Goal: Task Accomplishment & Management: Manage account settings

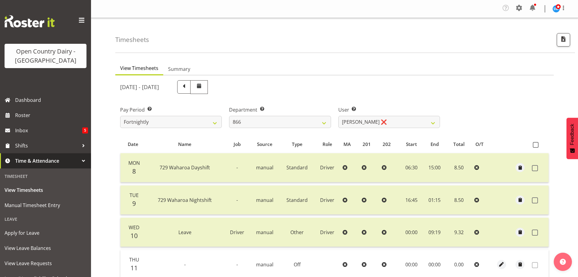
select select "898"
select select "11210"
click at [188, 86] on span at bounding box center [184, 86] width 8 height 8
select select
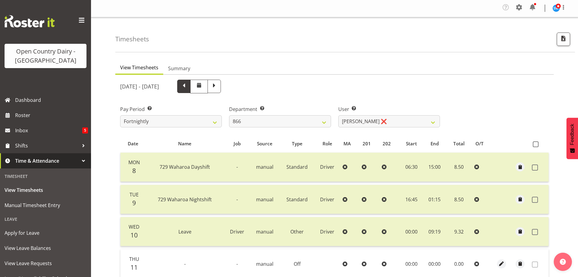
select select
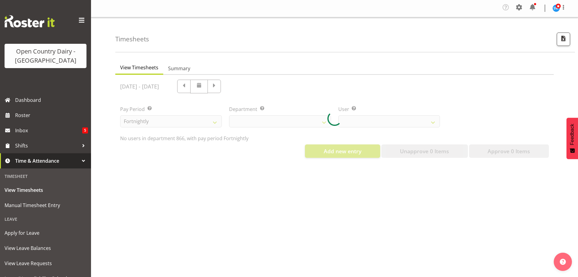
select select "898"
select select "11210"
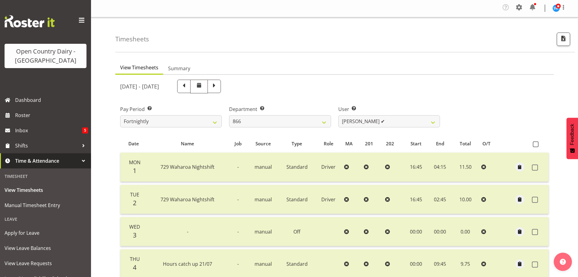
click at [188, 88] on span at bounding box center [184, 86] width 8 height 8
select select
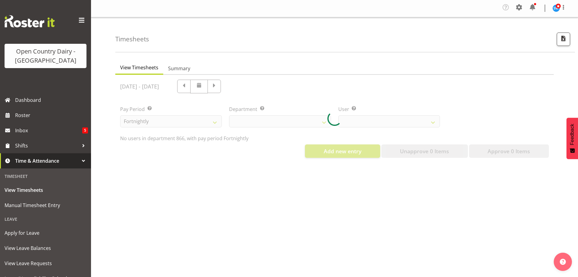
select select "898"
select select "11210"
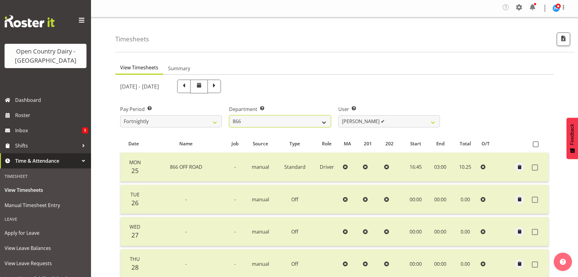
click at [291, 121] on select "701 702 703 704 705 706 707 708 709 710 711 712 713 714 715 716 717 718 719 720" at bounding box center [280, 121] width 102 height 12
select select "808"
click at [229, 115] on select "701 702 703 704 705 706 707 708 709 710 711 712 713 714 715 716 717 718 719 720" at bounding box center [280, 121] width 102 height 12
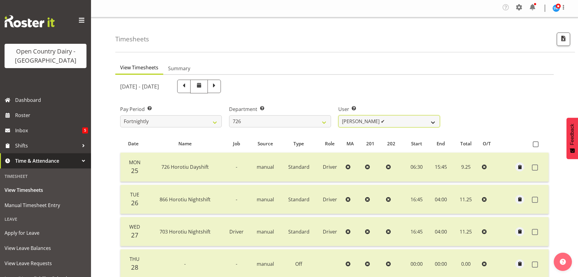
click at [397, 120] on select "Angela Burrill ✔ Bryan Leathart ✔ Harpreet Singh ✔ Kerry Young ✔" at bounding box center [390, 121] width 102 height 12
select select "11081"
click at [339, 115] on select "Angela Burrill ✔ Bryan Leathart ✔ Harpreet Singh ✔ Kerry Young ✔" at bounding box center [390, 121] width 102 height 12
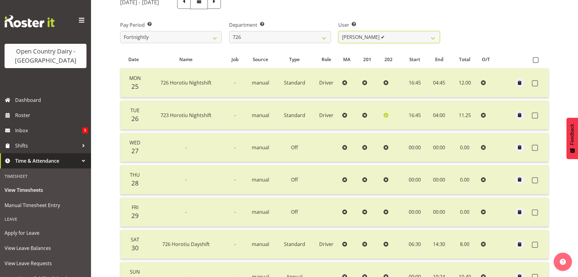
scroll to position [0, 0]
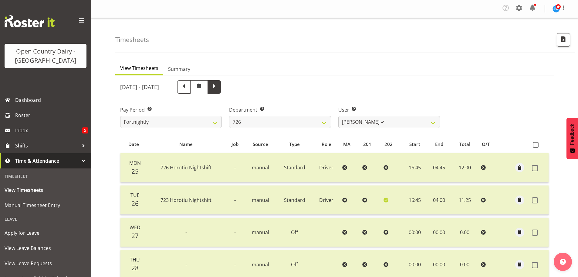
click at [218, 87] on span at bounding box center [214, 86] width 8 height 8
select select
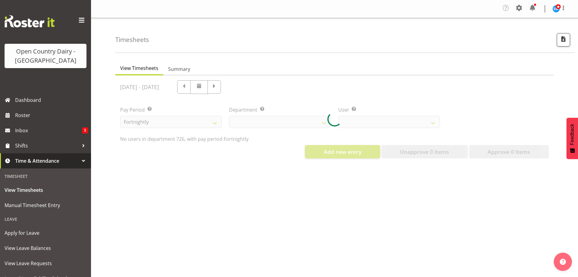
click at [270, 88] on div at bounding box center [334, 119] width 439 height 88
select select "808"
select select "11081"
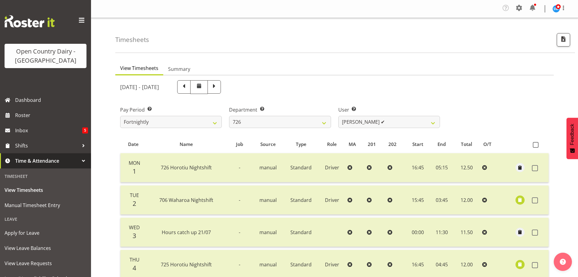
click at [218, 88] on span at bounding box center [214, 86] width 8 height 8
select select
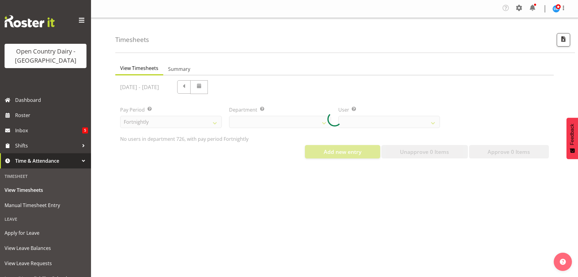
select select "808"
select select "11081"
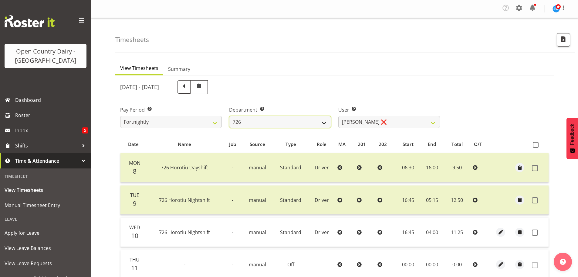
click at [278, 118] on select "701 702 703 704 705 706 707 708 709 710 711 712 713 714 715 716 717 718 719 720" at bounding box center [280, 122] width 102 height 12
click at [276, 120] on select "701 702 703 704 705 706 707 708 709 710 711 712 713 714 715 716 717 718 719 720" at bounding box center [280, 122] width 102 height 12
click at [286, 122] on select "701 702 703 704 705 706 707 708 709 710 711 712 713 714 715 716 717 718 719 720" at bounding box center [280, 122] width 102 height 12
select select "717"
click at [229, 116] on select "701 702 703 704 705 706 707 708 709 710 711 712 713 714 715 716 717 718 719 720" at bounding box center [280, 122] width 102 height 12
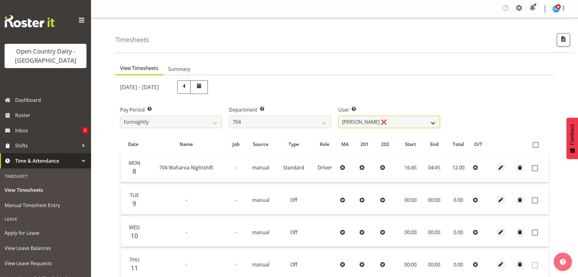
click at [399, 120] on select "Graham Houghton ❌ Jon Williams ❌ Stephen Rae ❌" at bounding box center [390, 122] width 102 height 12
select select "11257"
click at [339, 116] on select "Graham Houghton ❌ Jon Williams ❌ Stephen Rae ❌" at bounding box center [390, 122] width 102 height 12
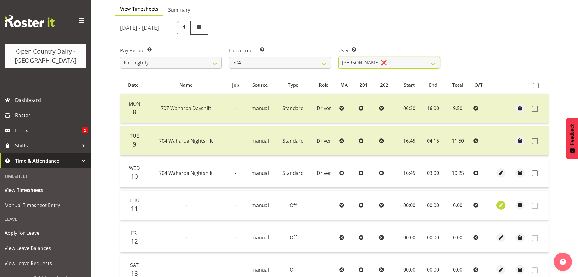
scroll to position [121, 0]
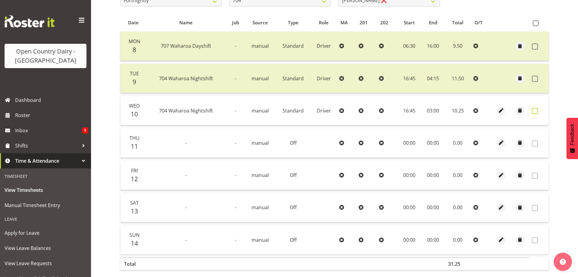
click at [537, 109] on span at bounding box center [535, 111] width 6 height 6
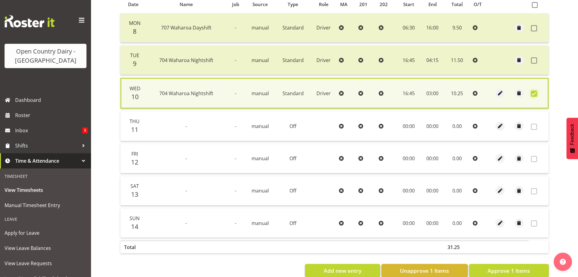
scroll to position [154, 0]
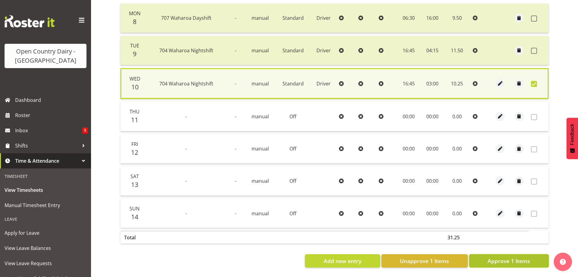
click at [516, 257] on span "Approve 1 Items" at bounding box center [509, 261] width 43 height 8
checkbox input "false"
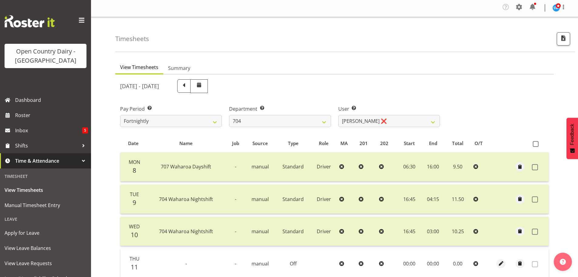
scroll to position [1, 0]
click at [299, 122] on select "701 702 703 704 705 706 707 708 709 710 711 712 713 714 715 716 717 718 719 720" at bounding box center [280, 121] width 102 height 12
click at [229, 115] on select "701 702 703 704 705 706 707 708 709 710 711 712 713 714 715 716 717 718 719 720" at bounding box center [280, 121] width 102 height 12
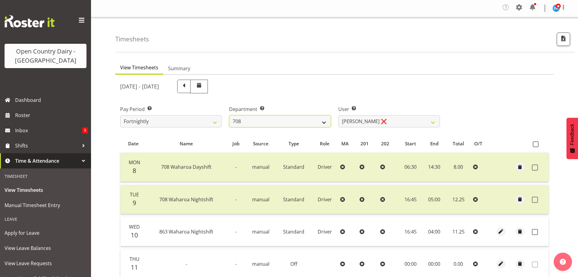
click at [258, 123] on select "701 702 703 704 705 706 707 708 709 710 711 712 713 714 715 716 717 718 719 720" at bounding box center [280, 121] width 102 height 12
click at [229, 115] on select "701 702 703 704 705 706 707 708 709 710 711 712 713 714 715 716 717 718 719 720" at bounding box center [280, 121] width 102 height 12
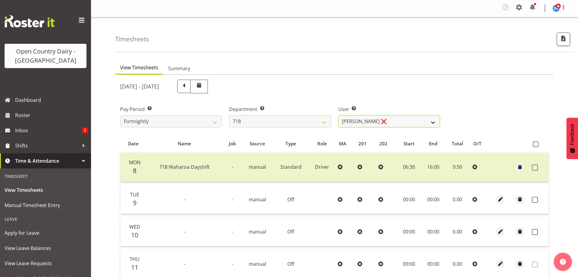
click at [385, 121] on select "Graeme Raupi ❌ Jimmy Boult ❌ Linsay Bourne ❌ Tony Fielding ❌" at bounding box center [390, 121] width 102 height 12
click at [258, 122] on select "701 702 703 704 705 706 707 708 709 710 711 712 713 714 715 716 717 718 719 720" at bounding box center [280, 121] width 102 height 12
select select "880"
click at [229, 115] on select "701 702 703 704 705 706 707 708 709 710 711 712 713 714 715 716 717 718 719 720" at bounding box center [280, 121] width 102 height 12
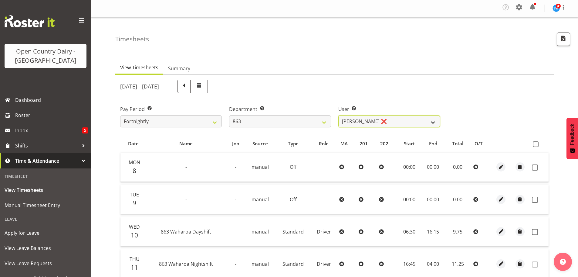
click at [400, 120] on select "Billy Walters ❌ Glyn Spiller ❌ Mike Paki ❌ Paul Bunyan ❌" at bounding box center [390, 121] width 102 height 12
select select "11251"
click at [339, 115] on select "Billy Walters ❌ Glyn Spiller ❌ Mike Paki ❌ Paul Bunyan ❌" at bounding box center [390, 121] width 102 height 12
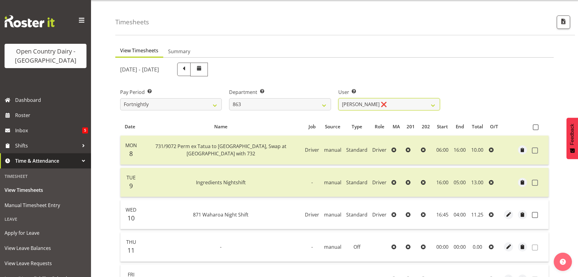
scroll to position [0, 0]
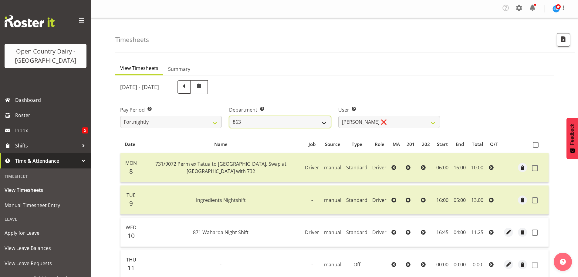
click at [244, 120] on select "701 702 703 704 705 706 707 708 709 710 711 712 713 714 715 716 717 718 719 720" at bounding box center [280, 122] width 102 height 12
select select "757"
click at [229, 116] on select "701 702 703 704 705 706 707 708 709 710 711 712 713 714 715 716 717 718 719 720" at bounding box center [280, 122] width 102 height 12
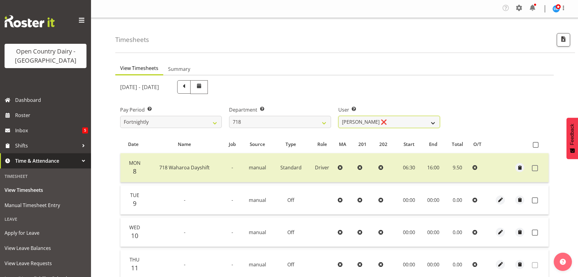
click at [387, 118] on select "Graeme Raupi ❌ Jimmy Boult ❌ Linsay Bourne ❌ Tony Fielding ❌" at bounding box center [390, 122] width 102 height 12
select select "8609"
click at [339, 116] on select "Graeme Raupi ❌ Jimmy Boult ❌ Linsay Bourne ❌ Tony Fielding ❌" at bounding box center [390, 122] width 102 height 12
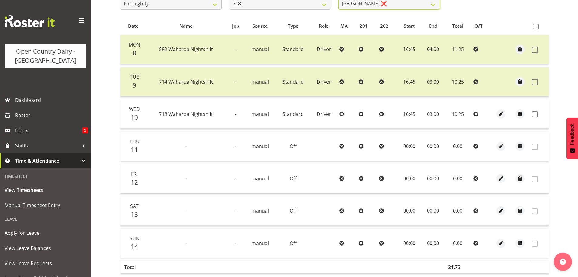
scroll to position [121, 0]
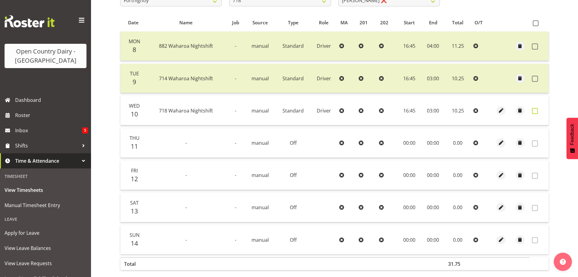
click at [534, 111] on span at bounding box center [535, 111] width 6 height 6
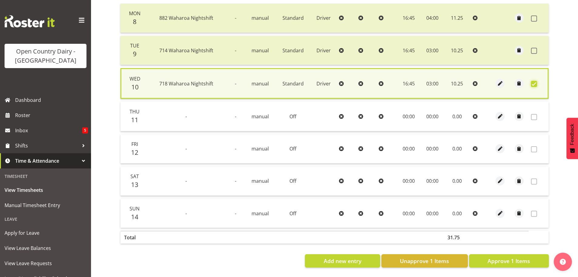
scroll to position [154, 0]
click at [527, 254] on button "Approve 1 Items" at bounding box center [509, 260] width 80 height 13
checkbox input "false"
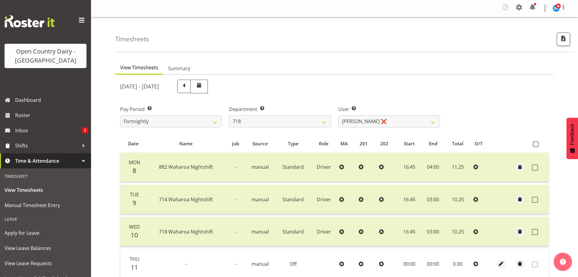
scroll to position [0, 0]
click at [261, 123] on select "701 702 703 704 705 706 707 708 709 710 711 712 713 714 715 716 717 718 719 720" at bounding box center [280, 122] width 102 height 12
select select "880"
click at [229, 116] on select "701 702 703 704 705 706 707 708 709 710 711 712 713 714 715 716 717 718 719 720" at bounding box center [280, 122] width 102 height 12
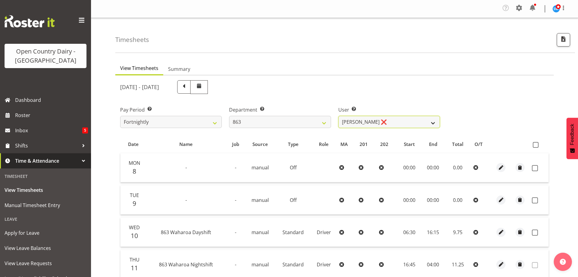
click at [404, 124] on select "Billy Walters ❌ Glyn Spiller ❌ Mike Paki ❌ Paul Bunyan ❌" at bounding box center [390, 122] width 102 height 12
select select "11251"
click at [339, 116] on select "Billy Walters ❌ Glyn Spiller ❌ Mike Paki ❌ Paul Bunyan ❌" at bounding box center [390, 122] width 102 height 12
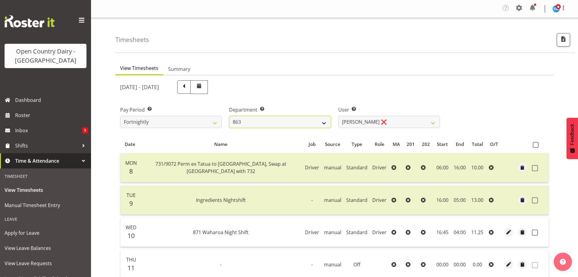
click at [301, 122] on select "701 702 703 704 705 706 707 708 709 710 711 712 713 714 715 716 717 718 719 720" at bounding box center [280, 122] width 102 height 12
select select "762"
click at [229, 116] on select "701 702 703 704 705 706 707 708 709 710 711 712 713 714 715 716 717 718 719 720" at bounding box center [280, 122] width 102 height 12
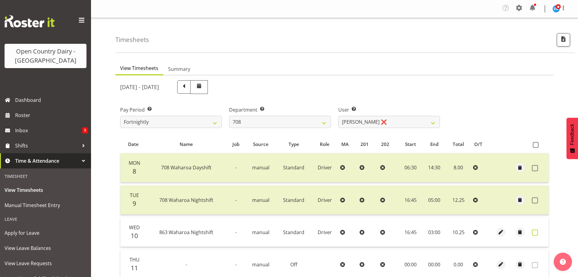
click at [536, 232] on span at bounding box center [535, 232] width 6 height 6
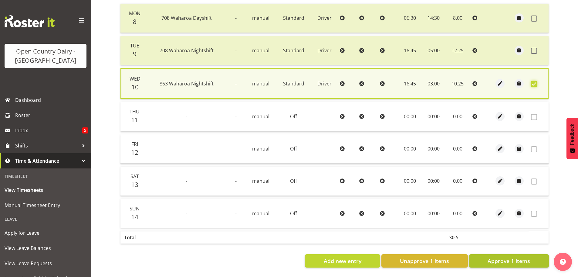
scroll to position [154, 0]
click at [511, 258] on span "Approve 1 Items" at bounding box center [509, 261] width 43 height 8
checkbox input "false"
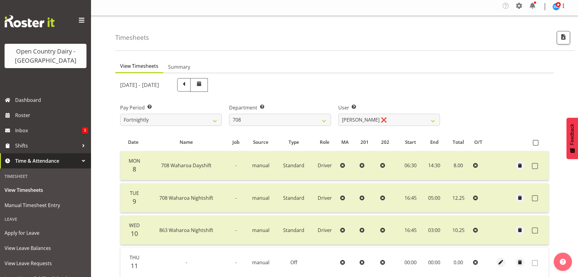
scroll to position [1, 0]
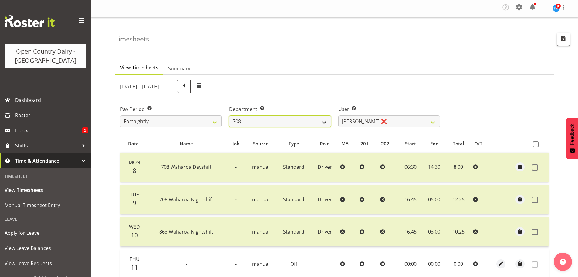
click at [253, 122] on select "701 702 703 704 705 706 707 708 709 710 711 712 713 714 715 716 717 718 719 720" at bounding box center [280, 121] width 102 height 12
select select "880"
click at [229, 115] on select "701 702 703 704 705 706 707 708 709 710 711 712 713 714 715 716 717 718 719 720" at bounding box center [280, 121] width 102 height 12
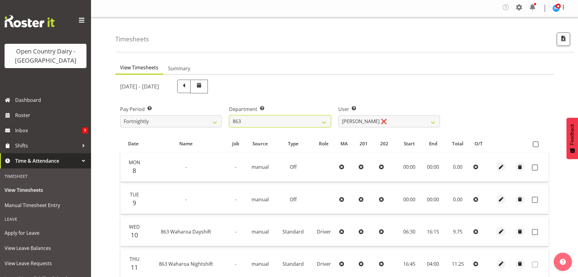
scroll to position [31, 0]
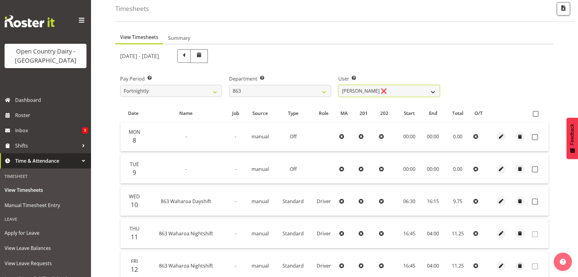
click at [382, 90] on select "Billy Walters ❌ Glyn Spiller ❌ Mike Paki ❌ Paul Bunyan ❌" at bounding box center [390, 91] width 102 height 12
select select "11251"
click at [339, 85] on select "Billy Walters ❌ Glyn Spiller ❌ Mike Paki ❌ Paul Bunyan ❌" at bounding box center [390, 91] width 102 height 12
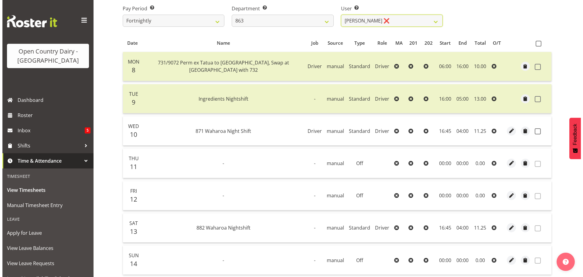
scroll to position [122, 0]
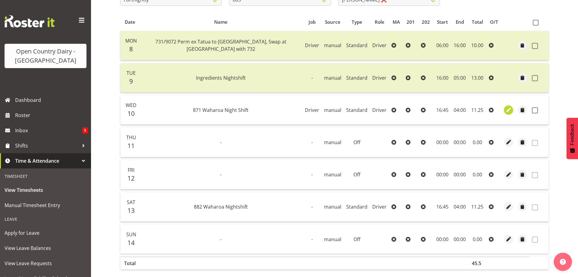
click at [508, 107] on span "button" at bounding box center [509, 109] width 7 height 7
select select "Standard"
select select "802"
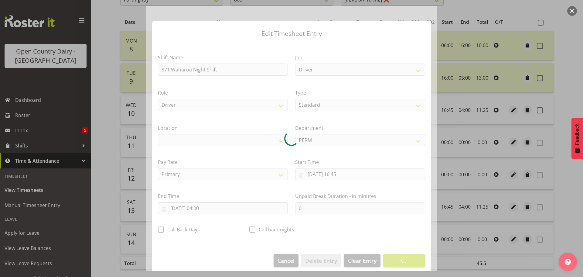
select select "1054"
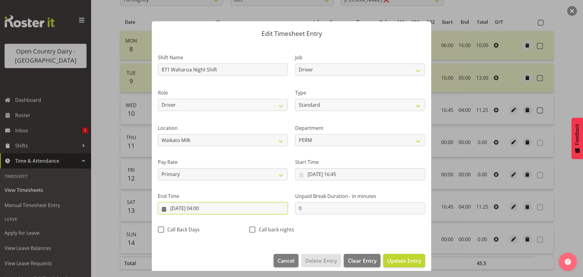
click at [200, 205] on input "11/09/2025, 04:00" at bounding box center [223, 208] width 130 height 12
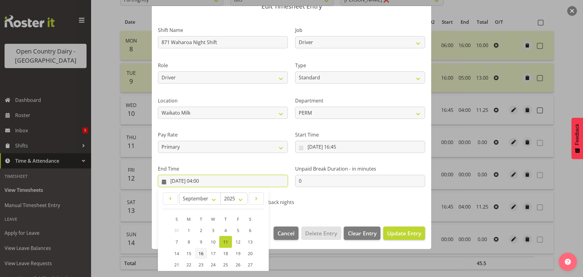
scroll to position [82, 0]
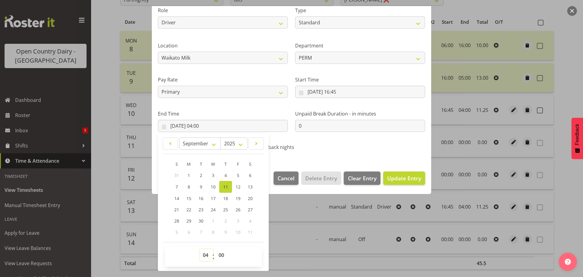
click at [203, 254] on select "00 01 02 03 04 05 06 07 08 09 10 11 12 13 14 15 16 17 18 19 20 21 22 23" at bounding box center [206, 255] width 14 height 12
select select "3"
click at [199, 249] on select "00 01 02 03 04 05 06 07 08 09 10 11 12 13 14 15 16 17 18 19 20 21 22 23" at bounding box center [206, 255] width 14 height 12
type input "11/09/2025, 03:00"
click at [408, 177] on span "Update Entry" at bounding box center [404, 177] width 34 height 7
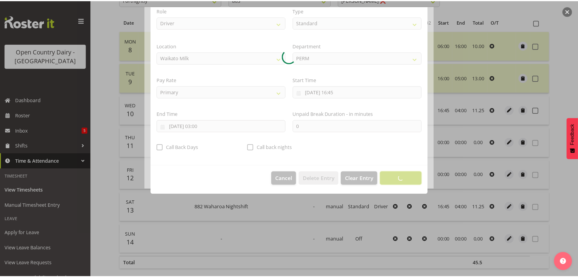
scroll to position [5, 0]
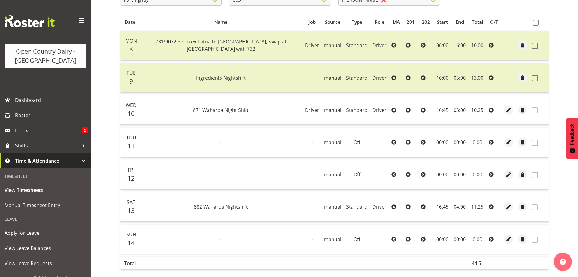
click at [534, 109] on span at bounding box center [535, 110] width 6 height 6
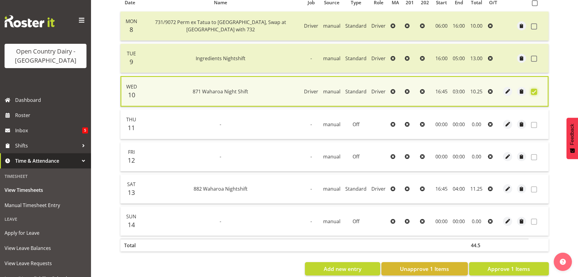
scroll to position [154, 0]
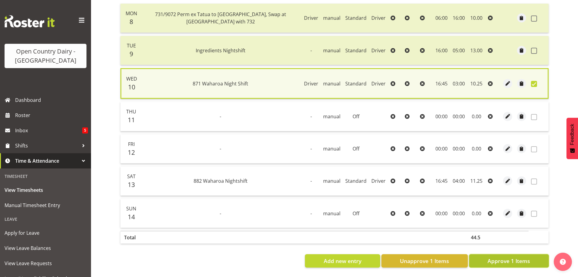
click at [501, 257] on span "Approve 1 Items" at bounding box center [509, 261] width 43 height 8
checkbox input "false"
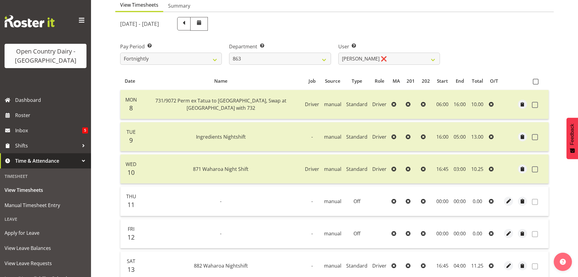
scroll to position [1, 0]
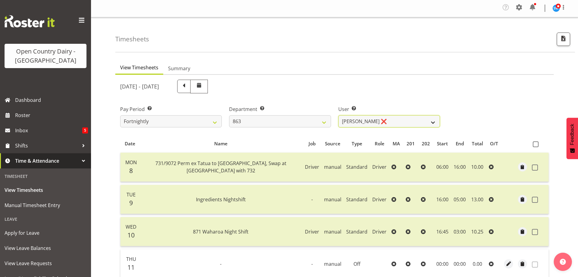
click at [378, 123] on select "Billy Walters ❌ Glyn Spiller ❌ Mike Paki ❌ Paul Bunyan ❌" at bounding box center [390, 121] width 102 height 12
click at [275, 124] on select "701 702 703 704 705 706 707 708 709 710 711 712 713 714 715 716 717 718 719 720" at bounding box center [280, 121] width 102 height 12
select select "756"
click at [229, 115] on select "701 702 703 704 705 706 707 708 709 710 711 712 713 714 715 716 717 718 719 720" at bounding box center [280, 121] width 102 height 12
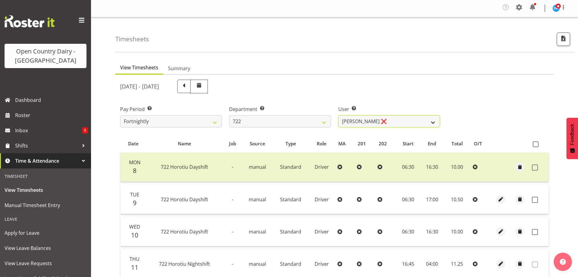
click at [397, 119] on select "Andy Webb ❌ Darren Hatcher ❌ Gurpreet Singh ❌" at bounding box center [390, 121] width 102 height 12
select select "8175"
click at [339, 115] on select "Andy Webb ❌ Darren Hatcher ❌ Gurpreet Singh ❌" at bounding box center [390, 121] width 102 height 12
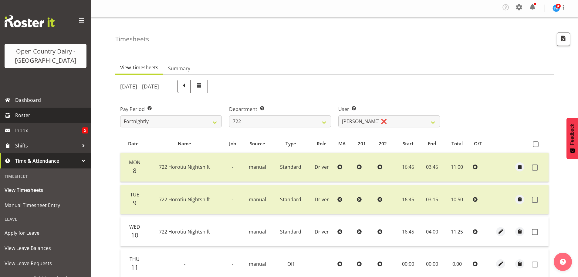
click at [20, 118] on span "Roster" at bounding box center [51, 115] width 73 height 9
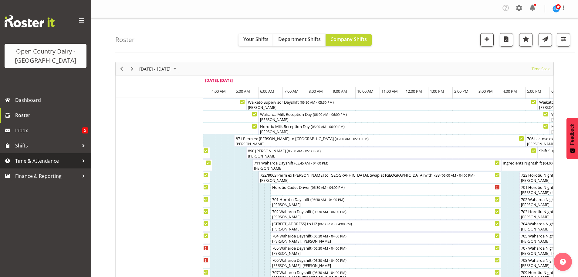
click at [37, 161] on span "Time & Attendance" at bounding box center [47, 160] width 64 height 9
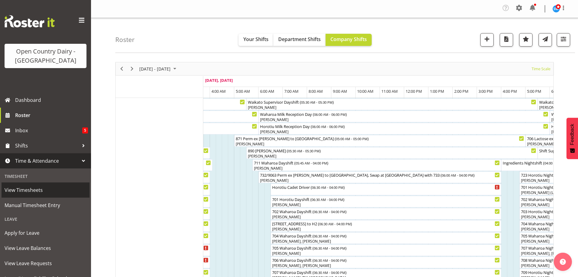
click at [26, 186] on span "View Timesheets" at bounding box center [46, 189] width 82 height 9
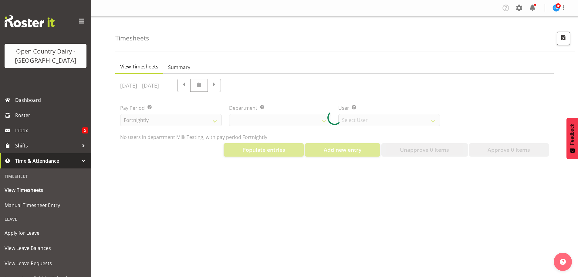
select select "733"
select select "7414"
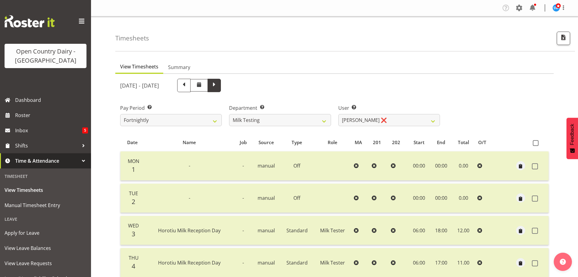
click at [221, 89] on span at bounding box center [214, 85] width 13 height 13
select select
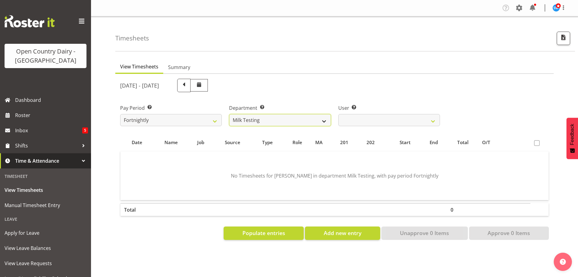
click at [326, 125] on select "701 702 703 704 705 706 707 708 709 710 711 712 713 714 715 716 717 718 719 720" at bounding box center [280, 120] width 102 height 12
click at [229, 115] on select "701 702 703 704 705 706 707 708 709 710 711 712 713 714 715 716 717 718 719 720" at bounding box center [280, 120] width 102 height 12
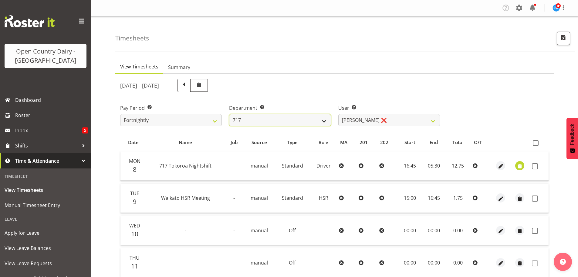
click at [324, 121] on select "701 702 703 704 705 706 707 708 709 710 711 712 713 714 715 716 717 718 719 720" at bounding box center [280, 120] width 102 height 12
select select "874"
click at [229, 115] on select "701 702 703 704 705 706 707 708 709 710 711 712 713 714 715 716 717 718 719 720" at bounding box center [280, 120] width 102 height 12
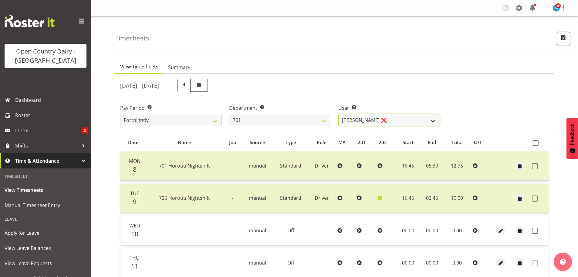
click at [397, 124] on select "Duncan Shirley ❌ Gagandeep Singh ❌ Johann Van Zyl ❌ John Cottingham ❌" at bounding box center [390, 120] width 102 height 12
select select "8383"
click at [339, 115] on select "Duncan Shirley ❌ Gagandeep Singh ❌ Johann Van Zyl ❌ John Cottingham ❌" at bounding box center [390, 120] width 102 height 12
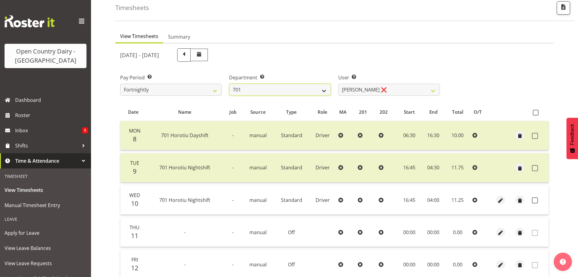
click at [270, 94] on select "701 702 703 704 705 706 707 708 709 710 711 712 713 714 715 716 717 718 719 720" at bounding box center [280, 89] width 102 height 12
select select "875"
click at [229, 85] on select "701 702 703 704 705 706 707 708 709 710 711 712 713 714 715 716 717 718 719 720" at bounding box center [280, 89] width 102 height 12
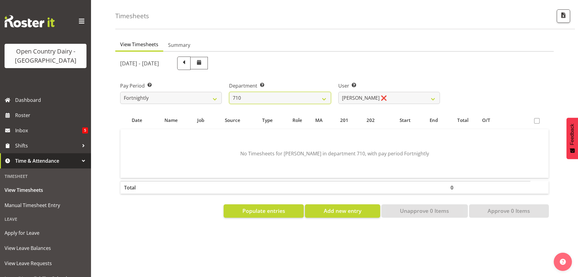
scroll to position [28, 0]
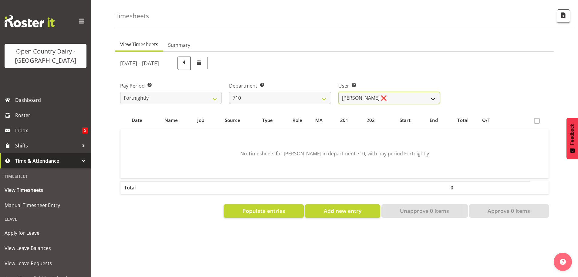
click at [387, 95] on select "Dean Chapman ❌ George Megchelse ❌ Kris Gambhir ❌ Richie Epere ❌" at bounding box center [390, 98] width 102 height 12
select select "10161"
click at [339, 92] on select "Dean Chapman ❌ George Megchelse ❌ Kris Gambhir ❌ Richie Epere ❌" at bounding box center [390, 98] width 102 height 12
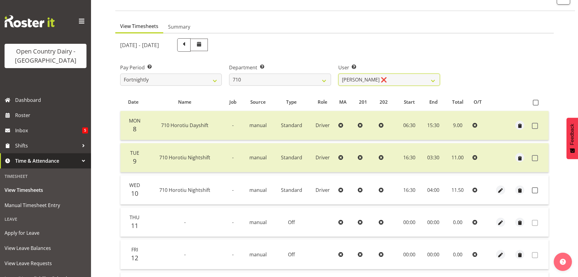
scroll to position [89, 0]
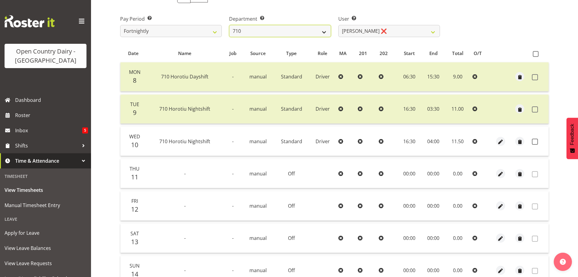
click at [308, 32] on select "701 702 703 704 705 706 707 708 709 710 711 712 713 714 715 716 717 718 719 720" at bounding box center [280, 31] width 102 height 12
select select "756"
click at [229, 26] on select "701 702 703 704 705 706 707 708 709 710 711 712 713 714 715 716 717 718 719 720" at bounding box center [280, 31] width 102 height 12
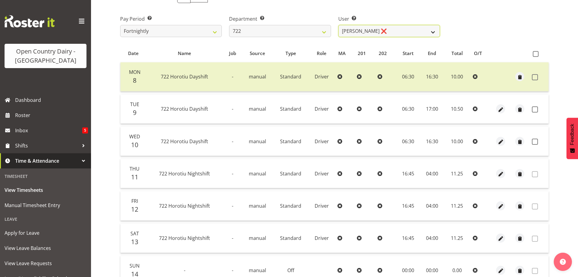
click at [388, 36] on select "Andy Webb ❌ Darren Hatcher ❌ Gurpreet Singh ❌" at bounding box center [390, 31] width 102 height 12
select select "8175"
click at [339, 26] on select "Andy Webb ❌ Darren Hatcher ❌ Gurpreet Singh ❌" at bounding box center [390, 31] width 102 height 12
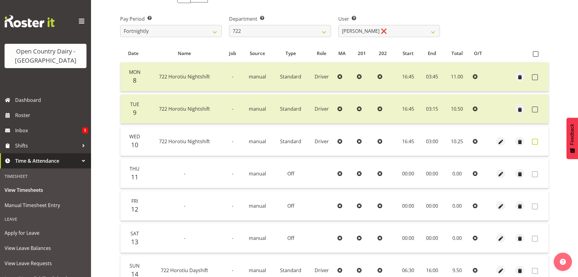
click at [537, 143] on span at bounding box center [535, 141] width 6 height 6
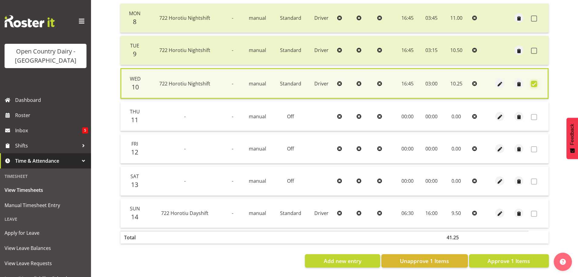
scroll to position [154, 0]
click at [516, 257] on span "Approve 1 Items" at bounding box center [509, 261] width 43 height 8
checkbox input "false"
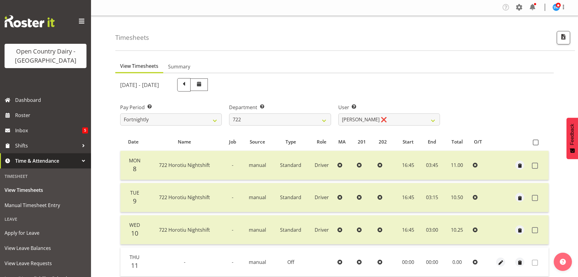
scroll to position [0, 0]
click at [292, 124] on select "701 702 703 704 705 706 707 708 709 710 711 712 713 714 715 716 717 718 719 720" at bounding box center [280, 120] width 102 height 12
select select "714"
click at [229, 115] on select "701 702 703 704 705 706 707 708 709 710 711 712 713 714 715 716 717 718 719 720" at bounding box center [280, 120] width 102 height 12
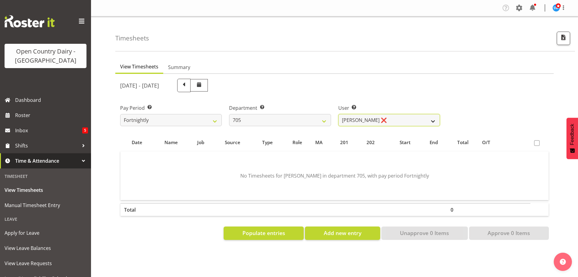
click at [403, 120] on select "Chris Gibbs ❌ Colin Kelly ❌ Craig Cottam ❌ John May ❌" at bounding box center [390, 120] width 102 height 12
select select "8282"
click at [339, 115] on select "Chris Gibbs ❌ Colin Kelly ❌ Craig Cottam ❌ John May ❌" at bounding box center [390, 120] width 102 height 12
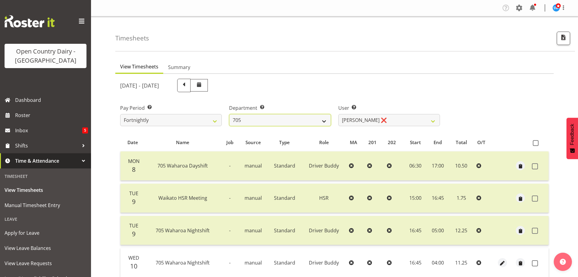
click at [275, 121] on select "701 702 703 704 705 706 707 708 709 710 711 712 713 714 715 716 717 718 719 720" at bounding box center [280, 120] width 102 height 12
select select "820"
click at [229, 115] on select "701 702 703 704 705 706 707 708 709 710 711 712 713 714 715 716 717 718 719 720" at bounding box center [280, 120] width 102 height 12
select select "10151"
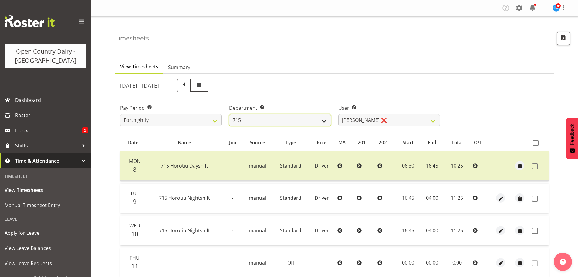
click at [272, 126] on select "701 702 703 704 705 706 707 708 709 710 711 712 713 714 715 716 717 718 719 720" at bounding box center [280, 120] width 102 height 12
select select "714"
click at [229, 115] on select "701 702 703 704 705 706 707 708 709 710 711 712 713 714 715 716 717 718 719 720" at bounding box center [280, 120] width 102 height 12
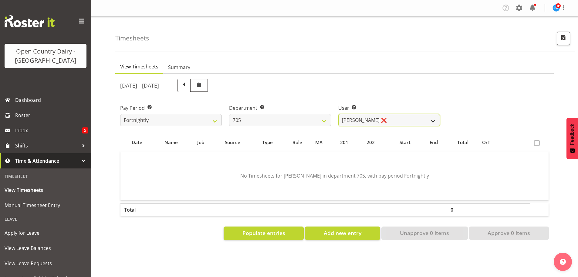
click at [398, 126] on select "Chris Gibbs ❌ Colin Kelly ❌ Craig Cottam ❌ John May ❌" at bounding box center [390, 120] width 102 height 12
select select "8282"
click at [339, 115] on select "Chris Gibbs ❌ Colin Kelly ❌ Craig Cottam ❌ John May ❌" at bounding box center [390, 120] width 102 height 12
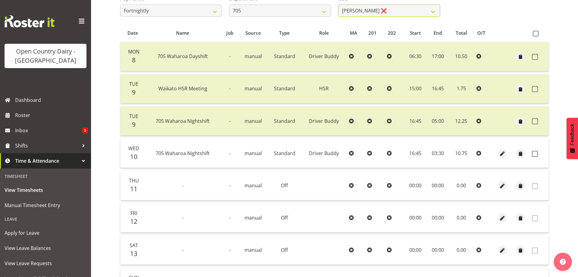
scroll to position [121, 0]
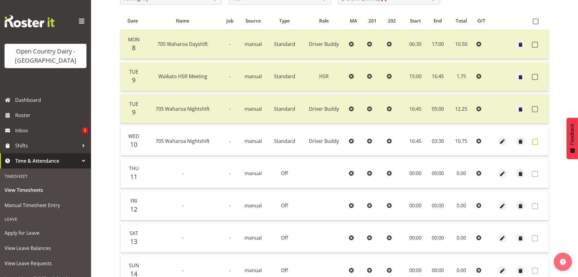
click at [534, 141] on span at bounding box center [535, 141] width 6 height 6
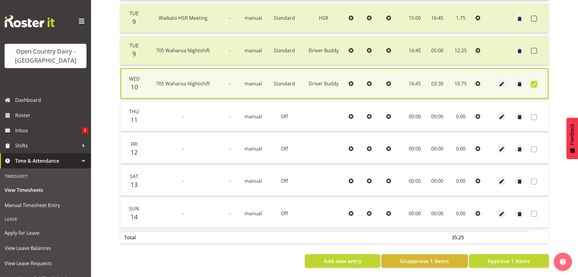
scroll to position [186, 0]
click at [502, 257] on span "Approve 1 Items" at bounding box center [509, 261] width 43 height 8
checkbox input "false"
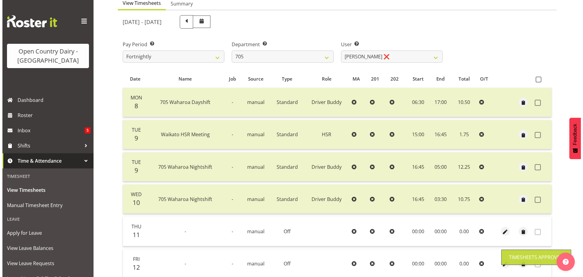
scroll to position [63, 0]
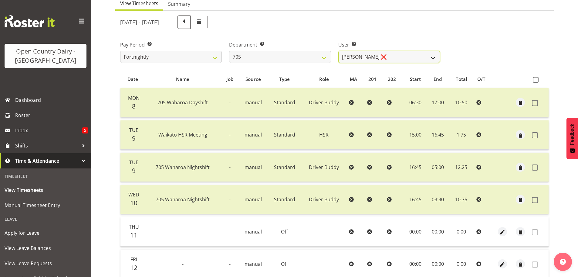
click at [380, 56] on select "Chris Gibbs ❌ Colin Kelly ❌ Craig Cottam ❌ John May ❌" at bounding box center [390, 57] width 102 height 12
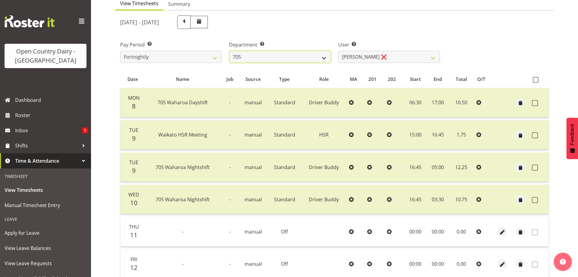
click at [244, 59] on select "701 702 703 704 705 706 707 708 709 710 711 712 713 714 715 716 717 718 719 720" at bounding box center [280, 57] width 102 height 12
select select "763"
click at [229, 52] on select "701 702 703 704 705 706 707 708 709 710 711 712 713 714 715 716 717 718 719 720" at bounding box center [280, 57] width 102 height 12
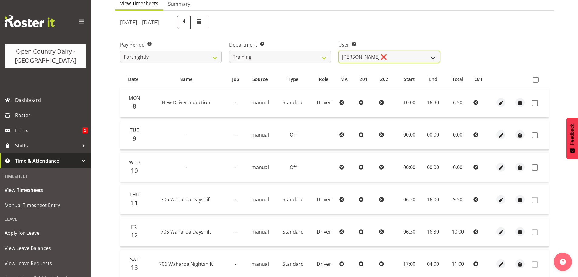
click at [397, 59] on select "Andre Syben ❌ Andrew Murphy ❌ Antony Lockyer ❌ Haley Galecki ❌ Jesse Simpson ❌ …" at bounding box center [390, 57] width 102 height 12
select select "11906"
click at [339, 52] on select "Andre Syben ❌ Andrew Murphy ❌ Antony Lockyer ❌ Haley Galecki ❌ Jesse Simpson ❌ …" at bounding box center [390, 57] width 102 height 12
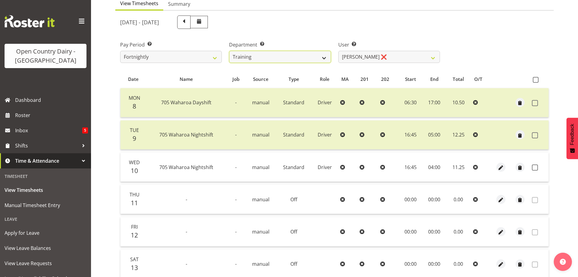
click at [275, 59] on select "701 702 703 704 705 706 707 708 709 710 711 712 713 714 715 716 717 718 719 720" at bounding box center [280, 57] width 102 height 12
select select "803"
click at [229, 52] on select "701 702 703 704 705 706 707 708 709 710 711 712 713 714 715 716 717 718 719 720" at bounding box center [280, 57] width 102 height 12
select select "11234"
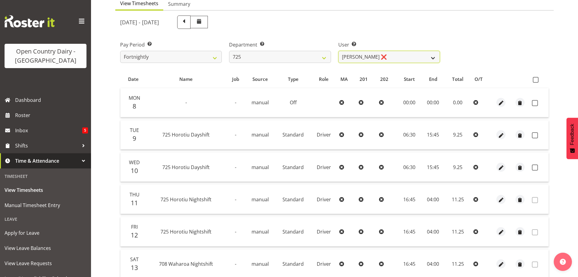
click at [388, 61] on select "Bhupinder Dhaliwal ❌ Gurpreet Singh Kahlon ❌ Hendrik Potgieter ❌ Len Grace ❌" at bounding box center [390, 57] width 102 height 12
click at [388, 63] on select "Bhupinder Dhaliwal ❌ Gurpreet Singh Kahlon ❌ Hendrik Potgieter ❌ Len Grace ❌" at bounding box center [390, 57] width 102 height 12
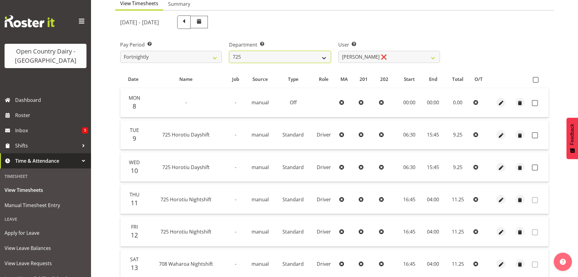
click at [284, 61] on select "701 702 703 704 705 706 707 708 709 710 711 712 713 714 715 716 717 718 719 720" at bounding box center [280, 57] width 102 height 12
select select "898"
click at [229, 52] on select "701 702 703 704 705 706 707 708 709 710 711 712 713 714 715 716 717 718 719 720" at bounding box center [280, 57] width 102 height 12
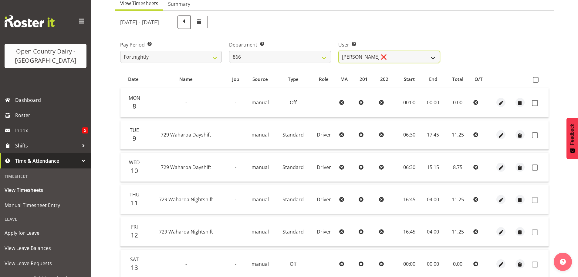
click at [394, 61] on select "Harshdeep Singh ❌ Jacques Nel ❌ Navreet Jawanda ❌ Neil Abrahams ❌" at bounding box center [390, 57] width 102 height 12
select select "11208"
click at [339, 52] on select "Harshdeep Singh ❌ Jacques Nel ❌ Navreet Jawanda ❌ Neil Abrahams ❌" at bounding box center [390, 57] width 102 height 12
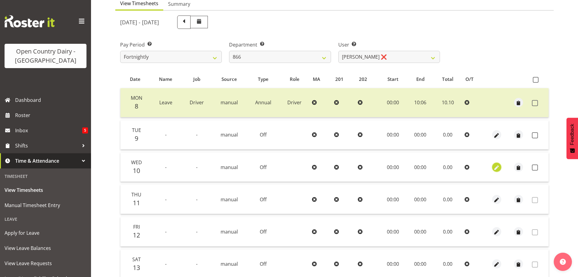
click at [496, 168] on span "button" at bounding box center [497, 167] width 7 height 7
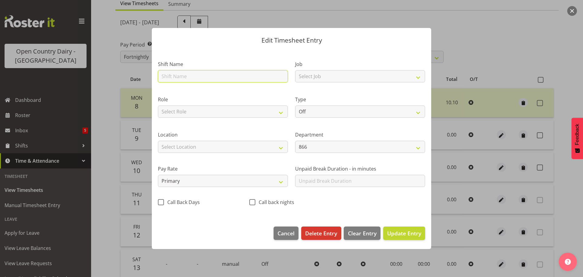
click at [168, 77] on input "text" at bounding box center [223, 76] width 130 height 12
type input "725 Horotiu Nightshift"
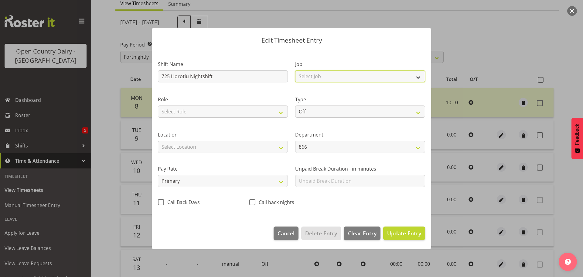
click at [332, 75] on select "Select Job Driver Driver supervisor Support" at bounding box center [360, 76] width 130 height 12
select select "9052"
click at [295, 70] on select "Select Job Driver Driver supervisor Support" at bounding box center [360, 76] width 130 height 12
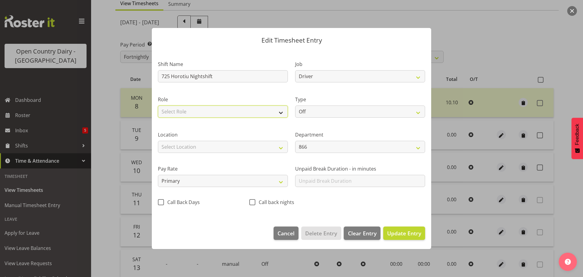
click at [220, 115] on select "Select Role Driver" at bounding box center [223, 111] width 130 height 12
select select "1166"
click at [158, 105] on select "Select Role Driver" at bounding box center [223, 111] width 130 height 12
click at [341, 104] on div "Type Off Standard Public Holiday Public Holiday (Worked) Day In Lieu Annual Lea…" at bounding box center [360, 107] width 130 height 22
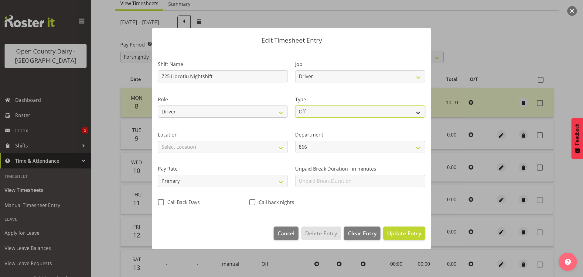
click at [340, 110] on select "Off Standard Public Holiday Public Holiday (Worked) Day In Lieu Annual Leave Si…" at bounding box center [360, 111] width 130 height 12
select select "Standard"
click at [295, 105] on select "Off Standard Public Holiday Public Holiday (Worked) Day In Lieu Annual Leave Si…" at bounding box center [360, 111] width 130 height 12
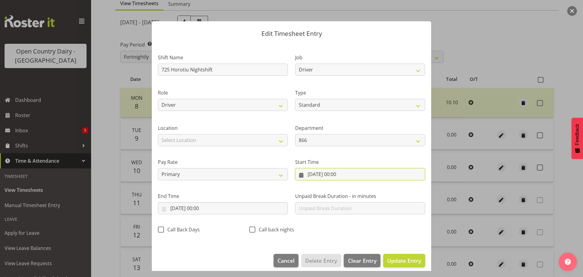
click at [322, 173] on input "10/09/2025, 00:00" at bounding box center [360, 174] width 130 height 12
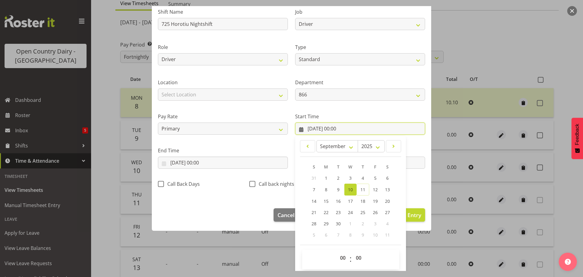
scroll to position [48, 0]
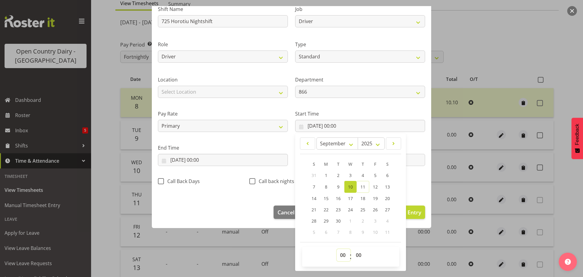
click at [341, 254] on select "00 01 02 03 04 05 06 07 08 09 10 11 12 13 14 15 16 17 18 19 20 21 22 23" at bounding box center [344, 255] width 14 height 12
select select "16"
click at [337, 249] on select "00 01 02 03 04 05 06 07 08 09 10 11 12 13 14 15 16 17 18 19 20 21 22 23" at bounding box center [344, 255] width 14 height 12
type input "10/09/2025, 16:00"
click at [356, 254] on select "00 01 02 03 04 05 06 07 08 09 10 11 12 13 14 15 16 17 18 19 20 21 22 23 24 25 2…" at bounding box center [360, 255] width 14 height 12
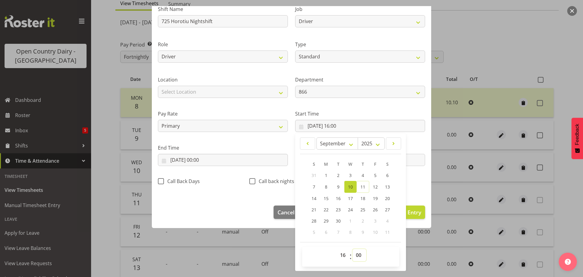
select select "45"
click at [353, 249] on select "00 01 02 03 04 05 06 07 08 09 10 11 12 13 14 15 16 17 18 19 20 21 22 23 24 25 2…" at bounding box center [360, 255] width 14 height 12
type input "10/09/2025, 16:45"
click at [201, 159] on input "10/09/2025, 00:00" at bounding box center [223, 160] width 130 height 12
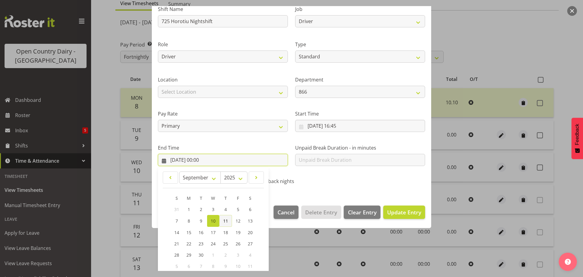
scroll to position [82, 0]
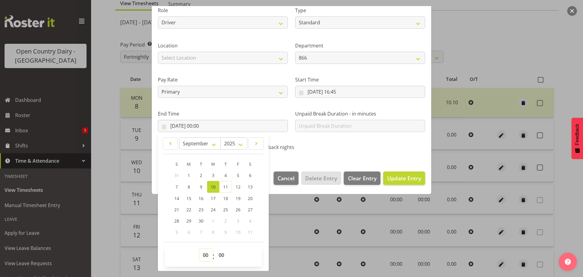
click at [208, 254] on select "00 01 02 03 04 05 06 07 08 09 10 11 12 13 14 15 16 17 18 19 20 21 22 23" at bounding box center [206, 255] width 14 height 12
select select "3"
click at [199, 249] on select "00 01 02 03 04 05 06 07 08 09 10 11 12 13 14 15 16 17 18 19 20 21 22 23" at bounding box center [206, 255] width 14 height 12
type input "10/09/2025, 03:00"
click at [223, 253] on select "00 01 02 03 04 05 06 07 08 09 10 11 12 13 14 15 16 17 18 19 20 21 22 23 24 25 2…" at bounding box center [222, 255] width 14 height 12
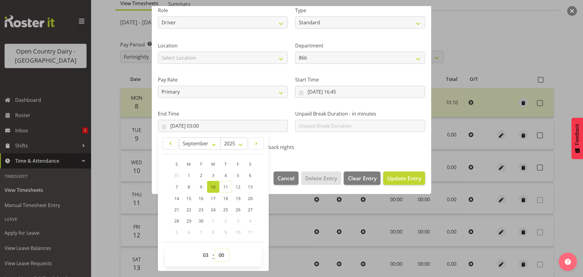
select select "45"
click at [215, 249] on select "00 01 02 03 04 05 06 07 08 09 10 11 12 13 14 15 16 17 18 19 20 21 22 23 24 25 2…" at bounding box center [222, 255] width 14 height 12
click at [179, 123] on input "10/09/2025, 03:45" at bounding box center [223, 126] width 130 height 12
click at [229, 187] on link "11" at bounding box center [225, 187] width 13 height 12
type input "11/09/2025, 03:45"
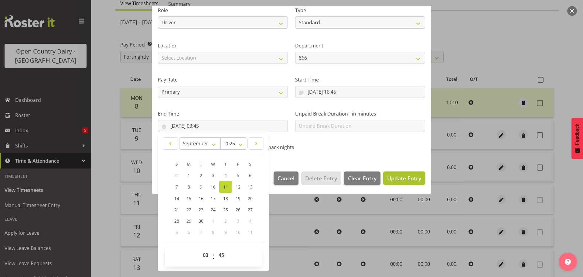
click at [388, 176] on span "Update Entry" at bounding box center [404, 177] width 34 height 7
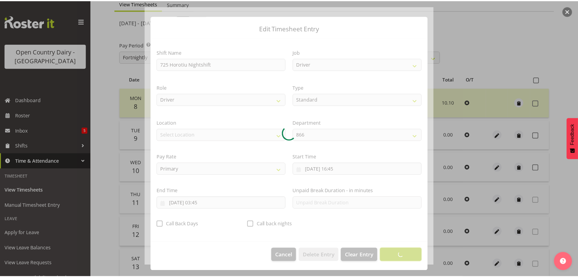
scroll to position [5, 0]
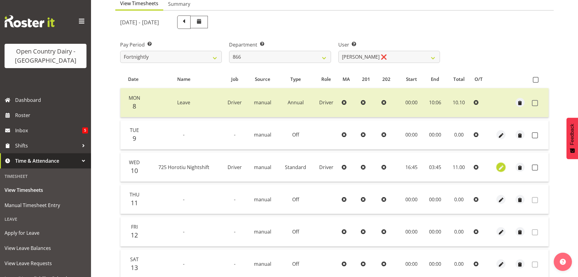
click at [500, 169] on span "button" at bounding box center [501, 167] width 7 height 7
select select "Standard"
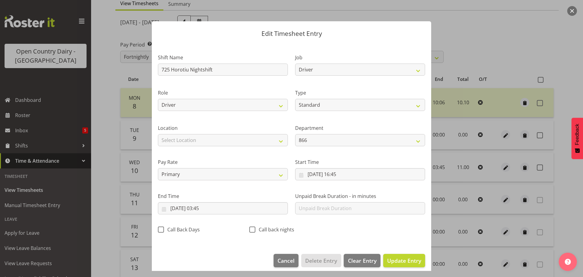
click at [250, 229] on span at bounding box center [252, 229] width 6 height 6
click at [250, 229] on input "Call back nights" at bounding box center [251, 229] width 4 height 4
checkbox input "true"
click at [398, 259] on span "Update Entry" at bounding box center [404, 260] width 34 height 7
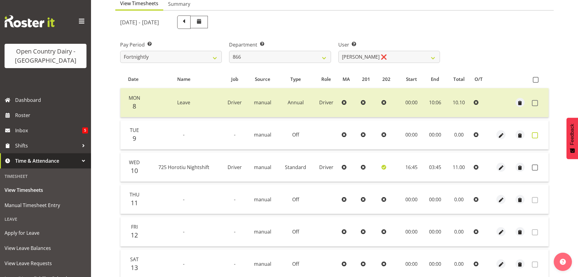
click at [536, 136] on span at bounding box center [535, 135] width 6 height 6
checkbox input "true"
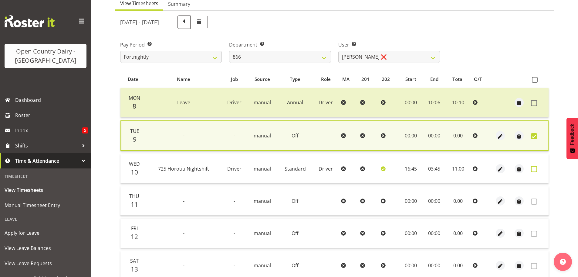
click at [535, 169] on span at bounding box center [534, 169] width 6 height 6
checkbox input "true"
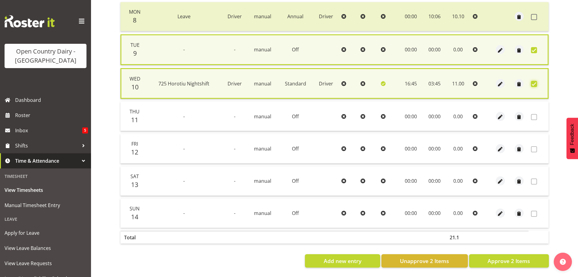
scroll to position [155, 0]
click at [507, 257] on span "Approve 2 Items" at bounding box center [509, 261] width 43 height 8
checkbox input "false"
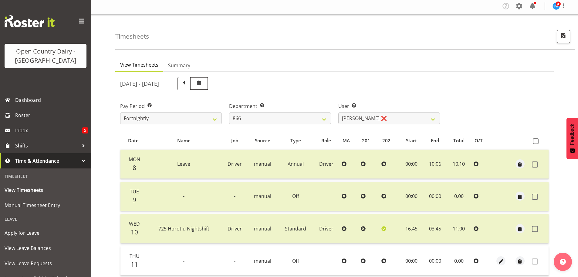
scroll to position [1, 0]
click at [274, 117] on select "701 702 703 704 705 706 707 708 709 710 711 712 713 714 715 716 717 718 719 720" at bounding box center [280, 119] width 102 height 12
select select "721"
click at [229, 115] on select "701 702 703 704 705 706 707 708 709 710 711 712 713 714 715 716 717 718 719 720" at bounding box center [280, 119] width 102 height 12
select select "11239"
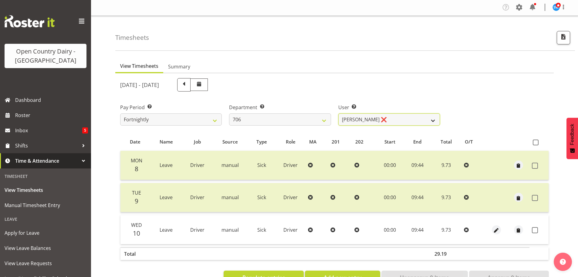
click at [378, 124] on select "Andrew Kearns ❌ Len Symons ❌ Mark Ansley ❌ Paul Griffin ❌" at bounding box center [390, 119] width 102 height 12
click at [272, 121] on select "701 702 703 704 705 706 707 708 709 710 711 712 713 714 715 716 717 718 719 720" at bounding box center [280, 119] width 102 height 12
select select "727"
click at [229, 115] on select "701 702 703 704 705 706 707 708 709 710 711 712 713 714 715 716 717 718 719 720" at bounding box center [280, 119] width 102 height 12
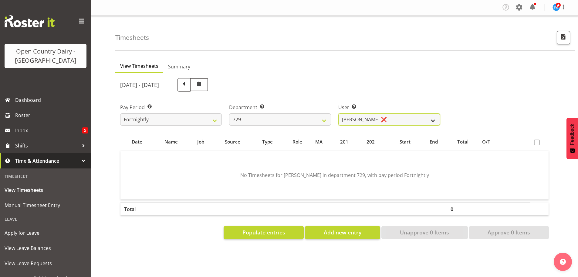
click at [373, 118] on select "Craig Schlager-Reay ❌ Dave Trepels ❌ Jimi Jack ❌ Shannan Wood ❌" at bounding box center [390, 119] width 102 height 12
select select "11232"
click at [339, 115] on select "Craig Schlager-Reay ❌ Dave Trepels ❌ Jimi Jack ❌ Shannan Wood ❌" at bounding box center [390, 119] width 102 height 12
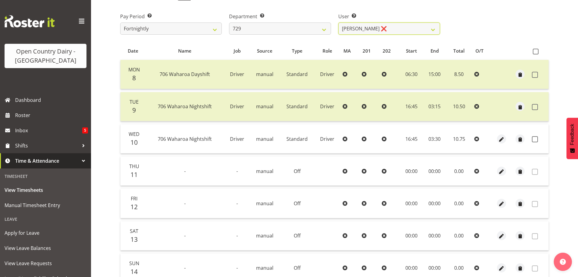
scroll to position [92, 0]
click at [537, 139] on span at bounding box center [535, 139] width 6 height 6
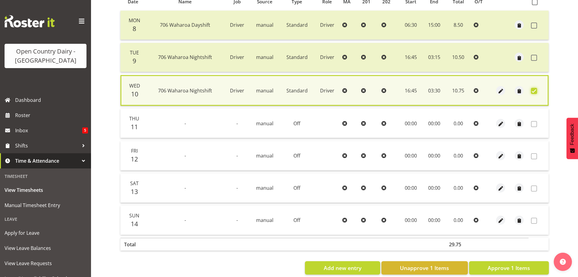
scroll to position [154, 0]
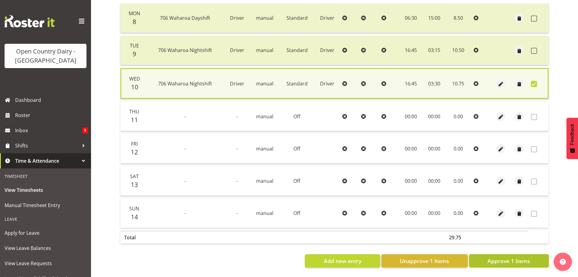
click at [524, 257] on span "Approve 1 Items" at bounding box center [509, 261] width 43 height 8
checkbox input "false"
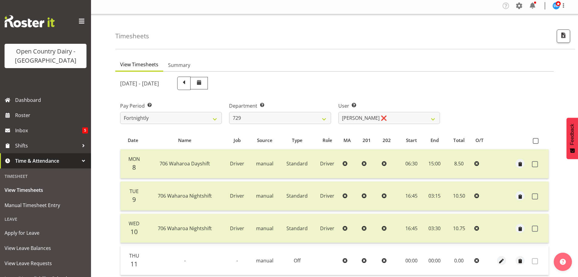
scroll to position [1, 0]
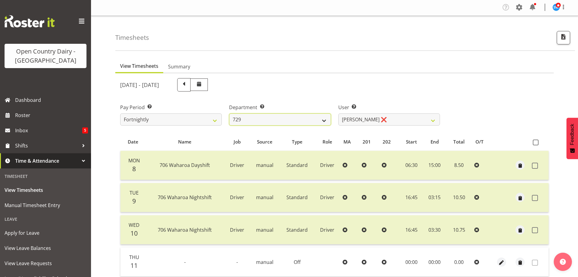
click at [289, 122] on select "701 702 703 704 705 706 707 708 709 710 711 712 713 714 715 716 717 718 719 720" at bounding box center [280, 119] width 102 height 12
select select "819"
click at [229, 115] on select "701 702 703 704 705 706 707 708 709 710 711 712 713 714 715 716 717 718 719 720" at bounding box center [280, 119] width 102 height 12
select select "11213"
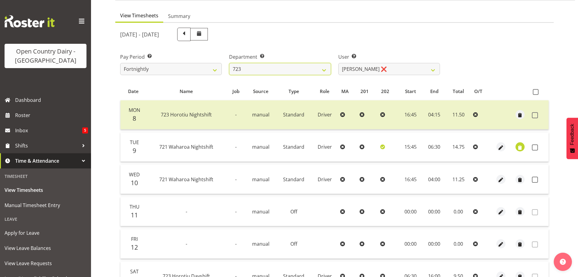
scroll to position [92, 0]
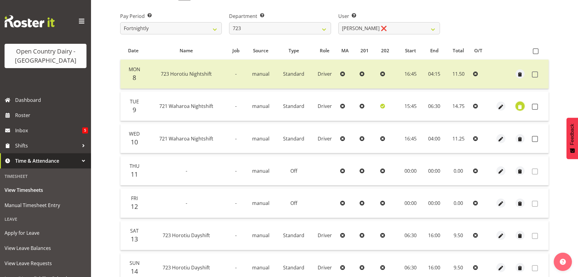
click at [520, 107] on span "button" at bounding box center [520, 106] width 7 height 7
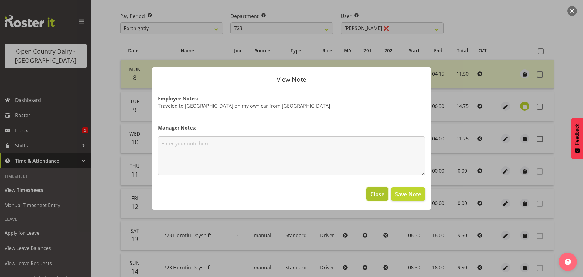
click at [380, 194] on span "Close" at bounding box center [377, 194] width 14 height 8
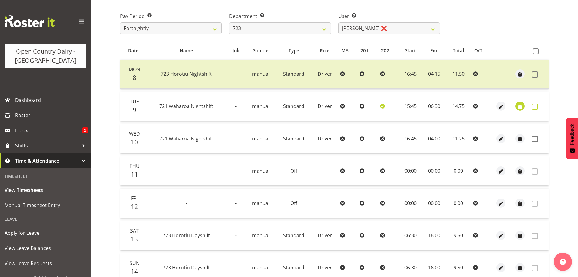
click at [535, 109] on span at bounding box center [535, 107] width 6 height 6
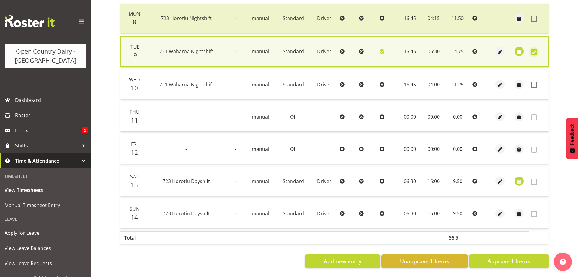
scroll to position [154, 0]
click at [503, 258] on span "Approve 1 Items" at bounding box center [509, 261] width 43 height 8
checkbox input "false"
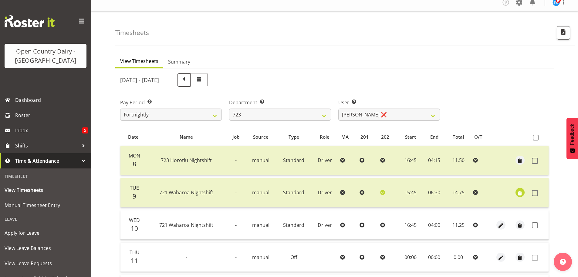
scroll to position [1, 0]
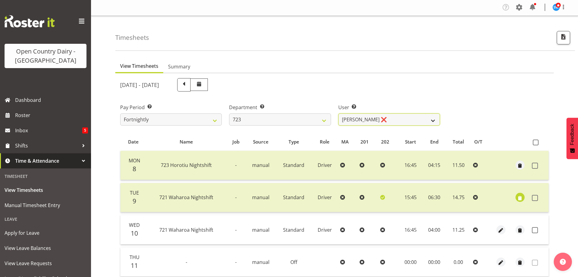
click at [363, 124] on select "Daljeet Rai ❌ Manjinder Singh ❌ Prabhjot Singh ❌ Varninder Singh ❌" at bounding box center [390, 119] width 102 height 12
click at [287, 121] on select "701 702 703 704 705 706 707 708 709 710 711 712 713 714 715 716 717 718 719 720" at bounding box center [280, 119] width 102 height 12
select select "808"
click at [229, 115] on select "701 702 703 704 705 706 707 708 709 710 711 712 713 714 715 716 717 718 719 720" at bounding box center [280, 119] width 102 height 12
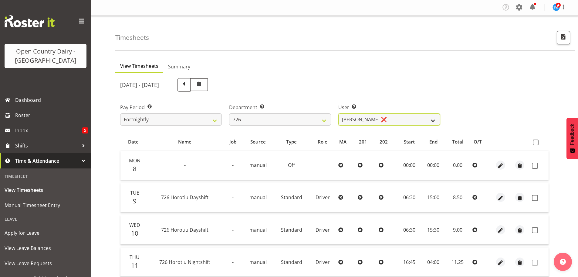
click at [383, 118] on select "Angela Burrill ❌ Bryan Leathart ❌ Harpreet Singh ❌ Kerry Young ❌" at bounding box center [390, 119] width 102 height 12
select select "11236"
click at [339, 115] on select "Angela Burrill ❌ Bryan Leathart ❌ Harpreet Singh ❌ Kerry Young ❌" at bounding box center [390, 119] width 102 height 12
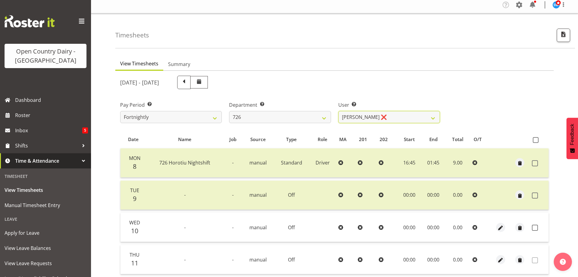
scroll to position [0, 0]
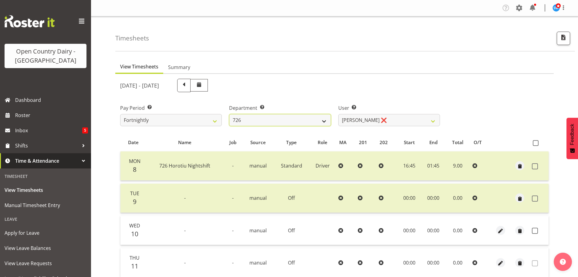
click at [273, 120] on select "701 702 703 704 705 706 707 708 709 710 711 712 713 714 715 716 717 718 719 720" at bounding box center [280, 120] width 102 height 12
select select "875"
click at [229, 115] on select "701 702 703 704 705 706 707 708 709 710 711 712 713 714 715 716 717 718 719 720" at bounding box center [280, 120] width 102 height 12
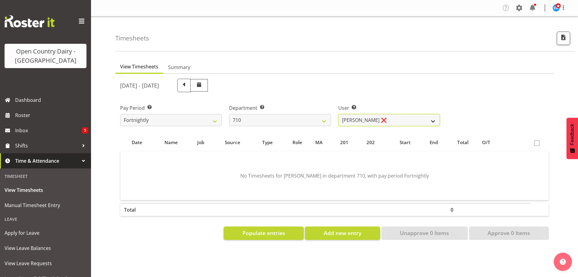
click at [388, 120] on select "Dean Chapman ❌ George Megchelse ❌ Kris Gambhir ❌ Richie Epere ❌" at bounding box center [390, 120] width 102 height 12
select select "10161"
click at [339, 115] on select "Dean Chapman ❌ George Megchelse ❌ Kris Gambhir ❌ Richie Epere ❌" at bounding box center [390, 120] width 102 height 12
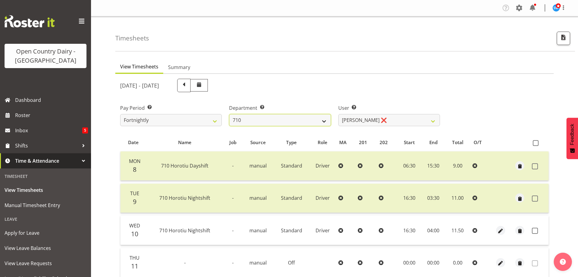
click at [267, 121] on select "701 702 703 704 705 706 707 708 709 710 711 712 713 714 715 716 717 718 719 720" at bounding box center [280, 120] width 102 height 12
select select "874"
click at [229, 115] on select "701 702 703 704 705 706 707 708 709 710 711 712 713 714 715 716 717 718 719 720" at bounding box center [280, 120] width 102 height 12
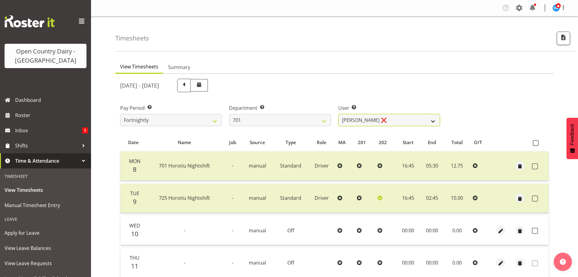
click at [382, 119] on select "Duncan Shirley ❌ Gagandeep Singh ❌ Johann Van Zyl ❌ John Cottingham ❌" at bounding box center [390, 120] width 102 height 12
select select "8383"
click at [339, 115] on select "Duncan Shirley ❌ Gagandeep Singh ❌ Johann Van Zyl ❌ John Cottingham ❌" at bounding box center [390, 120] width 102 height 12
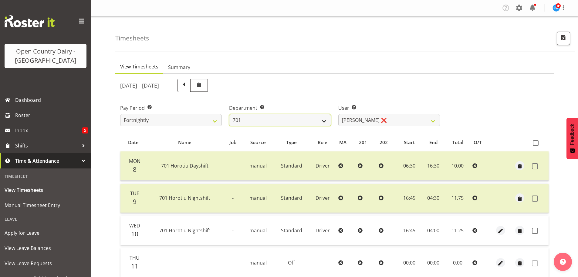
click at [272, 123] on select "701 702 703 704 705 706 707 708 709 710 711 712 713 714 715 716 717 718 719 720" at bounding box center [280, 120] width 102 height 12
select select "814"
click at [229, 115] on select "701 702 703 704 705 706 707 708 709 710 711 712 713 714 715 716 717 718 719 720" at bounding box center [280, 120] width 102 height 12
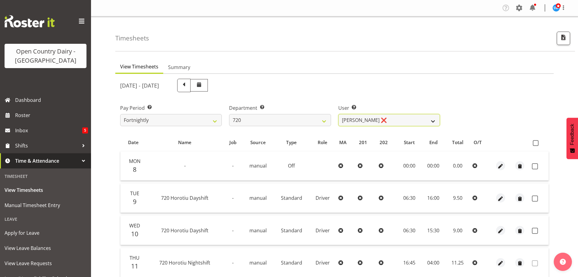
click at [386, 123] on select "Garry Hooper ❌ Kerry Slater ❌ Nathan Frankhouser ❌ Steve Daly ❌" at bounding box center [390, 120] width 102 height 12
select select "8200"
click at [339, 115] on select "Garry Hooper ❌ Kerry Slater ❌ Nathan Frankhouser ❌ Steve Daly ❌" at bounding box center [390, 120] width 102 height 12
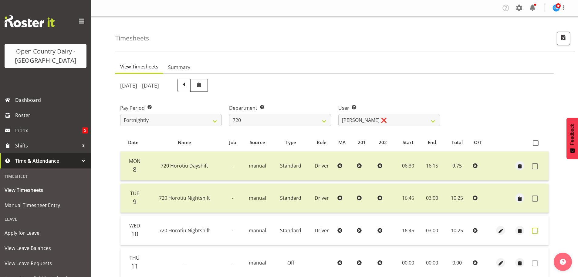
click at [536, 232] on span at bounding box center [535, 230] width 6 height 6
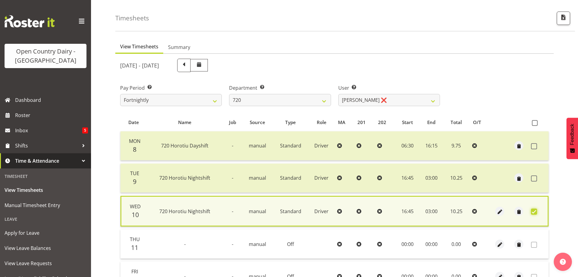
scroll to position [154, 0]
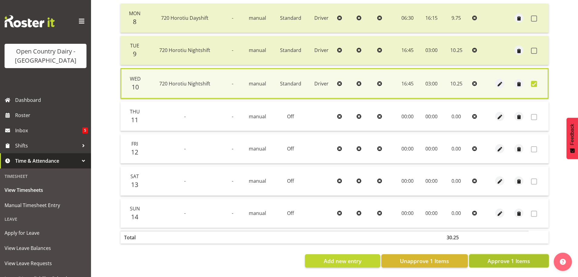
click at [520, 259] on span "Approve 1 Items" at bounding box center [509, 261] width 43 height 8
checkbox input "false"
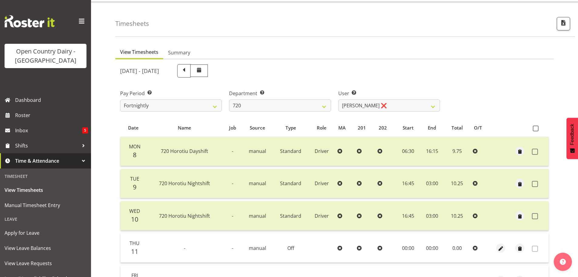
scroll to position [0, 0]
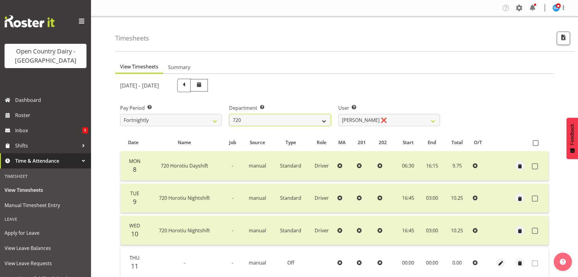
click at [274, 122] on select "701 702 703 704 705 706 707 708 709 710 711 712 713 714 715 716 717 718 719 720" at bounding box center [280, 120] width 102 height 12
select select "759"
click at [229, 115] on select "701 702 703 704 705 706 707 708 709 710 711 712 713 714 715 716 717 718 719 720" at bounding box center [280, 120] width 102 height 12
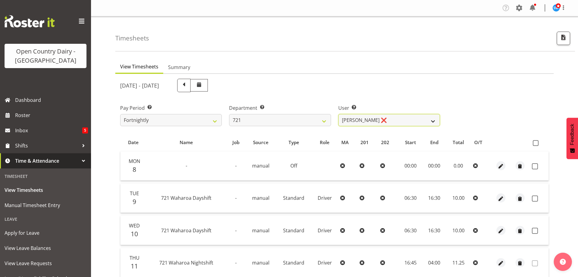
click at [373, 122] on select "George Taylor ❌ Grant Vercoe ❌ Thakur Ajit Singh ❌" at bounding box center [390, 120] width 102 height 12
select select "11708"
click at [339, 115] on select "George Taylor ❌ Grant Vercoe ❌ Thakur Ajit Singh ❌" at bounding box center [390, 120] width 102 height 12
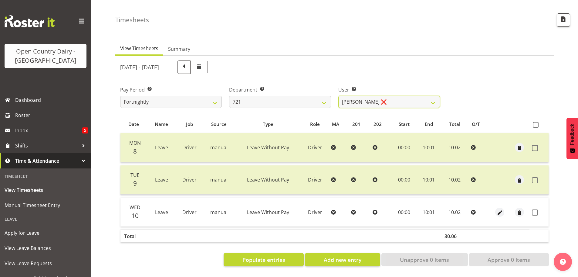
scroll to position [28, 0]
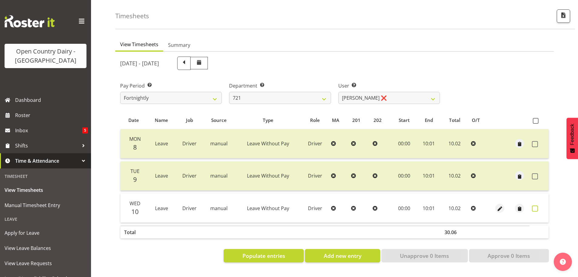
click at [537, 205] on span at bounding box center [535, 208] width 6 height 6
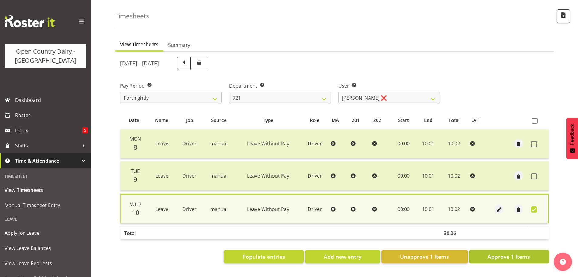
click at [506, 252] on span "Approve 1 Items" at bounding box center [509, 256] width 43 height 8
checkbox input "false"
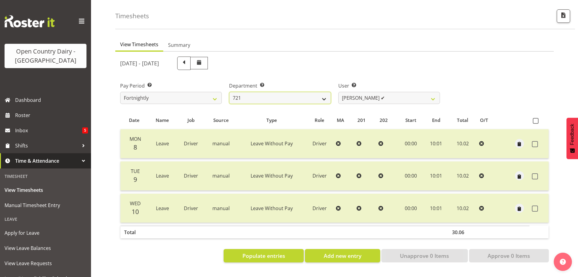
click at [263, 95] on select "701 702 703 704 705 706 707 708 709 710 711 712 713 714 715 716 717 718 719 720" at bounding box center [280, 98] width 102 height 12
select select "721"
click at [229, 92] on select "701 702 703 704 705 706 707 708 709 710 711 712 713 714 715 716 717 718 719 720" at bounding box center [280, 98] width 102 height 12
select select "11239"
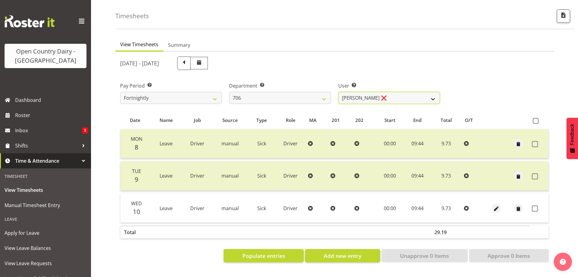
click at [390, 92] on select "Andrew Kearns ❌ Len Symons ❌ Mark Ansley ❌ Paul Griffin ❌" at bounding box center [390, 98] width 102 height 12
click at [535, 205] on span at bounding box center [535, 208] width 6 height 6
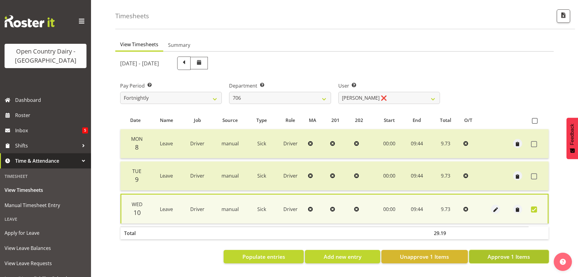
click at [514, 252] on span "Approve 1 Items" at bounding box center [509, 256] width 43 height 8
checkbox input "false"
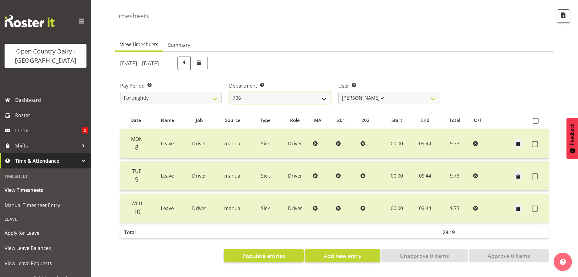
click at [257, 93] on select "701 702 703 704 705 706 707 708 709 710 711 712 713 714 715 716 717 718 719 720" at bounding box center [280, 98] width 102 height 12
click at [229, 92] on select "701 702 703 704 705 706 707 708 709 710 711 712 713 714 715 716 717 718 719 720" at bounding box center [280, 98] width 102 height 12
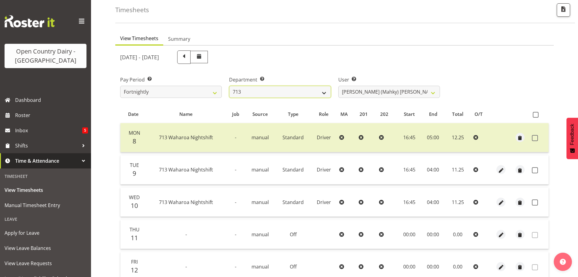
click at [249, 94] on select "701 702 703 704 705 706 707 708 709 710 711 712 713 714 715 716 717 718 719 720" at bounding box center [280, 92] width 102 height 12
select select "758"
click at [229, 87] on select "701 702 703 704 705 706 707 708 709 710 711 712 713 714 715 716 717 718 719 720" at bounding box center [280, 92] width 102 height 12
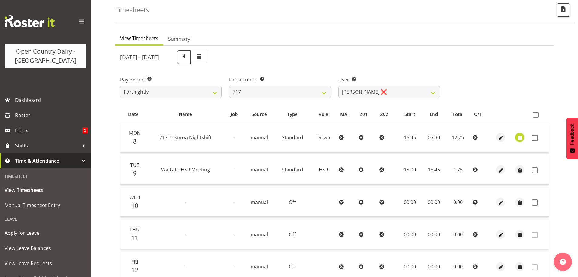
click at [518, 140] on span "button" at bounding box center [520, 138] width 7 height 7
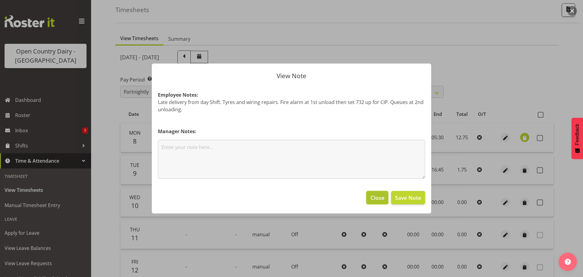
click at [379, 194] on span "Close" at bounding box center [377, 197] width 14 height 8
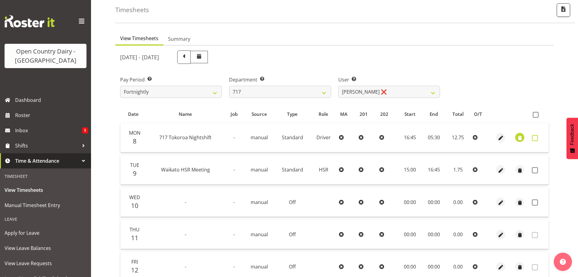
click at [533, 140] on span at bounding box center [535, 138] width 6 height 6
checkbox input "true"
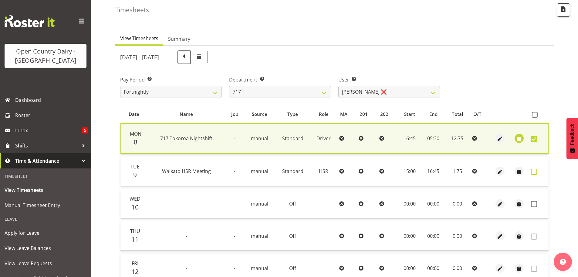
click at [535, 175] on span at bounding box center [534, 172] width 6 height 6
checkbox input "true"
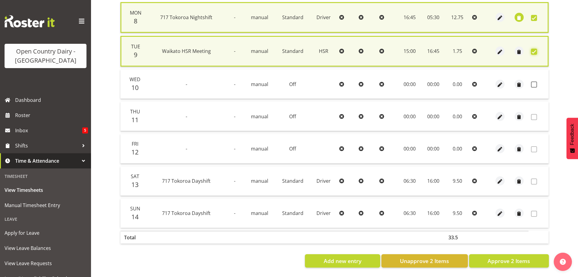
scroll to position [155, 0]
click at [510, 257] on span "Approve 2 Items" at bounding box center [509, 261] width 43 height 8
checkbox input "false"
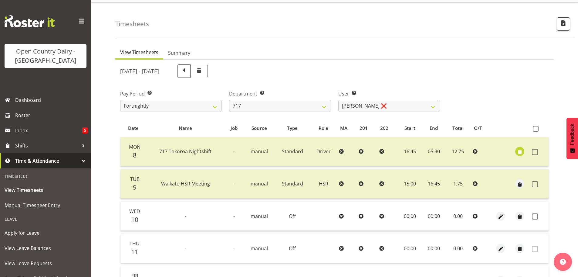
scroll to position [0, 0]
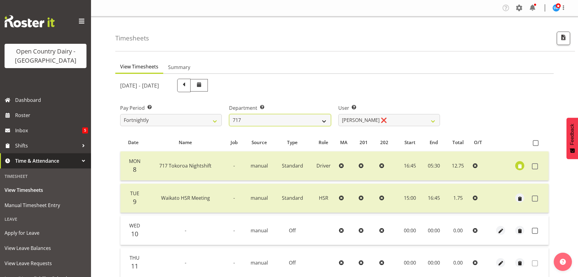
click at [252, 118] on select "701 702 703 704 705 706 707 708 709 710 711 712 713 714 715 716 717 718 719 720" at bounding box center [280, 120] width 102 height 12
select select "802"
click at [229, 115] on select "701 702 703 704 705 706 707 708 709 710 711 712 713 714 715 716 717 718 719 720" at bounding box center [280, 120] width 102 height 12
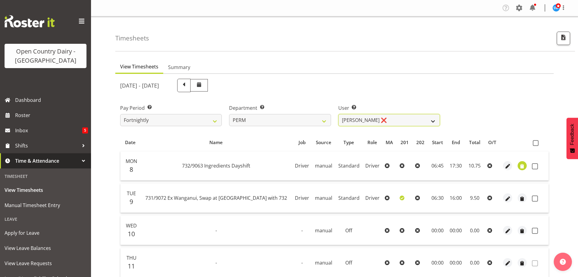
click at [376, 120] on select "Abhilash Antony ❌ Amba Swann ❌ Chris Kneebone ❌ Jayden Vincent ❌ Paul Wilson ❌ …" at bounding box center [390, 120] width 102 height 12
select select "9944"
click at [339, 115] on select "Abhilash Antony ❌ Amba Swann ❌ Chris Kneebone ❌ Jayden Vincent ❌ Paul Wilson ❌ …" at bounding box center [390, 120] width 102 height 12
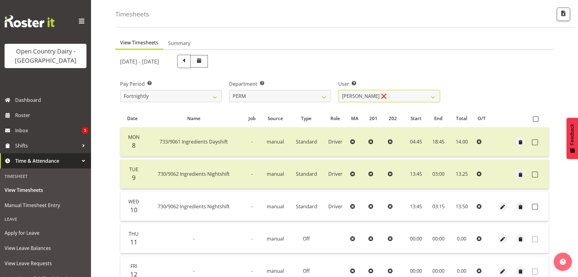
scroll to position [91, 0]
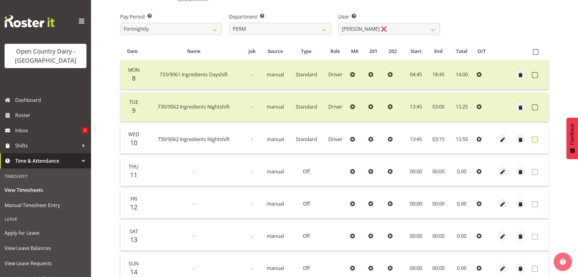
click at [534, 142] on span at bounding box center [535, 139] width 6 height 6
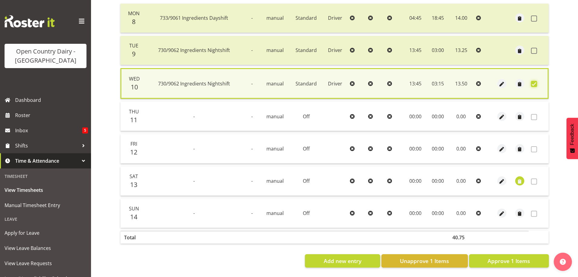
scroll to position [154, 0]
click at [487, 257] on button "Approve 1 Items" at bounding box center [509, 260] width 80 height 13
checkbox input "false"
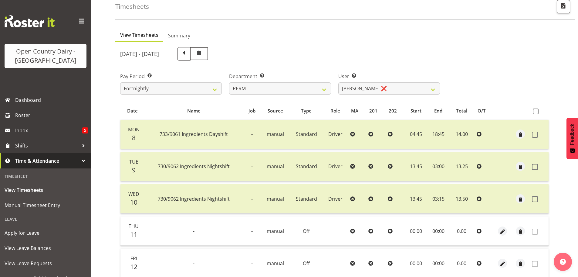
scroll to position [31, 0]
click at [273, 95] on select "701 702 703 704 705 706 707 708 709 710 711 712 713 714 715 716 717 718 719 720" at bounding box center [280, 89] width 102 height 12
select select "760"
click at [229, 84] on select "701 702 703 704 705 706 707 708 709 710 711 712 713 714 715 716 717 718 719 720" at bounding box center [280, 89] width 102 height 12
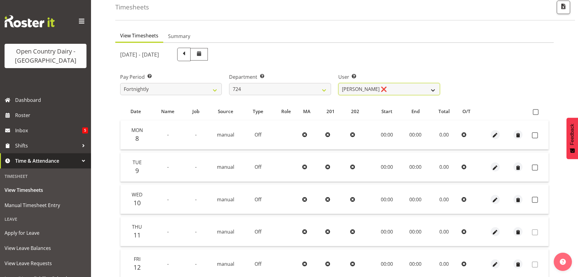
click at [375, 88] on select "Brent Adams ❌ Jaspreet Singh ❌ John Walters ❌" at bounding box center [390, 89] width 102 height 12
select select "10133"
click at [339, 84] on select "Brent Adams ❌ Jaspreet Singh ❌ John Walters ❌" at bounding box center [390, 89] width 102 height 12
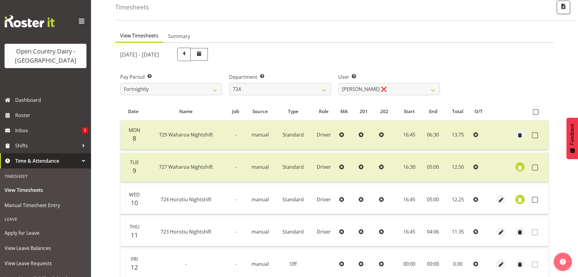
click at [523, 201] on span "button" at bounding box center [520, 199] width 7 height 7
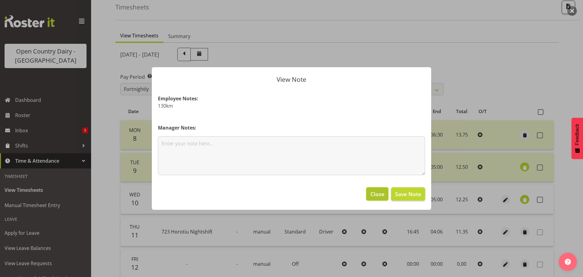
click at [368, 189] on button "Close" at bounding box center [377, 193] width 22 height 13
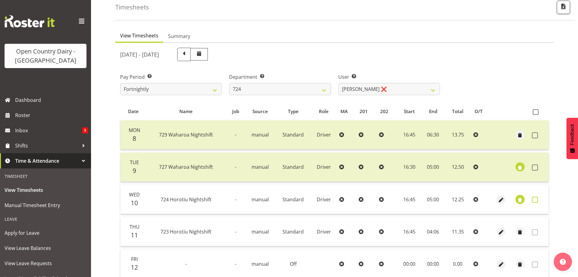
click at [534, 201] on span at bounding box center [535, 199] width 6 height 6
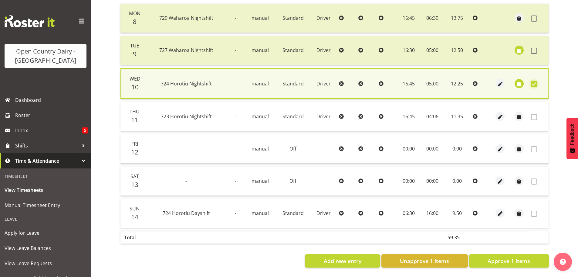
scroll to position [154, 0]
click at [519, 257] on span "Approve 1 Items" at bounding box center [509, 261] width 43 height 8
checkbox input "false"
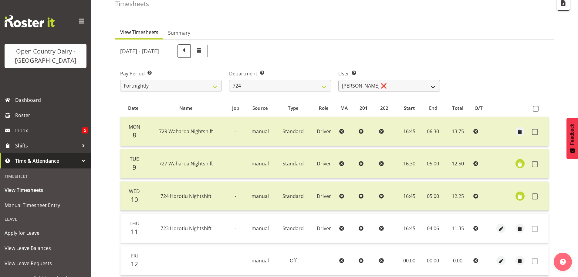
scroll to position [31, 0]
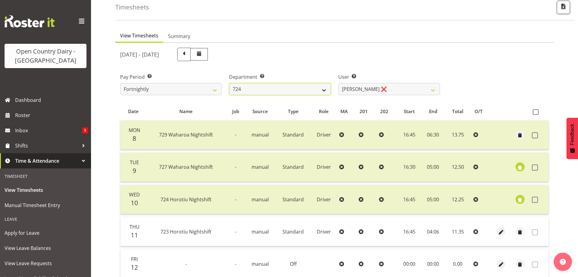
click at [283, 91] on select "701 702 703 704 705 706 707 708 709 710 711 712 713 714 715 716 717 718 719 720" at bounding box center [280, 89] width 102 height 12
select select "819"
click at [229, 84] on select "701 702 703 704 705 706 707 708 709 710 711 712 713 714 715 716 717 718 719 720" at bounding box center [280, 89] width 102 height 12
select select "11213"
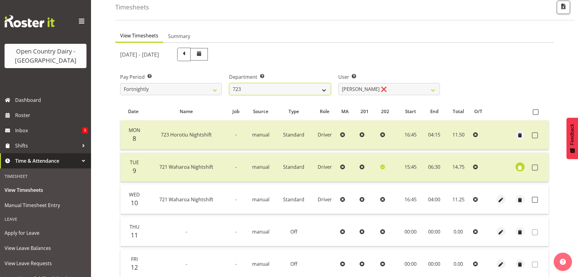
click at [270, 94] on select "701 702 703 704 705 706 707 708 709 710 711 712 713 714 715 716 717 718 719 720" at bounding box center [280, 89] width 102 height 12
select select "763"
click at [229, 84] on select "701 702 703 704 705 706 707 708 709 710 711 712 713 714 715 716 717 718 719 720" at bounding box center [280, 89] width 102 height 12
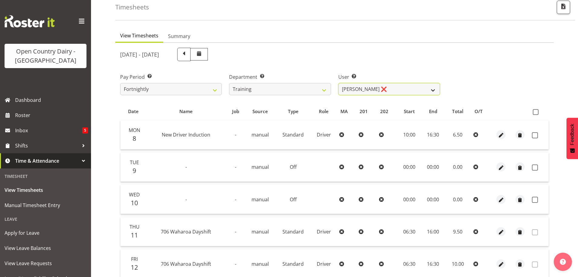
click at [390, 92] on select "Andre Syben ❌ Andrew Murphy ❌ Antony Lockyer ❌ Haley Galecki ❌ Jesse Simpson ❌ …" at bounding box center [390, 89] width 102 height 12
select select "11709"
click at [339, 84] on select "Andre Syben ❌ Andrew Murphy ❌ Antony Lockyer ❌ Haley Galecki ❌ Jesse Simpson ❌ …" at bounding box center [390, 89] width 102 height 12
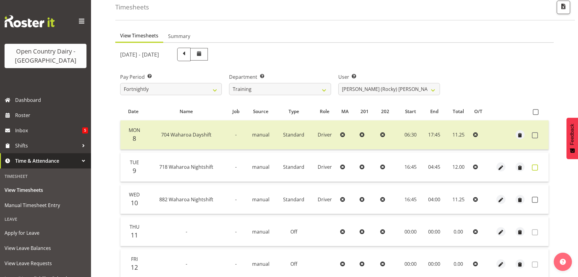
click at [536, 169] on span at bounding box center [535, 167] width 6 height 6
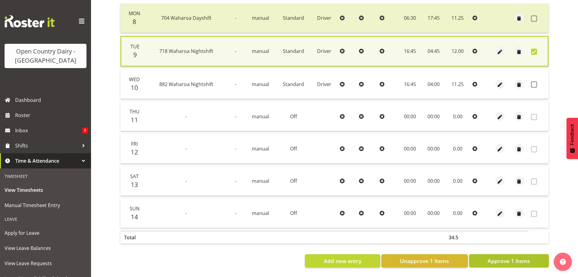
click at [513, 258] on span "Approve 1 Items" at bounding box center [509, 261] width 43 height 8
checkbox input "false"
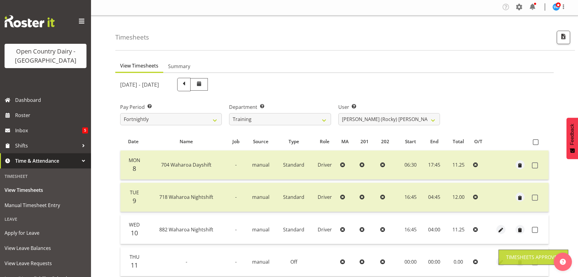
scroll to position [1, 0]
click at [391, 121] on select "Andre Syben ❌ Andrew Murphy ❌ Antony Lockyer ❌ Haley Galecki ❌ Jesse Simpson ❌ …" at bounding box center [390, 119] width 102 height 12
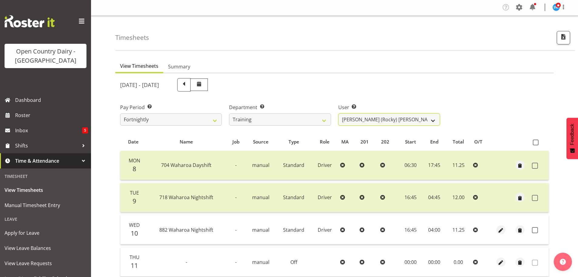
select select "11906"
click at [339, 115] on select "Andre Syben ❌ Andrew Murphy ❌ Antony Lockyer ❌ Haley Galecki ❌ Jesse Simpson ❌ …" at bounding box center [390, 119] width 102 height 12
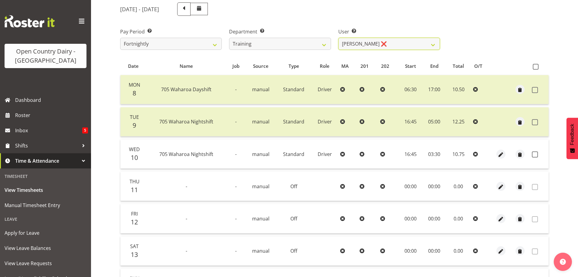
scroll to position [92, 0]
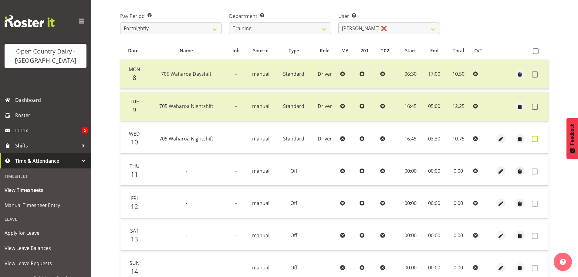
click at [534, 141] on span at bounding box center [535, 139] width 6 height 6
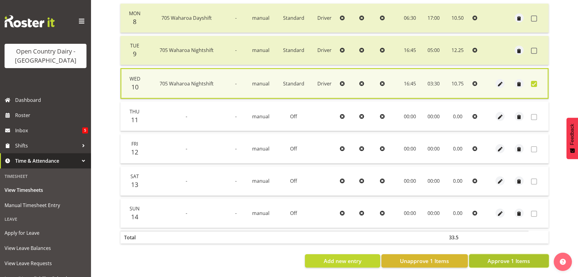
click at [503, 258] on span "Approve 1 Items" at bounding box center [509, 261] width 43 height 8
checkbox input "false"
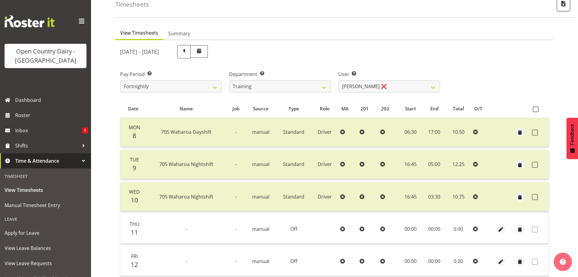
scroll to position [31, 0]
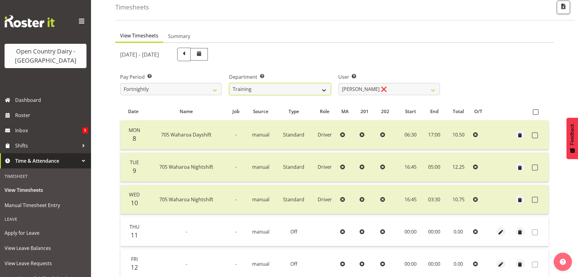
click at [276, 93] on select "701 702 703 704 705 706 707 708 709 710 711 712 713 714 715 716 717 718 719 720" at bounding box center [280, 89] width 102 height 12
select select "808"
click at [229, 84] on select "701 702 703 704 705 706 707 708 709 710 711 712 713 714 715 716 717 718 719 720" at bounding box center [280, 89] width 102 height 12
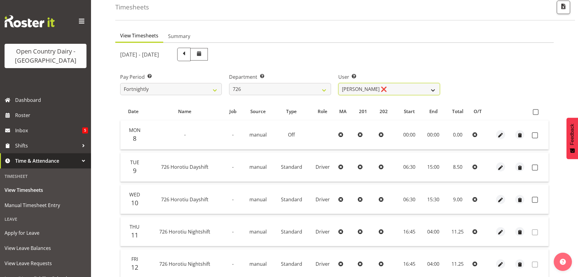
click at [396, 92] on select "Angela Burrill ❌ Bryan Leathart ❌ Harpreet Singh ❌ Kerry Young ❌" at bounding box center [390, 89] width 102 height 12
click at [339, 84] on select "Angela Burrill ❌ Bryan Leathart ❌ Harpreet Singh ❌ Kerry Young ❌" at bounding box center [390, 89] width 102 height 12
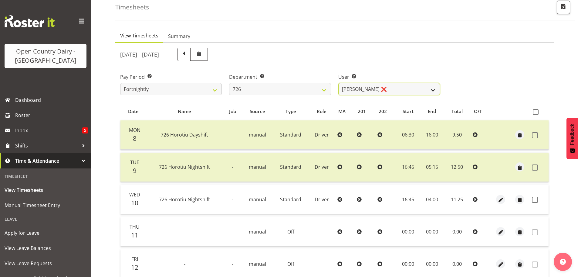
click at [377, 89] on select "Angela Burrill ❌ Bryan Leathart ❌ Harpreet Singh ❌ Kerry Young ❌" at bounding box center [390, 89] width 102 height 12
select select "11236"
click at [339, 84] on select "Angela Burrill ❌ Bryan Leathart ❌ Harpreet Singh ❌ Kerry Young ❌" at bounding box center [390, 89] width 102 height 12
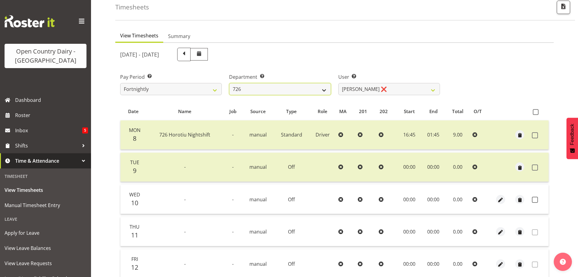
click at [271, 94] on select "701 702 703 704 705 706 707 708 709 710 711 712 713 714 715 716 717 718 719 720" at bounding box center [280, 89] width 102 height 12
select select "814"
click at [229, 84] on select "701 702 703 704 705 706 707 708 709 710 711 712 713 714 715 716 717 718 719 720" at bounding box center [280, 89] width 102 height 12
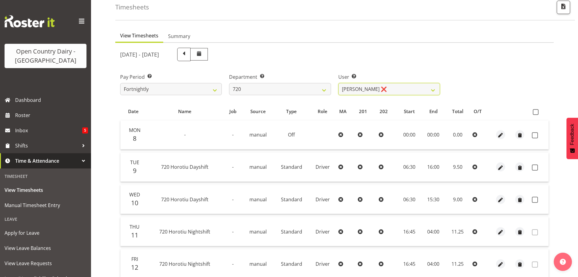
click at [389, 89] on select "Garry Hooper ❌ Kerry Slater ❌ Nathan Frankhouser ❌ Steve Daly ❌" at bounding box center [390, 89] width 102 height 12
select select "8200"
click at [339, 84] on select "Garry Hooper ❌ Kerry Slater ❌ Nathan Frankhouser ❌ Steve Daly ❌" at bounding box center [390, 89] width 102 height 12
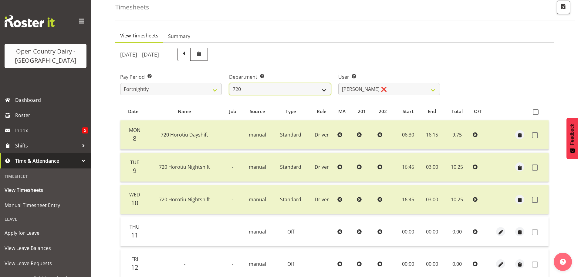
click at [286, 90] on select "701 702 703 704 705 706 707 708 709 710 711 712 713 714 715 716 717 718 719 720" at bounding box center [280, 89] width 102 height 12
select select "875"
click at [229, 84] on select "701 702 703 704 705 706 707 708 709 710 711 712 713 714 715 716 717 718 719 720" at bounding box center [280, 89] width 102 height 12
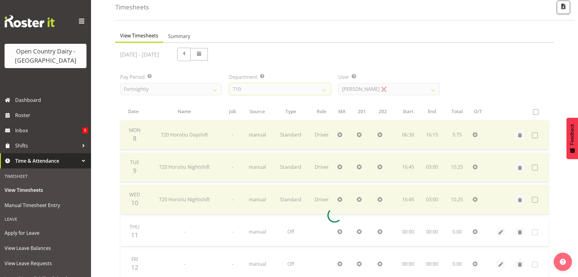
scroll to position [28, 0]
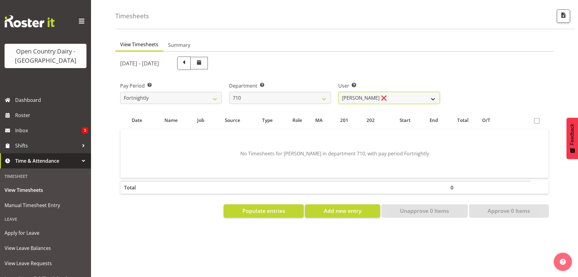
click at [380, 95] on select "Dean Chapman ❌ George Megchelse ❌ Kris Gambhir ❌ Richie Epere ❌" at bounding box center [390, 98] width 102 height 12
select select "10161"
click at [339, 92] on select "Dean Chapman ❌ George Megchelse ❌ Kris Gambhir ❌ Richie Epere ❌" at bounding box center [390, 98] width 102 height 12
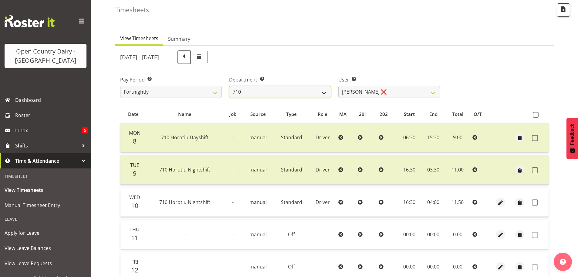
click at [264, 98] on select "701 702 703 704 705 706 707 708 709 710 711 712 713 714 715 716 717 718 719 720" at bounding box center [280, 92] width 102 height 12
select select "874"
click at [229, 87] on select "701 702 703 704 705 706 707 708 709 710 711 712 713 714 715 716 717 718 719 720" at bounding box center [280, 92] width 102 height 12
click at [386, 96] on select "Duncan Shirley ❌ Gagandeep Singh ❌ Johann Van Zyl ❌ John Cottingham ❌" at bounding box center [390, 92] width 102 height 12
select select "8383"
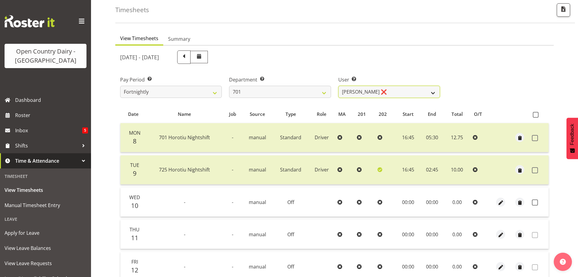
click at [339, 87] on select "Duncan Shirley ❌ Gagandeep Singh ❌ Johann Van Zyl ❌ John Cottingham ❌" at bounding box center [390, 92] width 102 height 12
click at [534, 203] on span at bounding box center [535, 202] width 6 height 6
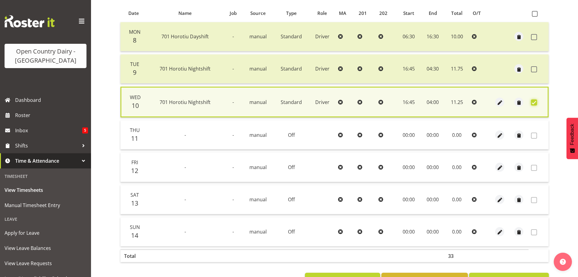
scroll to position [150, 0]
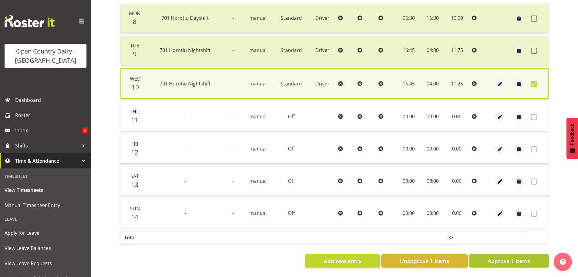
click at [505, 259] on span "Approve 1 Items" at bounding box center [509, 261] width 43 height 8
checkbox input "false"
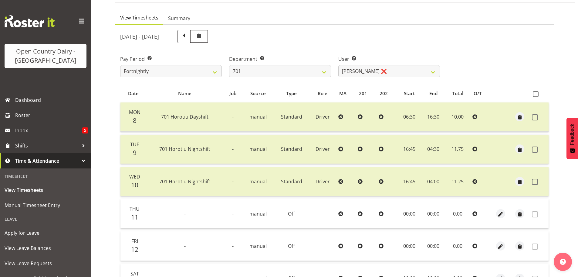
scroll to position [28, 0]
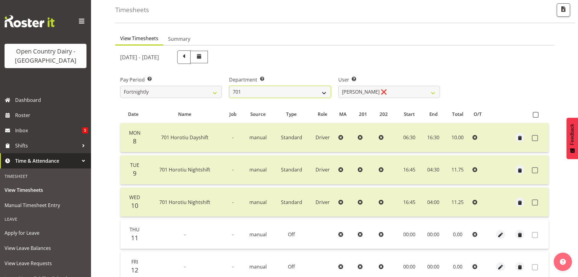
click at [270, 92] on select "701 702 703 704 705 706 707 708 709 710 711 712 713 714 715 716 717 718 719 720" at bounding box center [280, 92] width 102 height 12
select select "875"
click at [229, 87] on select "701 702 703 704 705 706 707 708 709 710 711 712 713 714 715 716 717 718 719 720" at bounding box center [280, 92] width 102 height 12
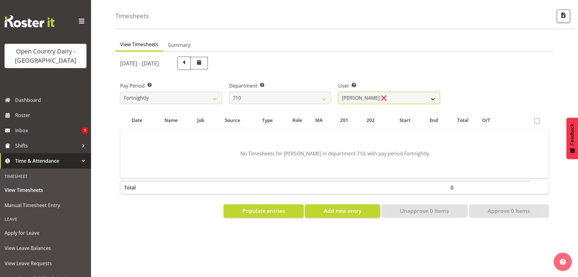
click at [389, 94] on select "Dean Chapman ❌ George Megchelse ❌ Kris Gambhir ❌ Richie Epere ❌" at bounding box center [390, 98] width 102 height 12
select select "10161"
click at [339, 92] on select "Dean Chapman ❌ George Megchelse ❌ Kris Gambhir ❌ Richie Epere ❌" at bounding box center [390, 98] width 102 height 12
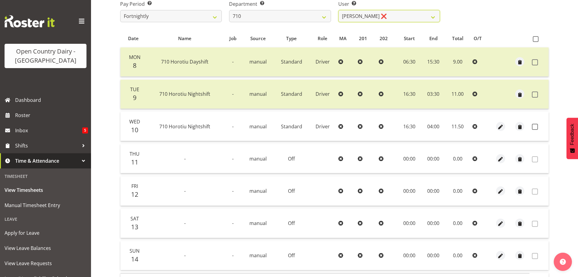
scroll to position [119, 0]
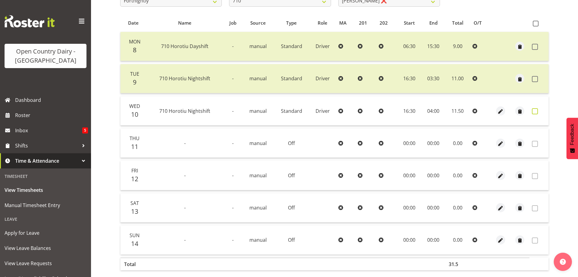
click at [536, 113] on span at bounding box center [535, 111] width 6 height 6
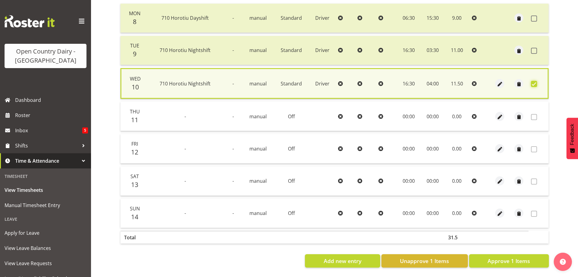
scroll to position [154, 0]
click at [491, 257] on span "Approve 1 Items" at bounding box center [509, 261] width 43 height 8
checkbox input "false"
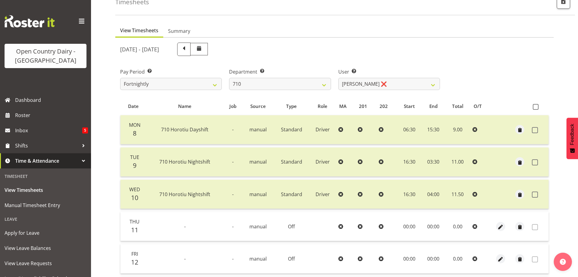
scroll to position [31, 0]
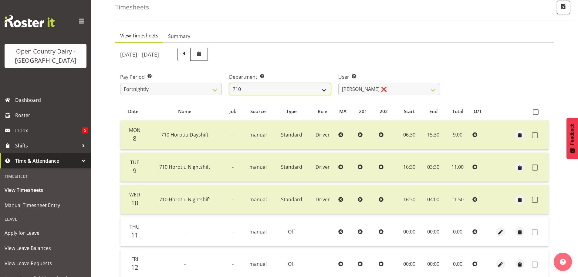
click at [277, 89] on select "701 702 703 704 705 706 707 708 709 710 711 712 713 714 715 716 717 718 719 720" at bounding box center [280, 89] width 102 height 12
click at [287, 92] on select "701 702 703 704 705 706 707 708 709 710 711 712 713 714 715 716 717 718 719 720" at bounding box center [280, 89] width 102 height 12
select select "819"
click at [229, 84] on select "701 702 703 704 705 706 707 708 709 710 711 712 713 714 715 716 717 718 719 720" at bounding box center [280, 89] width 102 height 12
select select "11213"
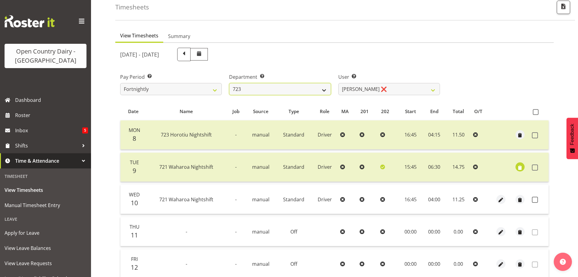
click at [266, 92] on select "701 702 703 704 705 706 707 708 709 710 711 712 713 714 715 716 717 718 719 720" at bounding box center [280, 89] width 102 height 12
select select "758"
click at [229, 84] on select "701 702 703 704 705 706 707 708 709 710 711 712 713 714 715 716 717 718 719 720" at bounding box center [280, 89] width 102 height 12
click at [520, 200] on span "button" at bounding box center [520, 199] width 7 height 7
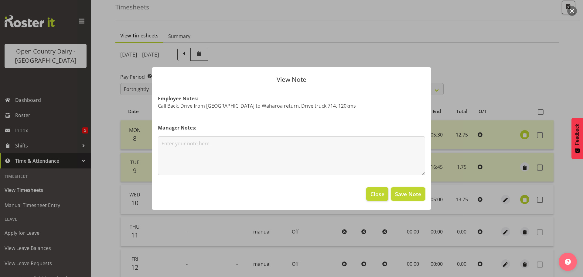
click at [398, 190] on span "Save Note" at bounding box center [408, 194] width 26 height 8
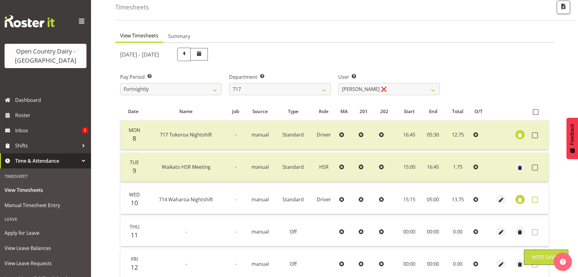
click at [535, 201] on span at bounding box center [535, 199] width 6 height 6
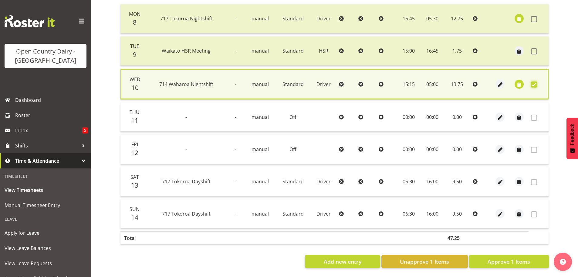
scroll to position [152, 0]
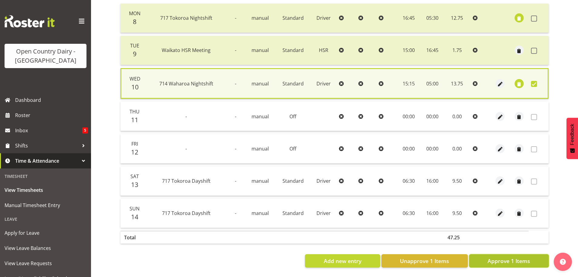
click at [512, 258] on span "Approve 1 Items" at bounding box center [509, 261] width 43 height 8
checkbox input "false"
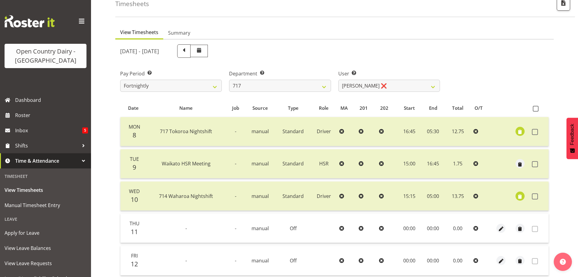
scroll to position [31, 0]
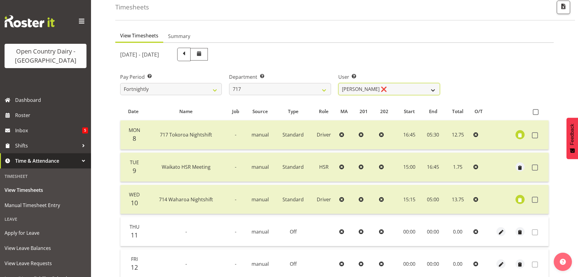
click at [359, 93] on select "Daryl Wrigley ❌ Dodge Lindsay Laing ❌ Eric Stothers ❌ Jeff Anderson ❌" at bounding box center [390, 89] width 102 height 12
select select "8726"
click at [339, 84] on select "Daryl Wrigley ❌ Dodge Lindsay Laing ❌ Eric Stothers ❌ Jeff Anderson ❌" at bounding box center [390, 89] width 102 height 12
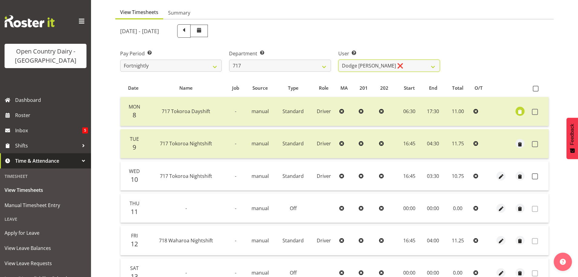
scroll to position [92, 0]
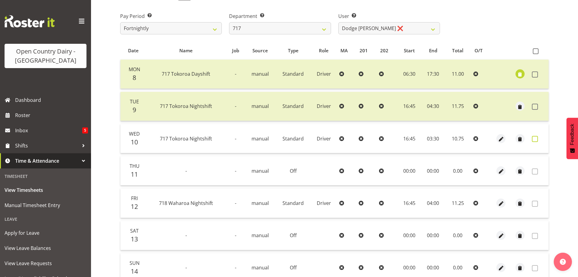
click at [535, 140] on span at bounding box center [535, 139] width 6 height 6
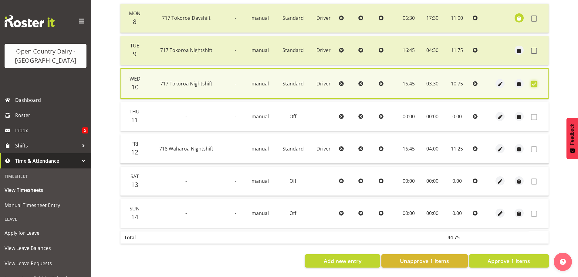
scroll to position [154, 0]
click at [510, 257] on span "Approve 1 Items" at bounding box center [509, 261] width 43 height 8
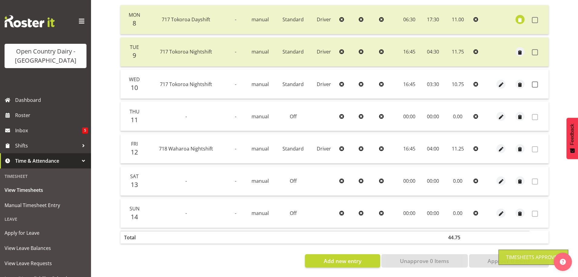
checkbox input "false"
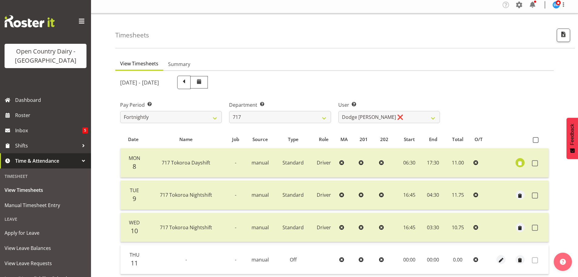
scroll to position [1, 0]
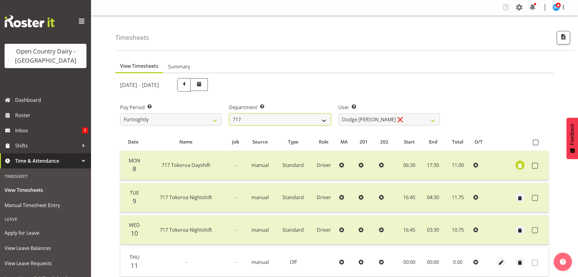
click at [267, 121] on select "701 702 703 704 705 706 707 708 709 710 711 712 713 714 715 716 717 718 719 720" at bounding box center [280, 119] width 102 height 12
select select "735"
click at [229, 115] on select "701 702 703 704 705 706 707 708 709 710 711 712 713 714 715 716 717 718 719 720" at bounding box center [280, 119] width 102 height 12
select select "10056"
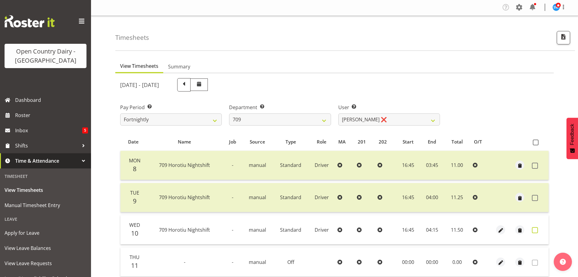
click at [534, 230] on span at bounding box center [535, 230] width 6 height 6
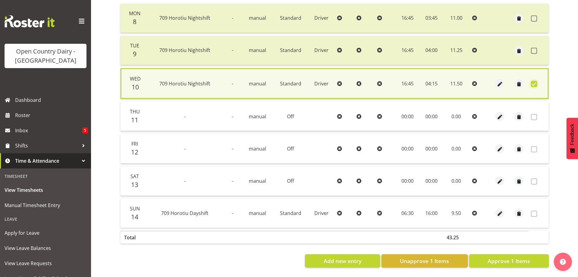
scroll to position [152, 0]
click at [524, 257] on span "Approve 1 Items" at bounding box center [509, 261] width 43 height 8
checkbox input "false"
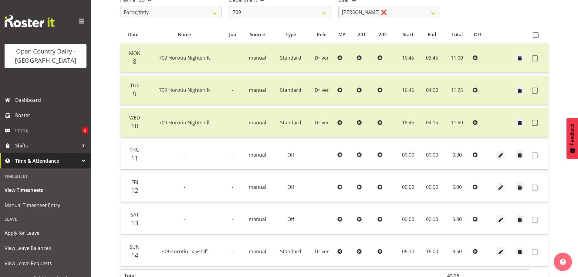
scroll to position [61, 0]
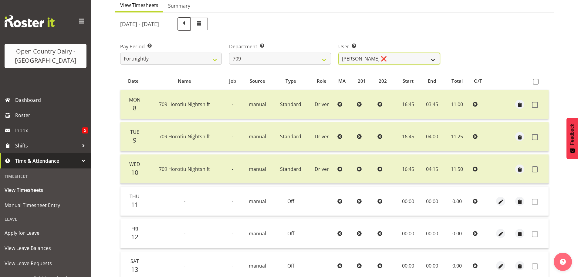
click at [368, 63] on select "Alex Barclay ❌ Craig Knudsen ❌ Jaswant Singh ❌ Ross Cook ❌" at bounding box center [390, 59] width 102 height 12
click at [319, 207] on td at bounding box center [322, 200] width 26 height 29
click at [291, 61] on select "701 702 703 704 705 706 707 708 709 710 711 712 713 714 715 716 717 718 719 720" at bounding box center [280, 59] width 102 height 12
select select "832"
click at [229, 54] on select "701 702 703 704 705 706 707 708 709 710 711 712 713 714 715 716 717 718 719 720" at bounding box center [280, 59] width 102 height 12
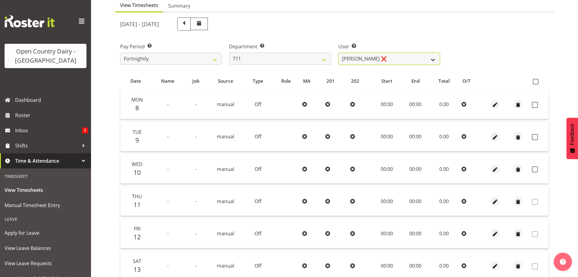
click at [394, 61] on select "Baz Morgan ❌ Gerard Cavanagh ❌ Tyrone Lawry ❌" at bounding box center [390, 59] width 102 height 12
click at [339, 54] on select "Baz Morgan ❌ Gerard Cavanagh ❌ Tyrone Lawry ❌" at bounding box center [390, 59] width 102 height 12
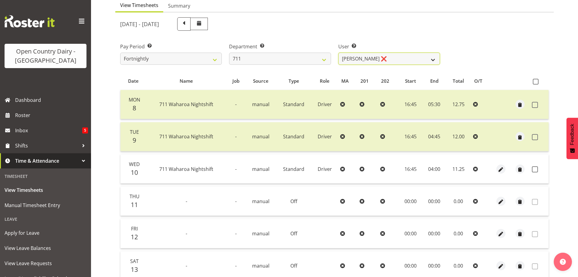
click at [387, 59] on select "Baz Morgan ❌ Gerard Cavanagh ❌ Tyrone Lawry ❌" at bounding box center [390, 59] width 102 height 12
click at [339, 54] on select "Baz Morgan ❌ Gerard Cavanagh ❌ Tyrone Lawry ❌" at bounding box center [390, 59] width 102 height 12
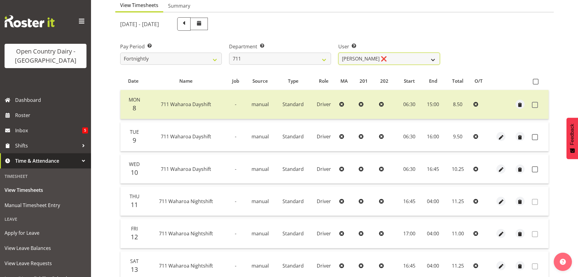
click at [394, 62] on select "Baz Morgan ❌ Gerard Cavanagh ❌ Tyrone Lawry ❌" at bounding box center [390, 59] width 102 height 12
click at [339, 54] on select "Baz Morgan ❌ Gerard Cavanagh ❌ Tyrone Lawry ❌" at bounding box center [390, 59] width 102 height 12
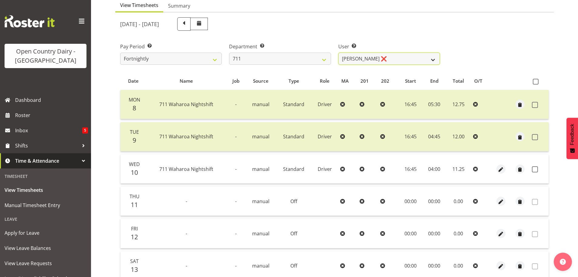
click at [365, 59] on select "Baz Morgan ❌ Gerard Cavanagh ❌ Tyrone Lawry ❌" at bounding box center [390, 59] width 102 height 12
click at [339, 54] on select "Baz Morgan ❌ Gerard Cavanagh ❌ Tyrone Lawry ❌" at bounding box center [390, 59] width 102 height 12
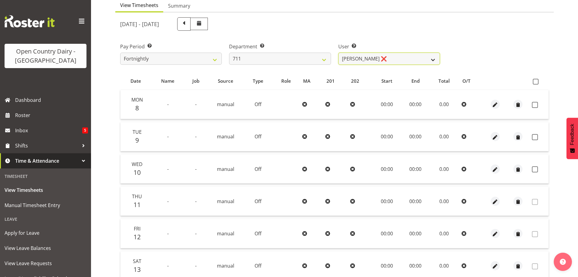
click at [381, 63] on select "Baz Morgan ❌ Gerard Cavanagh ❌ Tyrone Lawry ❌" at bounding box center [390, 59] width 102 height 12
select select "10409"
click at [339, 54] on select "Baz Morgan ❌ Gerard Cavanagh ❌ Tyrone Lawry ❌" at bounding box center [390, 59] width 102 height 12
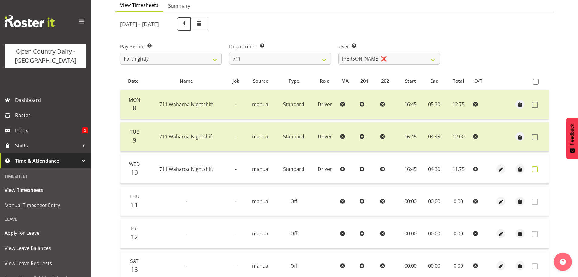
click at [535, 172] on span at bounding box center [535, 169] width 6 height 6
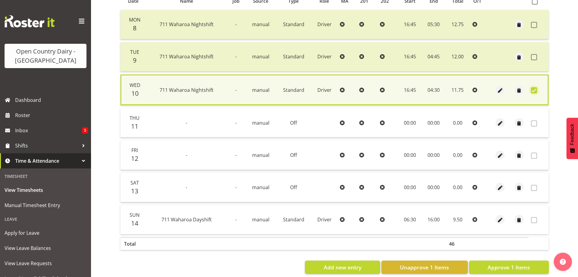
scroll to position [154, 0]
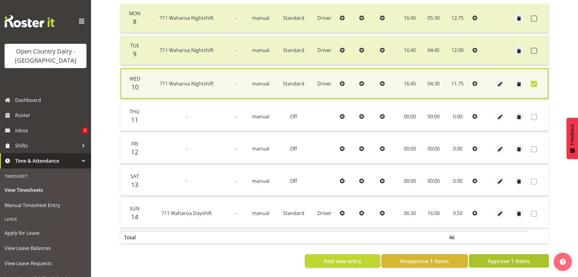
click at [507, 257] on span "Approve 1 Items" at bounding box center [509, 261] width 43 height 8
checkbox input "false"
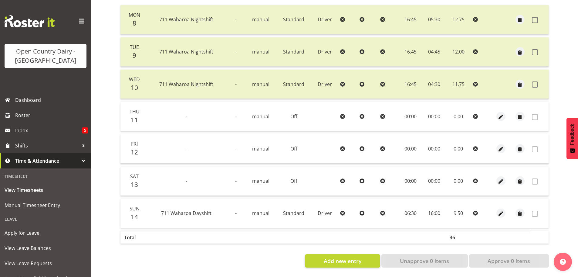
scroll to position [31, 0]
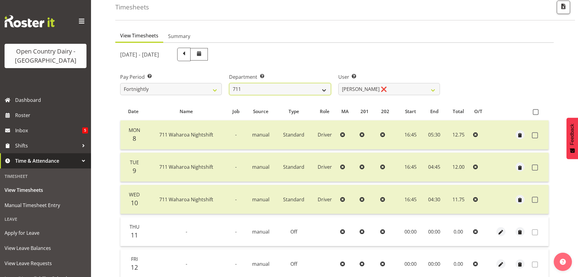
click at [278, 93] on select "701 702 703 704 705 706 707 708 709 710 711 712 713 714 715 716 717 718 719 720" at bounding box center [280, 89] width 102 height 12
click at [263, 92] on select "701 702 703 704 705 706 707 708 709 710 711 712 713 714 715 716 717 718 719 720" at bounding box center [280, 89] width 102 height 12
select select "759"
click at [229, 84] on select "701 702 703 704 705 706 707 708 709 710 711 712 713 714 715 716 717 718 719 720" at bounding box center [280, 89] width 102 height 12
select select "11585"
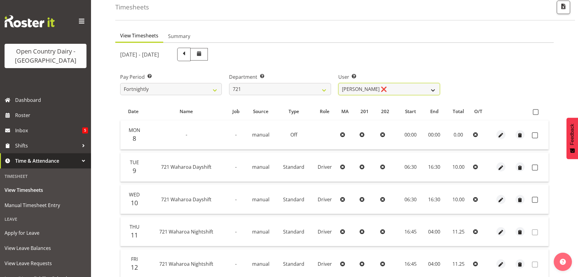
click at [391, 93] on select "George Taylor ❌ Grant Vercoe ❌ Thakur Ajit Singh ✔" at bounding box center [390, 89] width 102 height 12
click at [273, 91] on select "701 702 703 704 705 706 707 708 709 710 711 712 713 714 715 716 717 718 719 720" at bounding box center [280, 89] width 102 height 12
click at [229, 84] on select "701 702 703 704 705 706 707 708 709 710 711 712 713 714 715 716 717 718 719 720" at bounding box center [280, 89] width 102 height 12
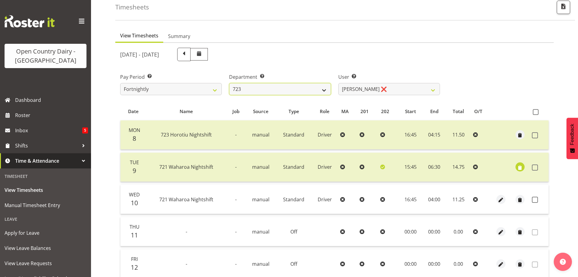
click at [280, 90] on select "701 702 703 704 705 706 707 708 709 710 711 712 713 714 715 716 717 718 719 720" at bounding box center [280, 89] width 102 height 12
select select "808"
click at [229, 84] on select "701 702 703 704 705 706 707 708 709 710 711 712 713 714 715 716 717 718 719 720" at bounding box center [280, 89] width 102 height 12
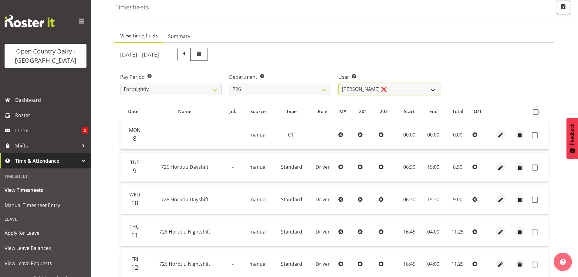
click at [387, 91] on select "Angela Burrill ❌ Bryan Leathart ❌ Harpreet Singh ❌ Kerry Young ❌" at bounding box center [390, 89] width 102 height 12
select select "11081"
click at [339, 84] on select "Angela Burrill ❌ Bryan Leathart ❌ Harpreet Singh ❌ Kerry Young ❌" at bounding box center [390, 89] width 102 height 12
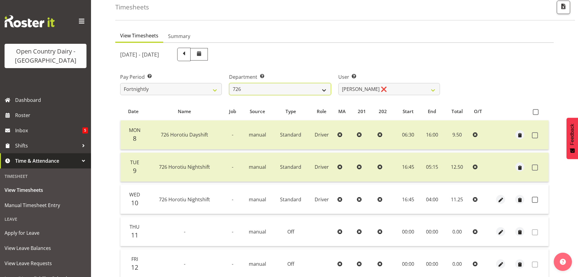
click at [269, 91] on select "701 702 703 704 705 706 707 708 709 710 711 712 713 714 715 716 717 718 719 720" at bounding box center [280, 89] width 102 height 12
select select "874"
click at [229, 84] on select "701 702 703 704 705 706 707 708 709 710 711 712 713 714 715 716 717 718 719 720" at bounding box center [280, 89] width 102 height 12
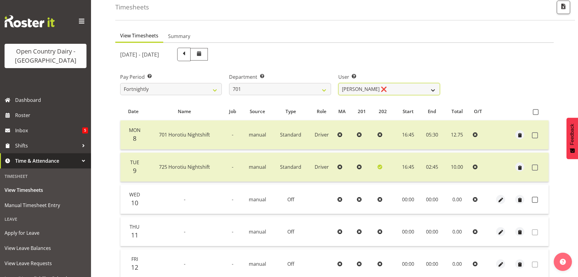
click at [388, 92] on select "Duncan Shirley ❌ Gagandeep Singh ❌ Johann Van Zyl ❌ John Cottingham ❌" at bounding box center [390, 89] width 102 height 12
select select "8383"
click at [339, 84] on select "Duncan Shirley ❌ Gagandeep Singh ❌ Johann Van Zyl ❌ John Cottingham ❌" at bounding box center [390, 89] width 102 height 12
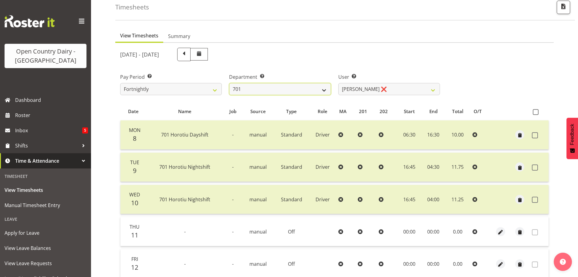
click at [268, 94] on select "701 702 703 704 705 706 707 708 709 710 711 712 713 714 715 716 717 718 719 720" at bounding box center [280, 89] width 102 height 12
select select "733"
click at [229, 84] on select "701 702 703 704 705 706 707 708 709 710 711 712 713 714 715 716 717 718 719 720" at bounding box center [280, 89] width 102 height 12
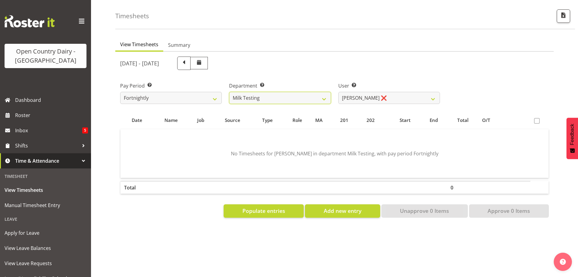
scroll to position [28, 0]
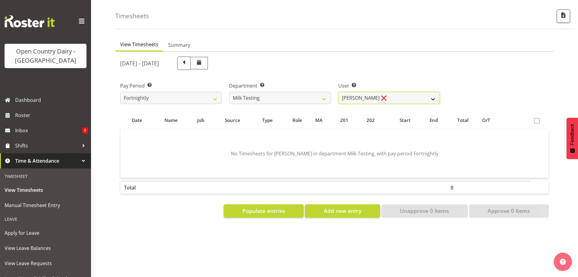
click at [383, 95] on select "Diana Ridings ❌ George Smith ❌ Helaina Walker ❌ Kim Madden ❌ Michael Brechelt ❌…" at bounding box center [390, 98] width 102 height 12
select select "7379"
click at [339, 92] on select "Diana Ridings ❌ George Smith ❌ Helaina Walker ❌ Kim Madden ❌ Michael Brechelt ❌…" at bounding box center [390, 98] width 102 height 12
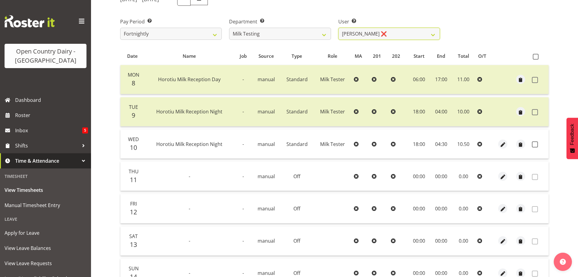
scroll to position [89, 0]
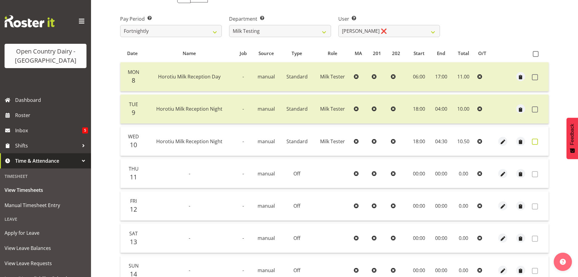
click at [535, 142] on span at bounding box center [535, 141] width 6 height 6
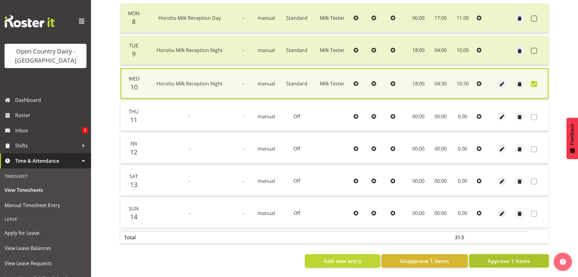
click at [520, 257] on span "Approve 1 Items" at bounding box center [509, 261] width 43 height 8
checkbox input "false"
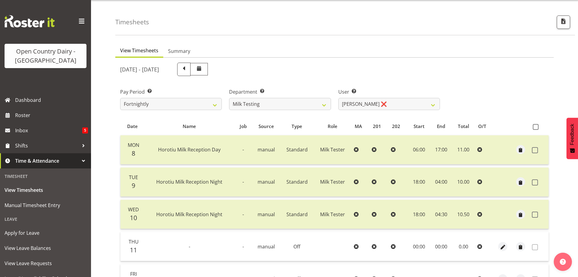
scroll to position [1, 0]
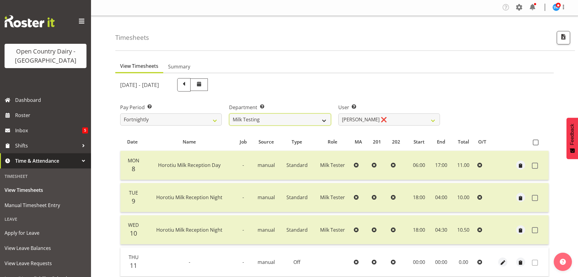
click at [266, 121] on select "701 702 703 704 705 706 707 708 709 710 711 712 713 714 715 716 717 718 719 720" at bounding box center [280, 119] width 102 height 12
select select "808"
click at [229, 115] on select "701 702 703 704 705 706 707 708 709 710 711 712 713 714 715 716 717 718 719 720" at bounding box center [280, 119] width 102 height 12
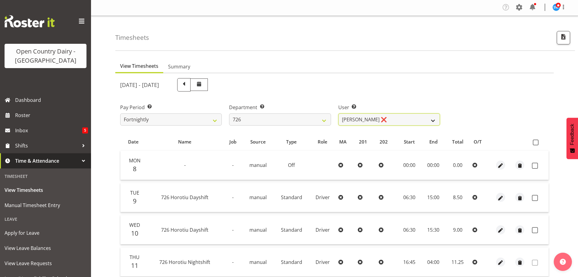
click at [380, 121] on select "Angela Burrill ❌ Bryan Leathart ❌ Harpreet Singh ❌ Kerry Young ❌" at bounding box center [390, 119] width 102 height 12
select select "11081"
click at [339, 115] on select "Angela Burrill ❌ Bryan Leathart ❌ Harpreet Singh ❌ Kerry Young ❌" at bounding box center [390, 119] width 102 height 12
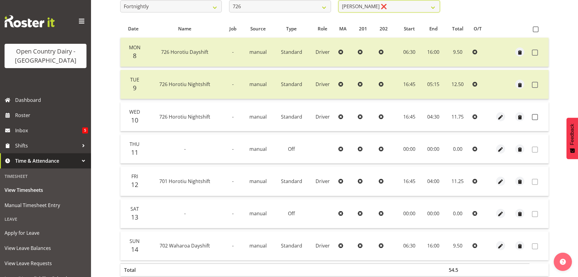
scroll to position [152, 0]
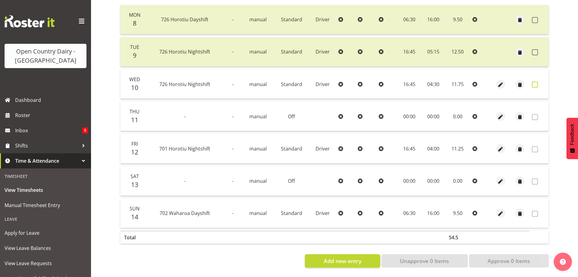
click at [536, 81] on span at bounding box center [535, 84] width 6 height 6
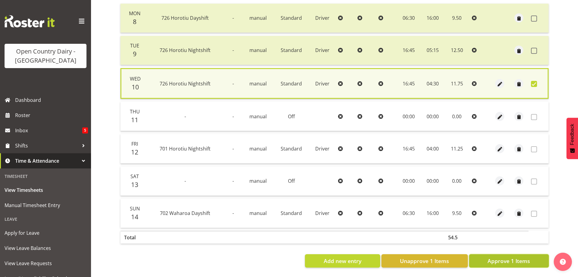
click at [509, 257] on span "Approve 1 Items" at bounding box center [509, 261] width 43 height 8
checkbox input "false"
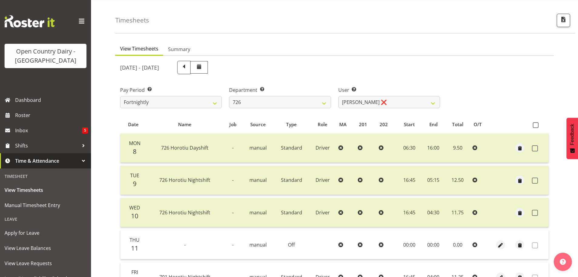
scroll to position [1, 0]
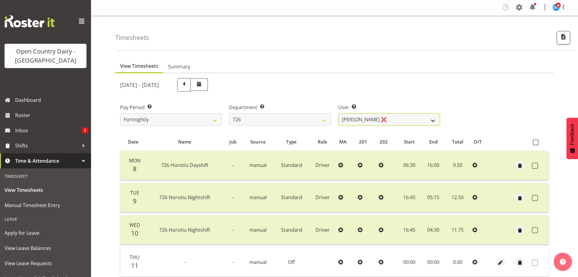
click at [386, 122] on select "Angela Burrill ❌ Bryan Leathart ❌ Harpreet Singh ❌ Kerry Young ❌" at bounding box center [390, 119] width 102 height 12
select select "11236"
click at [339, 115] on select "Angela Burrill ❌ Bryan Leathart ❌ Harpreet Singh ❌ Kerry Young ❌" at bounding box center [390, 119] width 102 height 12
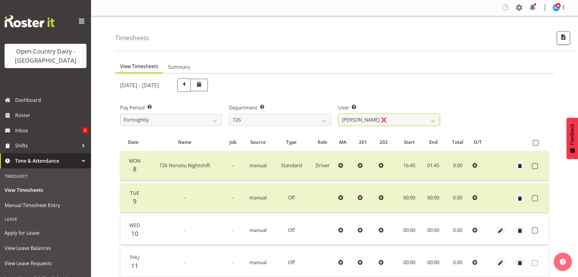
scroll to position [0, 0]
click at [254, 120] on select "701 702 703 704 705 706 707 708 709 710 711 712 713 714 715 716 717 718 719 720" at bounding box center [280, 120] width 102 height 12
select select "819"
click at [229, 115] on select "701 702 703 704 705 706 707 708 709 710 711 712 713 714 715 716 717 718 719 720" at bounding box center [280, 120] width 102 height 12
select select "11213"
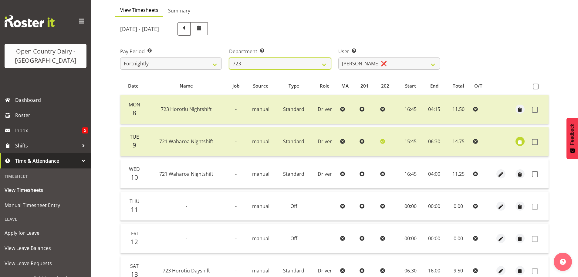
scroll to position [61, 0]
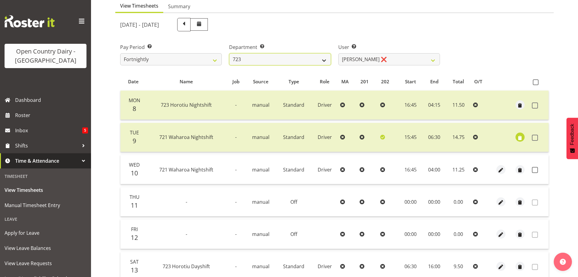
click at [257, 58] on select "701 702 703 704 705 706 707 708 709 710 711 712 713 714 715 716 717 718 719 720" at bounding box center [280, 59] width 102 height 12
click at [229, 55] on select "701 702 703 704 705 706 707 708 709 710 711 712 713 714 715 716 717 718 719 720" at bounding box center [280, 59] width 102 height 12
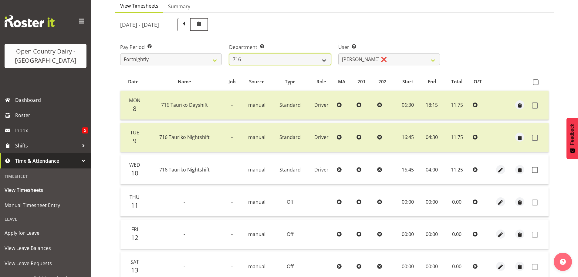
click at [278, 64] on select "701 702 703 704 705 706 707 708 709 710 711 712 713 714 715 716 717 718 719 720" at bounding box center [280, 59] width 102 height 12
click at [229, 55] on select "701 702 703 704 705 706 707 708 709 710 711 712 713 714 715 716 717 718 719 720" at bounding box center [280, 59] width 102 height 12
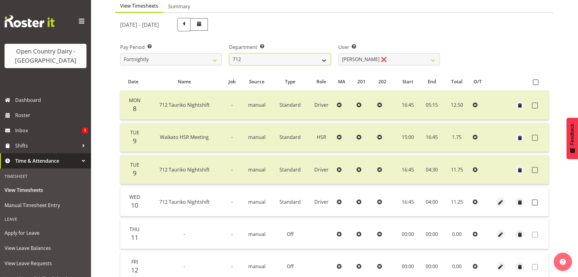
click at [264, 62] on select "701 702 703 704 705 706 707 708 709 710 711 712 713 714 715 716 717 718 719 720" at bounding box center [280, 59] width 102 height 12
click at [229, 55] on select "701 702 703 704 705 706 707 708 709 710 711 712 713 714 715 716 717 718 719 720" at bounding box center [280, 59] width 102 height 12
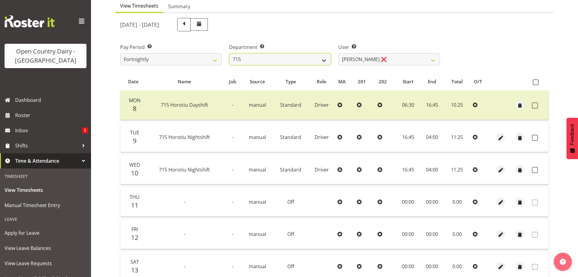
click at [260, 63] on select "701 702 703 704 705 706 707 708 709 710 711 712 713 714 715 716 717 718 719 720" at bounding box center [280, 59] width 102 height 12
select select "819"
click at [229, 55] on select "701 702 703 704 705 706 707 708 709 710 711 712 713 714 715 716 717 718 719 720" at bounding box center [280, 59] width 102 height 12
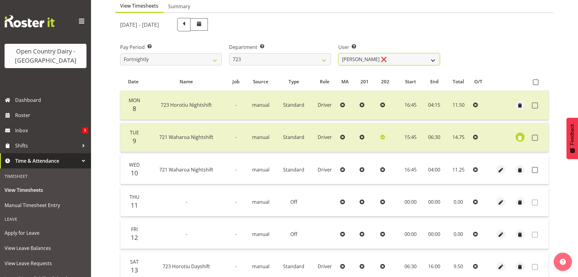
click at [377, 64] on select "Daljeet Rai ❌ Manjinder Singh ❌ Prabhjot Singh ❌ Varninder Singh ❌" at bounding box center [390, 59] width 102 height 12
select select "9511"
click at [339, 55] on select "Daljeet Rai ❌ Manjinder Singh ❌ Prabhjot Singh ❌ Varninder Singh ❌" at bounding box center [390, 59] width 102 height 12
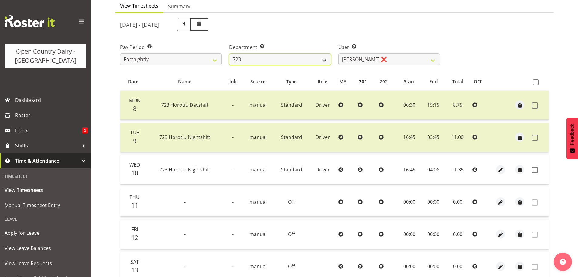
click at [257, 58] on select "701 702 703 704 705 706 707 708 709 710 711 712 713 714 715 716 717 718 719 720" at bounding box center [280, 59] width 102 height 12
select select "808"
click at [229, 55] on select "701 702 703 704 705 706 707 708 709 710 711 712 713 714 715 716 717 718 719 720" at bounding box center [280, 59] width 102 height 12
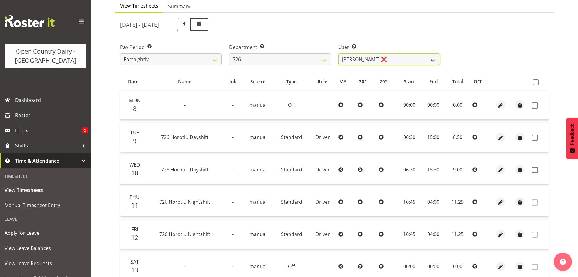
click at [380, 61] on select "Angela Burrill ❌ Bryan Leathart ❌ Harpreet Singh ❌ Kerry Young ❌" at bounding box center [390, 59] width 102 height 12
select select "11236"
click at [339, 55] on select "Angela Burrill ❌ Bryan Leathart ❌ Harpreet Singh ❌ Kerry Young ❌" at bounding box center [390, 59] width 102 height 12
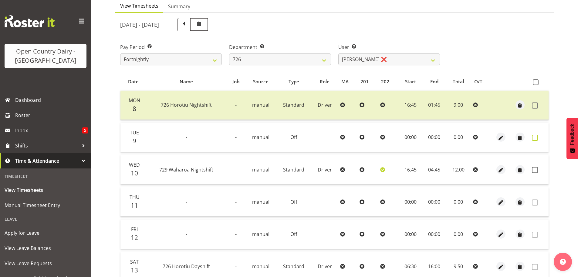
click at [536, 138] on span at bounding box center [535, 138] width 6 height 6
checkbox input "true"
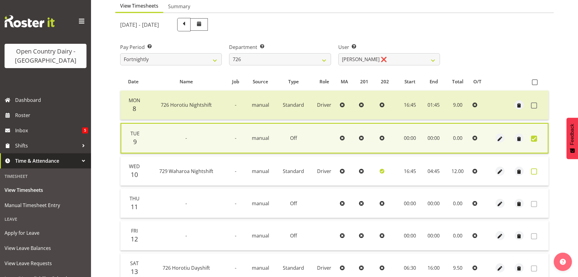
click at [535, 172] on span at bounding box center [534, 171] width 6 height 6
checkbox input "true"
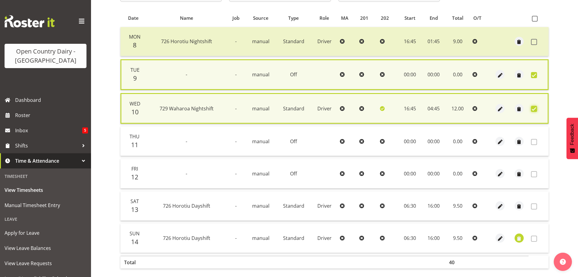
scroll to position [155, 0]
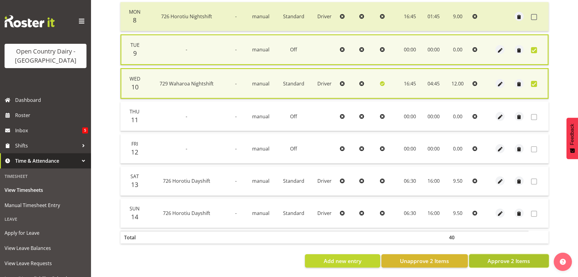
click at [514, 257] on span "Approve 2 Items" at bounding box center [509, 261] width 43 height 8
checkbox input "false"
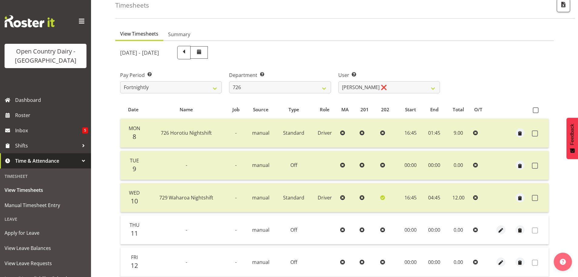
scroll to position [31, 0]
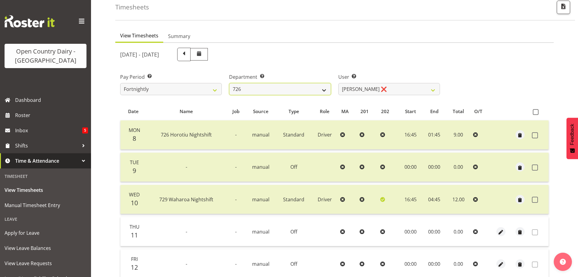
click at [271, 90] on select "701 702 703 704 705 706 707 708 709 710 711 712 713 714 715 716 717 718 719 720" at bounding box center [280, 89] width 102 height 12
select select "811"
click at [229, 84] on select "701 702 703 704 705 706 707 708 709 710 711 712 713 714 715 716 717 718 719 720" at bounding box center [280, 89] width 102 height 12
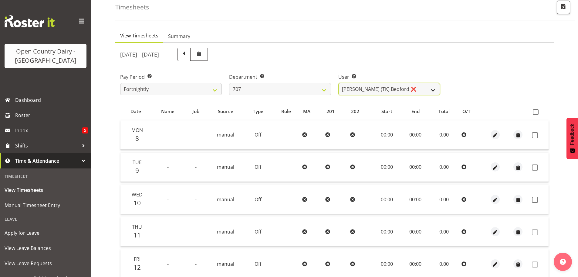
click at [402, 94] on select "Alan (TK) Bedford ❌ David Foote (Junior) ❌ Mike Madden ❌" at bounding box center [390, 89] width 102 height 12
click at [378, 65] on div "September 8th - September 14th 2025" at bounding box center [280, 54] width 327 height 21
click at [396, 90] on select "Alan (TK) Bedford ❌ David Foote (Junior) ❌ Mike Madden ❌" at bounding box center [390, 89] width 102 height 12
select select "11706"
click at [339, 84] on select "Alan (TK) Bedford ❌ David Foote (Junior) ❌ Mike Madden ❌" at bounding box center [390, 89] width 102 height 12
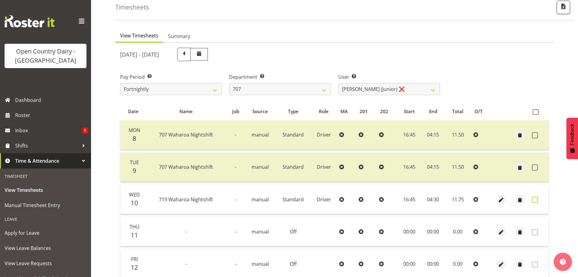
click at [534, 202] on span at bounding box center [535, 199] width 6 height 6
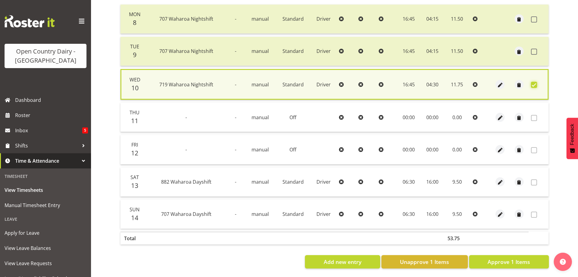
scroll to position [152, 0]
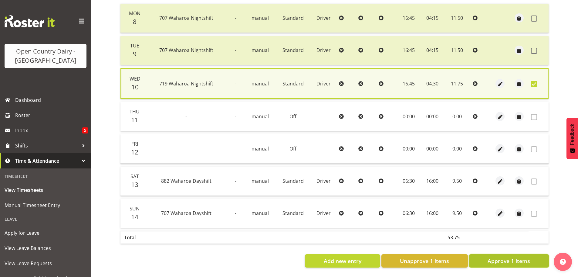
click at [513, 257] on span "Approve 1 Items" at bounding box center [509, 261] width 43 height 8
checkbox input "false"
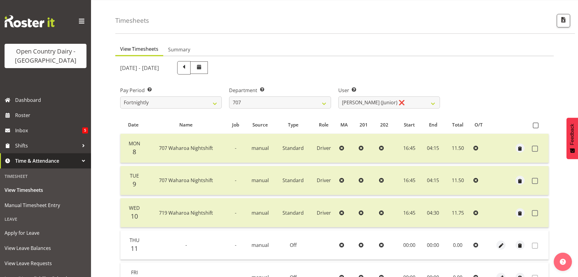
scroll to position [0, 0]
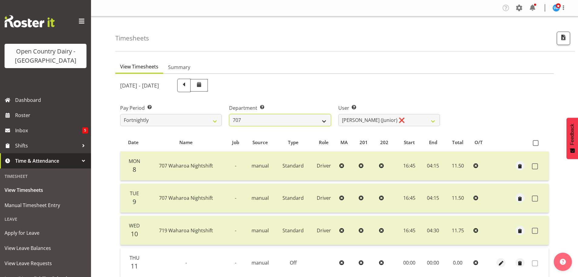
click at [264, 119] on select "701 702 703 704 705 706 707 708 709 710 711 712 713 714 715 716 717 718 719 720" at bounding box center [280, 120] width 102 height 12
select select "842"
click at [229, 115] on select "701 702 703 704 705 706 707 708 709 710 711 712 713 714 715 716 717 718 719 720" at bounding box center [280, 120] width 102 height 12
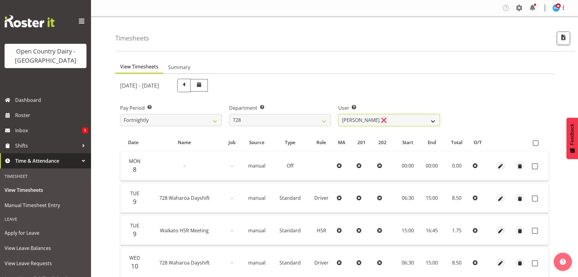
click at [380, 121] on select "Callum Leslie ❌ Nick Warren ❌ Ross Robert Hamilton ❌ Stuart Cherrington ❌ Wally…" at bounding box center [390, 120] width 102 height 12
click at [339, 115] on select "Callum Leslie ❌ Nick Warren ❌ Ross Robert Hamilton ❌ Stuart Cherrington ❌ Wally…" at bounding box center [390, 120] width 102 height 12
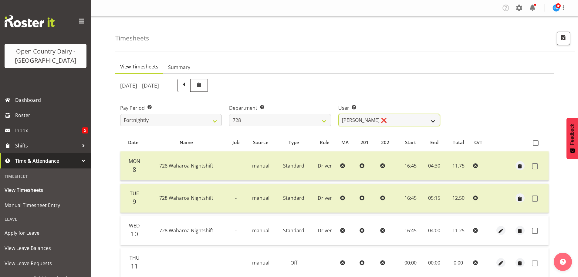
click at [371, 121] on select "Callum Leslie ❌ Nick Warren ❌ Ross Robert Hamilton ❌ Stuart Cherrington ❌ Wally…" at bounding box center [390, 120] width 102 height 12
click at [339, 115] on select "Callum Leslie ❌ Nick Warren ❌ Ross Robert Hamilton ❌ Stuart Cherrington ❌ Wally…" at bounding box center [390, 120] width 102 height 12
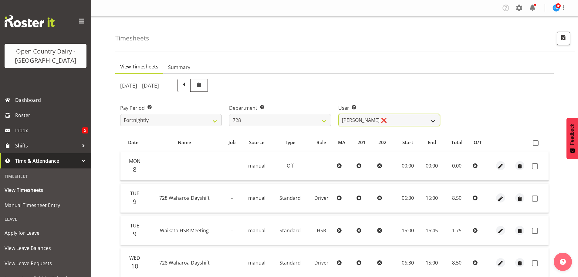
click at [379, 121] on select "Callum Leslie ❌ Nick Warren ❌ Ross Robert Hamilton ❌ Stuart Cherrington ❌ Wally…" at bounding box center [390, 120] width 102 height 12
click at [339, 115] on select "Callum Leslie ❌ Nick Warren ❌ Ross Robert Hamilton ❌ Stuart Cherrington ❌ Wally…" at bounding box center [390, 120] width 102 height 12
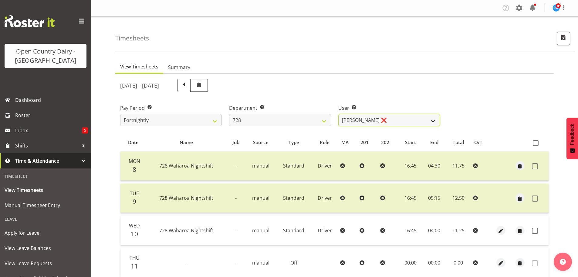
click at [380, 120] on select "Callum Leslie ❌ Nick Warren ❌ Ross Robert Hamilton ❌ Stuart Cherrington ❌ Wally…" at bounding box center [390, 120] width 102 height 12
click at [339, 115] on select "Callum Leslie ❌ Nick Warren ❌ Ross Robert Hamilton ❌ Stuart Cherrington ❌ Wally…" at bounding box center [390, 120] width 102 height 12
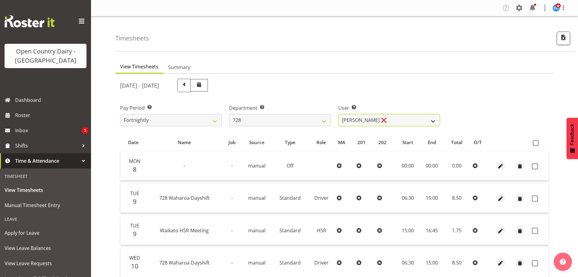
click at [371, 121] on select "Callum Leslie ❌ Nick Warren ❌ Ross Robert Hamilton ❌ Stuart Cherrington ❌ Wally…" at bounding box center [390, 120] width 102 height 12
select select "9502"
click at [339, 115] on select "Callum Leslie ❌ Nick Warren ❌ Ross Robert Hamilton ❌ Stuart Cherrington ❌ Wally…" at bounding box center [390, 120] width 102 height 12
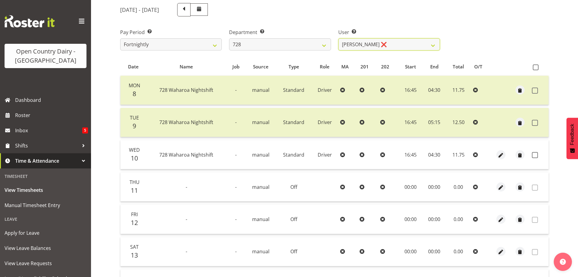
scroll to position [121, 0]
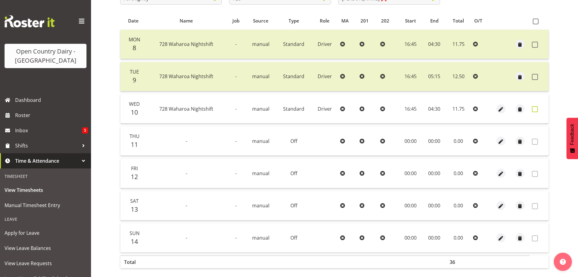
click at [535, 110] on span at bounding box center [535, 109] width 6 height 6
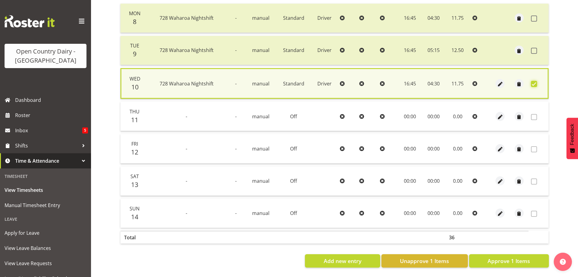
scroll to position [154, 0]
click at [507, 257] on span "Approve 1 Items" at bounding box center [509, 261] width 43 height 8
checkbox input "false"
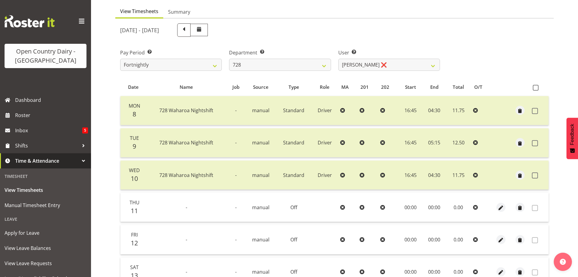
scroll to position [31, 0]
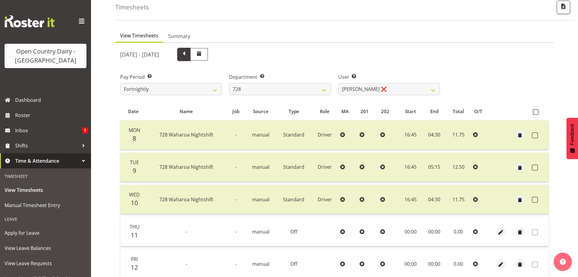
click at [188, 57] on span at bounding box center [184, 54] width 8 height 8
select select
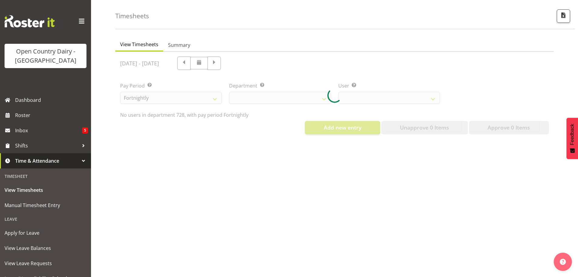
select select "842"
select select "9502"
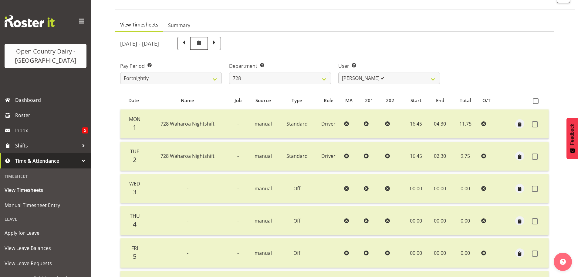
scroll to position [31, 0]
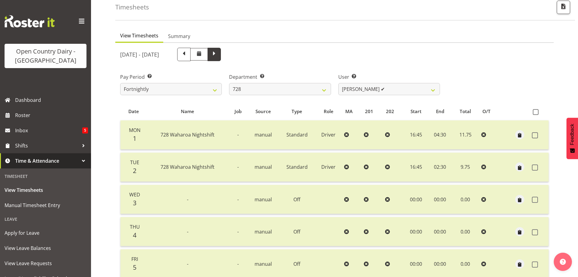
click at [218, 57] on span at bounding box center [214, 54] width 8 height 8
select select
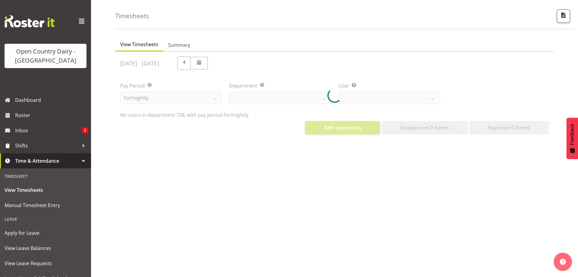
select select "842"
select select "9502"
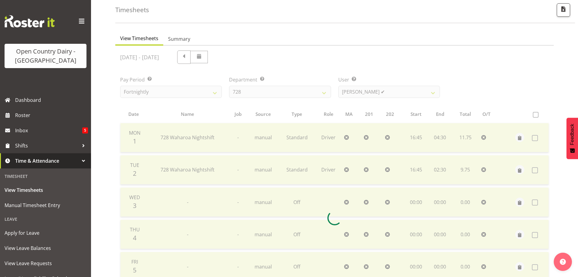
scroll to position [31, 0]
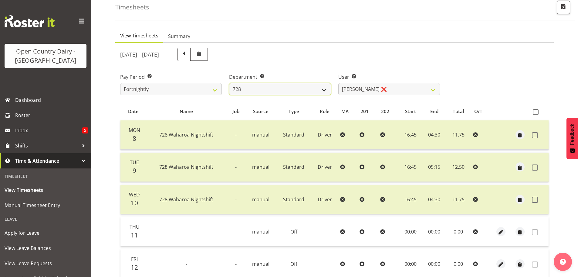
click at [277, 90] on select "701 702 703 704 705 706 707 708 709 710 711 712 713 714 715 716 717 718 719 720" at bounding box center [280, 89] width 102 height 12
select select "822"
click at [229, 84] on select "701 702 703 704 705 706 707 708 709 710 711 712 713 714 715 716 717 718 719 720" at bounding box center [280, 89] width 102 height 12
select select "8162"
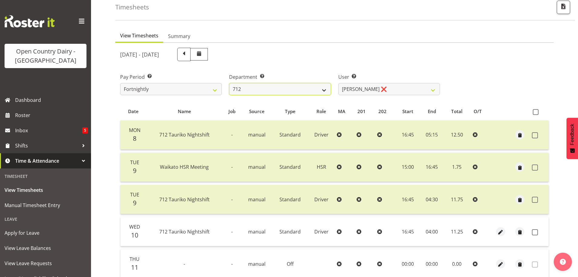
click at [305, 92] on select "701 702 703 704 705 706 707 708 709 710 711 712 713 714 715 716 717 718 719 720" at bounding box center [280, 89] width 102 height 12
click at [229, 84] on select "701 702 703 704 705 706 707 708 709 710 711 712 713 714 715 716 717 718 719 720" at bounding box center [280, 89] width 102 height 12
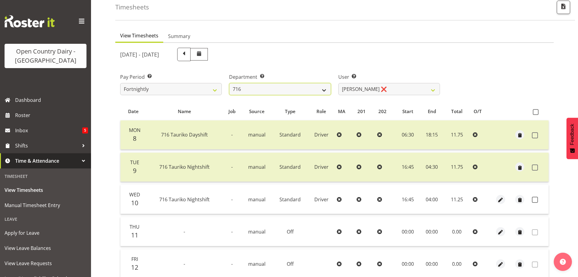
click at [309, 94] on select "701 702 703 704 705 706 707 708 709 710 711 712 713 714 715 716 717 718 719 720" at bounding box center [280, 89] width 102 height 12
select select "819"
click at [229, 84] on select "701 702 703 704 705 706 707 708 709 710 711 712 713 714 715 716 717 718 719 720" at bounding box center [280, 89] width 102 height 12
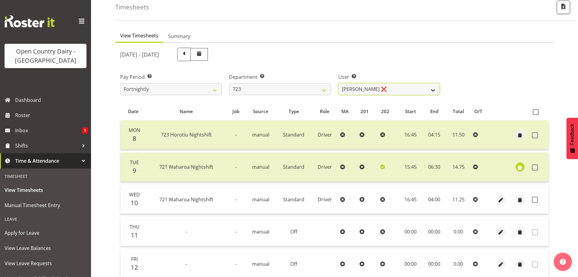
click at [394, 94] on select "Daljeet Rai ❌ Manjinder Singh ❌ Prabhjot Singh ❌ Varninder Singh ❌" at bounding box center [390, 89] width 102 height 12
click at [339, 84] on select "Daljeet Rai ❌ Manjinder Singh ❌ Prabhjot Singh ❌ Varninder Singh ❌" at bounding box center [390, 89] width 102 height 12
click at [371, 94] on select "Daljeet Rai ❌ Manjinder Singh ❌ Prabhjot Singh ❌ Varninder Singh ❌" at bounding box center [390, 89] width 102 height 12
select select "11213"
click at [339, 84] on select "Daljeet Rai ❌ Manjinder Singh ❌ Prabhjot Singh ❌ Varninder Singh ❌" at bounding box center [390, 89] width 102 height 12
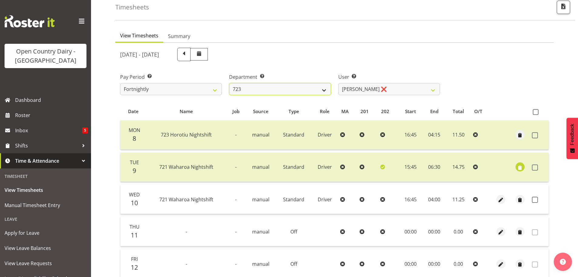
click at [276, 93] on select "701 702 703 704 705 706 707 708 709 710 711 712 713 714 715 716 717 718 719 720" at bounding box center [280, 89] width 102 height 12
select select "875"
click at [229, 84] on select "701 702 703 704 705 706 707 708 709 710 711 712 713 714 715 716 717 718 719 720" at bounding box center [280, 89] width 102 height 12
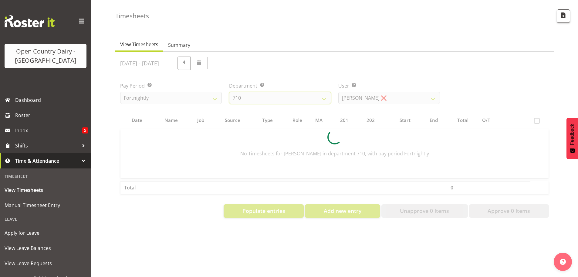
scroll to position [28, 0]
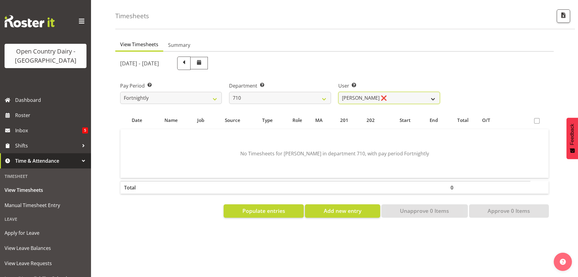
click at [395, 94] on select "Dean Chapman ❌ George Megchelse ❌ Kris Gambhir ❌ Richie Epere ❌" at bounding box center [390, 98] width 102 height 12
select select "10161"
click at [339, 92] on select "Dean Chapman ❌ George Megchelse ❌ Kris Gambhir ❌ Richie Epere ❌" at bounding box center [390, 98] width 102 height 12
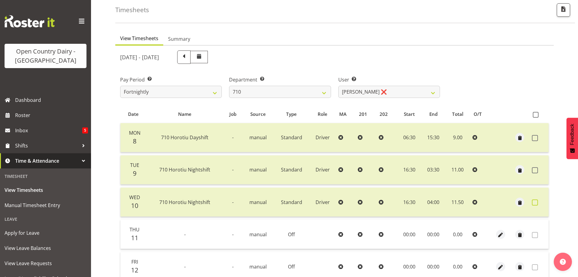
click at [534, 203] on span at bounding box center [535, 202] width 6 height 6
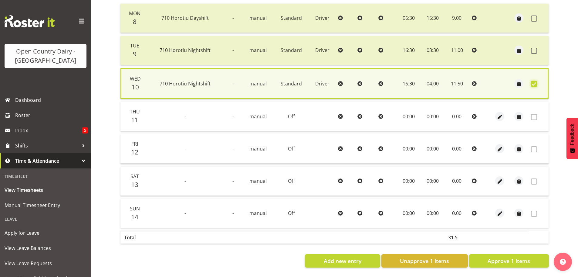
scroll to position [154, 0]
click at [423, 258] on span "Unapprove 1 Items" at bounding box center [424, 261] width 49 height 8
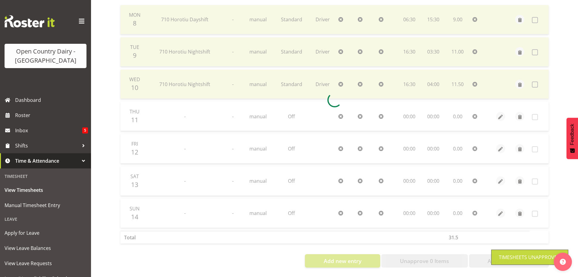
scroll to position [152, 0]
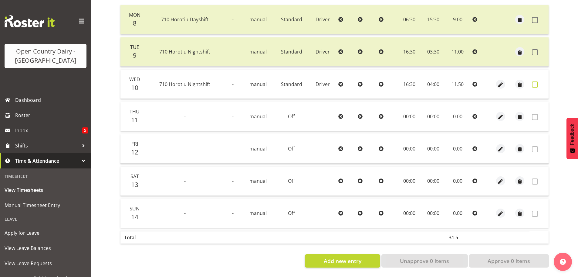
click at [534, 81] on span at bounding box center [535, 84] width 6 height 6
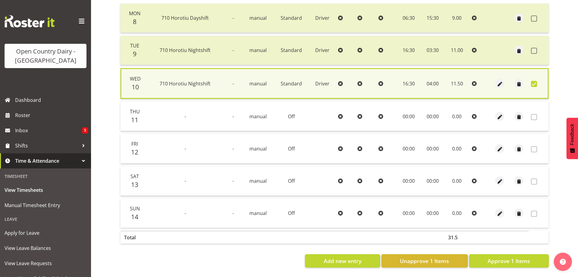
click at [534, 81] on span at bounding box center [534, 84] width 6 height 6
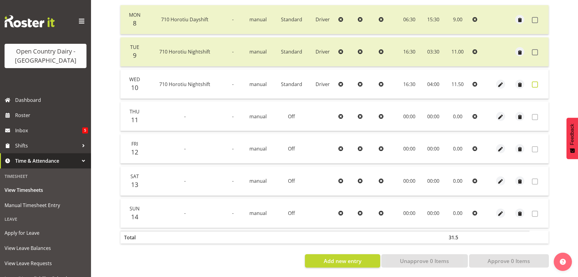
click at [535, 81] on span at bounding box center [535, 84] width 6 height 6
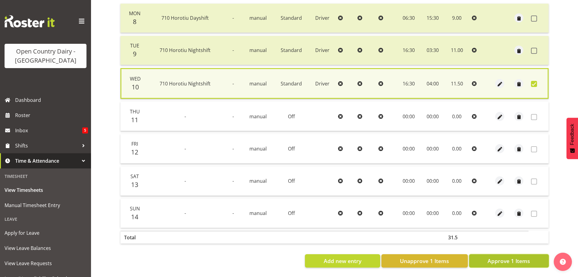
click at [493, 257] on span "Approve 1 Items" at bounding box center [509, 261] width 43 height 8
checkbox input "false"
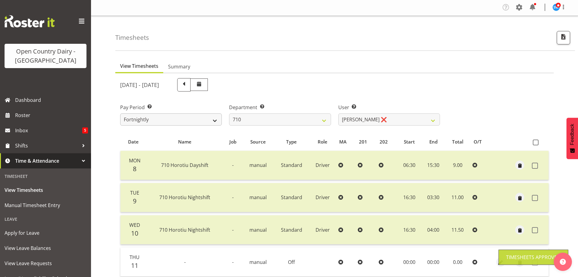
scroll to position [0, 0]
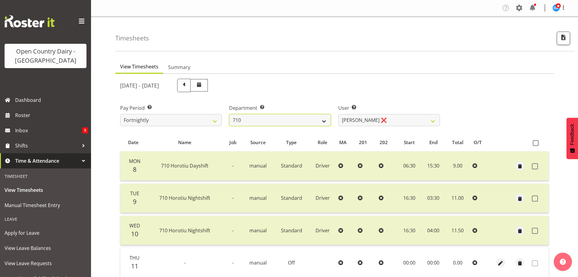
click at [292, 123] on select "701 702 703 704 705 706 707 708 709 710 711 712 713 714 715 716 717 718 719 720" at bounding box center [280, 120] width 102 height 12
select select "716"
click at [229, 115] on select "701 702 703 704 705 706 707 708 709 710 711 712 713 714 715 716 717 718 719 720" at bounding box center [280, 120] width 102 height 12
select select "10098"
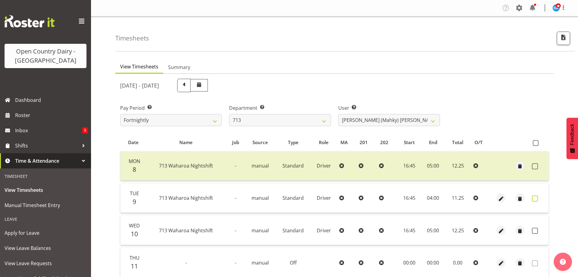
click at [537, 198] on span at bounding box center [535, 198] width 6 height 6
checkbox input "true"
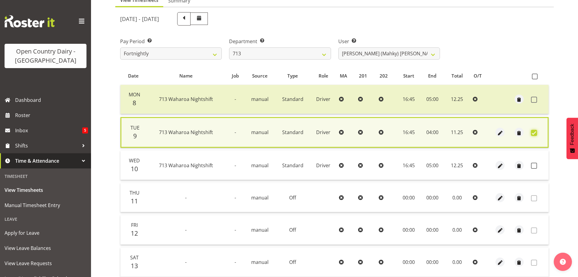
scroll to position [91, 0]
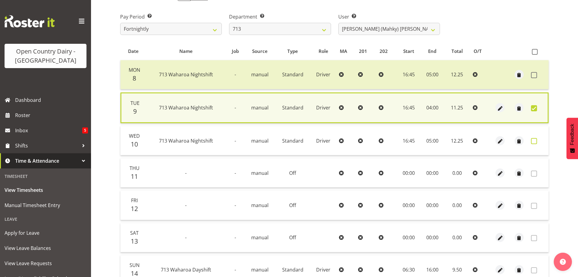
click at [534, 143] on span at bounding box center [534, 141] width 6 height 6
checkbox input "true"
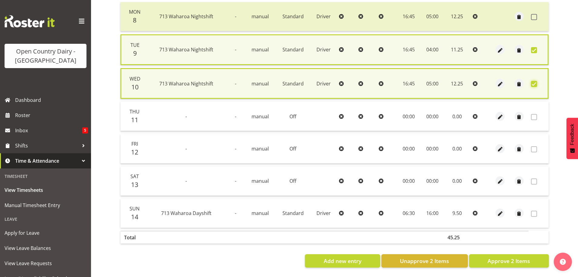
scroll to position [155, 0]
click at [512, 257] on span "Approve 2 Items" at bounding box center [509, 261] width 43 height 8
checkbox input "false"
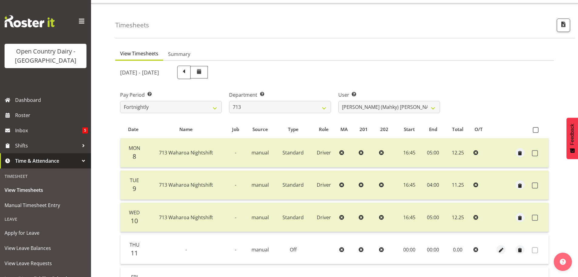
scroll to position [1, 0]
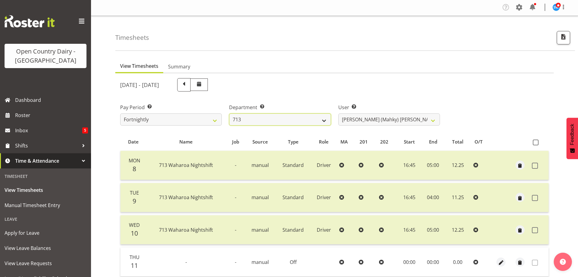
click at [269, 122] on select "701 702 703 704 705 706 707 708 709 710 711 712 713 714 715 716 717 718 719 720" at bounding box center [280, 119] width 102 height 12
select select "819"
click at [229, 115] on select "701 702 703 704 705 706 707 708 709 710 711 712 713 714 715 716 717 718 719 720" at bounding box center [280, 119] width 102 height 12
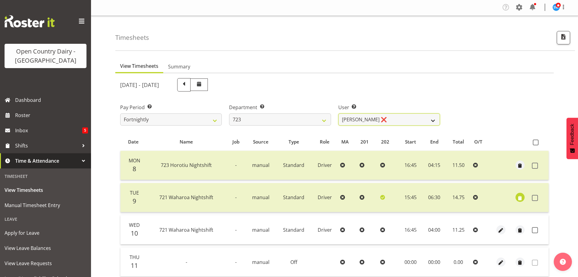
click at [390, 118] on select "Daljeet Rai ❌ Manjinder Singh ❌ Prabhjot Singh ❌ Varninder Singh ❌" at bounding box center [390, 119] width 102 height 12
select select "9511"
click at [339, 115] on select "Daljeet Rai ❌ Manjinder Singh ❌ Prabhjot Singh ❌ Varninder Singh ❌" at bounding box center [390, 119] width 102 height 12
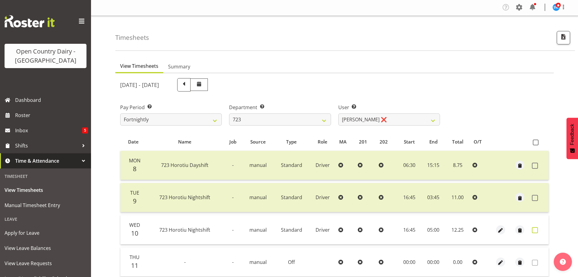
click at [533, 230] on span at bounding box center [535, 230] width 6 height 6
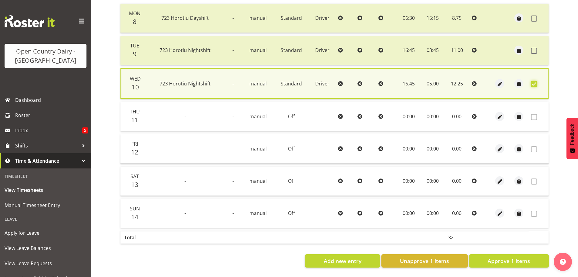
scroll to position [154, 0]
click at [513, 257] on span "Approve 1 Items" at bounding box center [509, 261] width 43 height 8
checkbox input "false"
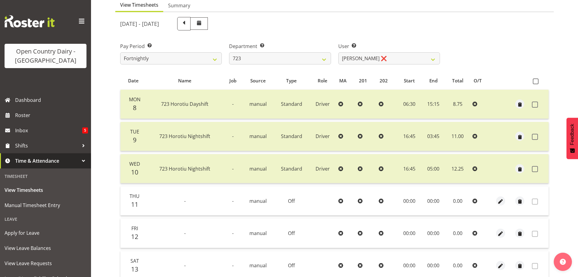
scroll to position [61, 0]
click at [291, 62] on select "701 702 703 704 705 706 707 708 709 710 711 712 713 714 715 716 717 718 719 720" at bounding box center [280, 59] width 102 height 12
select select "720"
click at [229, 54] on select "701 702 703 704 705 706 707 708 709 710 711 712 713 714 715 716 717 718 719 720" at bounding box center [280, 59] width 102 height 12
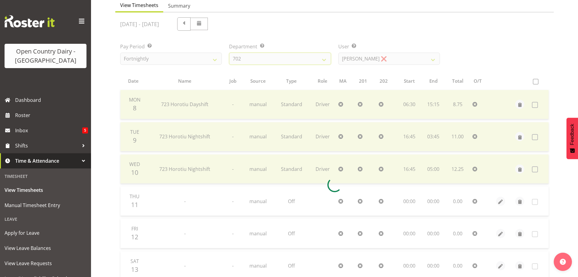
scroll to position [28, 0]
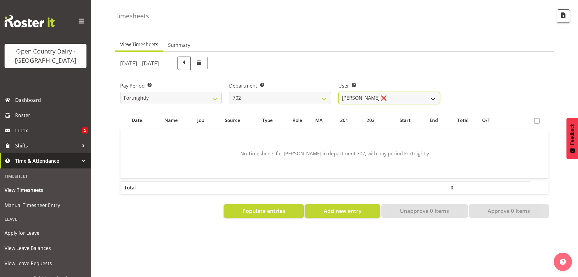
click at [385, 94] on select "Brian Riddle ❌ Denica Tapiki ❌ Nick Adlington ❌ Simon Phillpott ❌" at bounding box center [390, 98] width 102 height 12
select select "10345"
click at [339, 92] on select "Brian Riddle ❌ Denica Tapiki ❌ Nick Adlington ❌ Simon Phillpott ❌" at bounding box center [390, 98] width 102 height 12
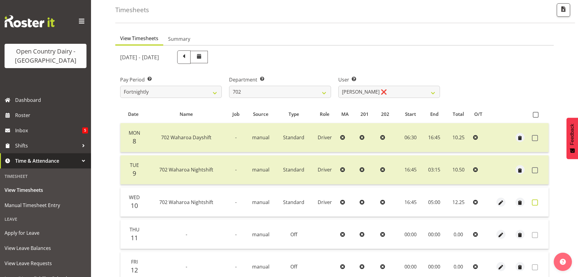
click at [535, 203] on span at bounding box center [535, 202] width 6 height 6
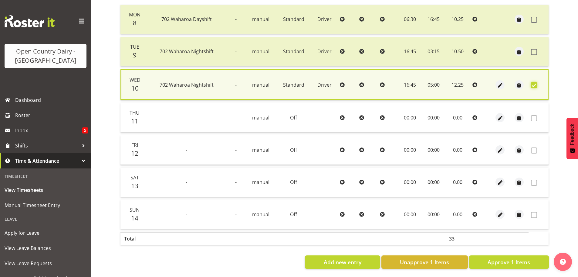
scroll to position [154, 0]
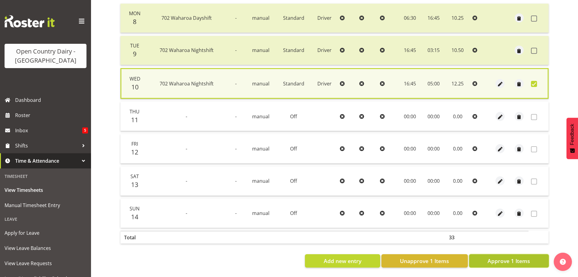
click at [509, 257] on span "Approve 1 Items" at bounding box center [509, 261] width 43 height 8
checkbox input "false"
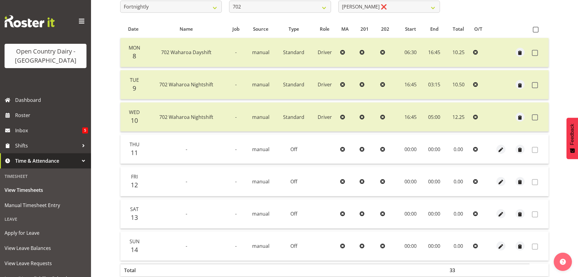
scroll to position [31, 0]
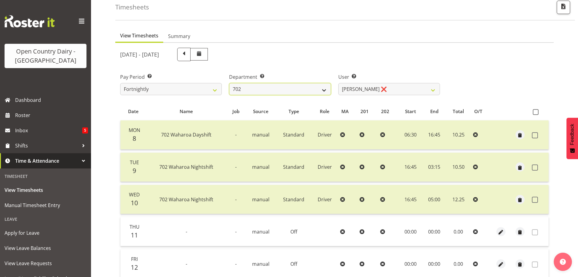
click at [258, 93] on select "701 702 703 704 705 706 707 708 709 710 711 712 713 714 715 716 717 718 719 720" at bounding box center [280, 89] width 102 height 12
select select "822"
click at [229, 84] on select "701 702 703 704 705 706 707 708 709 710 711 712 713 714 715 716 717 718 719 720" at bounding box center [280, 89] width 102 height 12
select select "8162"
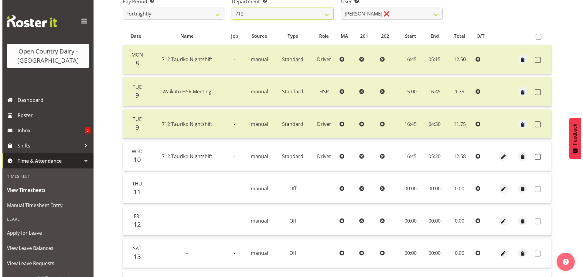
scroll to position [122, 0]
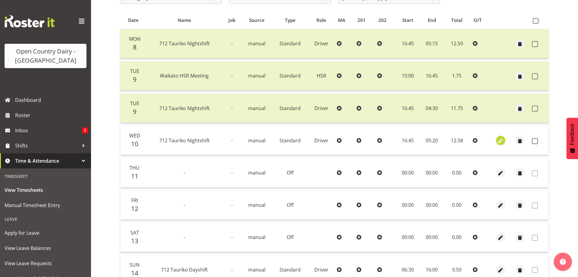
click at [500, 142] on span "button" at bounding box center [501, 140] width 7 height 7
select select "Standard"
select select "8"
select select "2025"
select select "5"
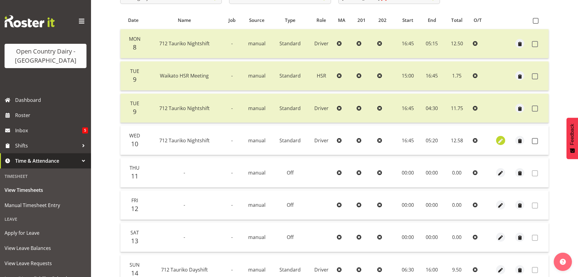
select select "20"
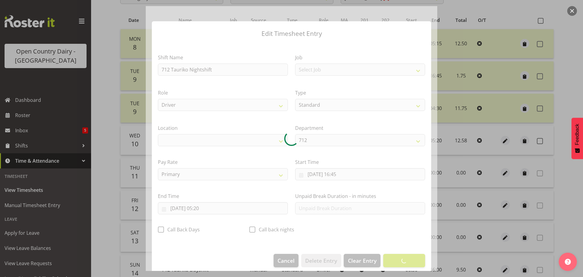
select select "1054"
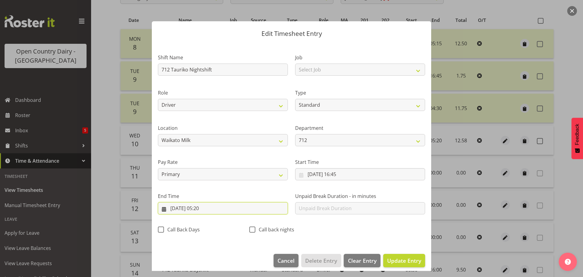
click at [210, 207] on input "11/09/2025, 05:20" at bounding box center [223, 208] width 130 height 12
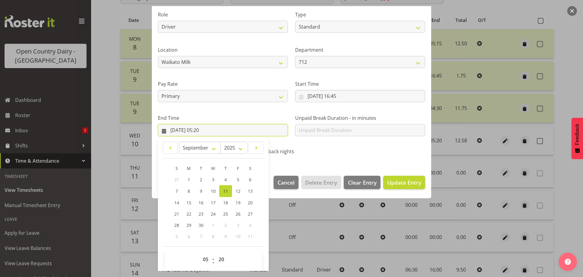
scroll to position [82, 0]
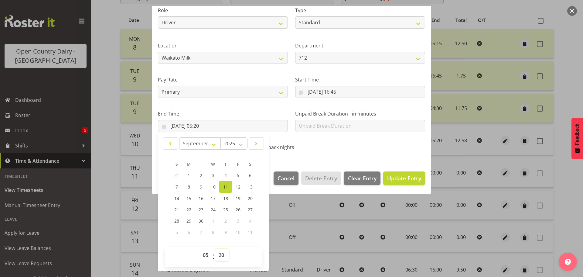
click at [223, 253] on select "00 01 02 03 04 05 06 07 08 09 10 11 12 13 14 15 16 17 18 19 20 21 22 23 24 25 2…" at bounding box center [222, 255] width 14 height 12
select select "15"
click at [215, 249] on select "00 01 02 03 04 05 06 07 08 09 10 11 12 13 14 15 16 17 18 19 20 21 22 23 24 25 2…" at bounding box center [222, 255] width 14 height 12
type input "11/09/2025, 05:15"
click at [391, 181] on span "Update Entry" at bounding box center [404, 177] width 34 height 7
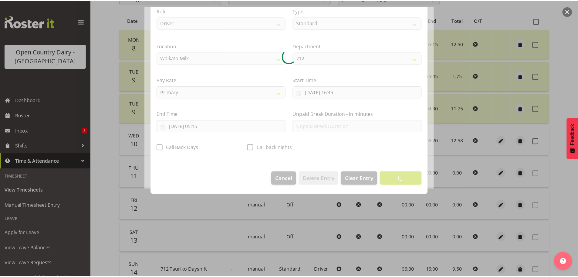
scroll to position [5, 0]
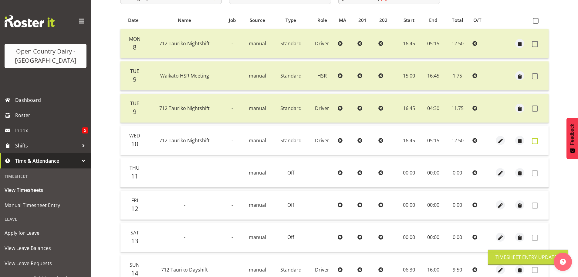
click at [537, 141] on span at bounding box center [535, 141] width 6 height 6
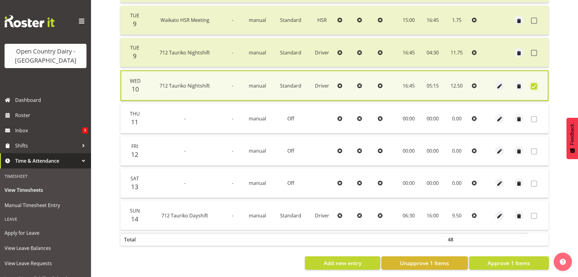
scroll to position [186, 0]
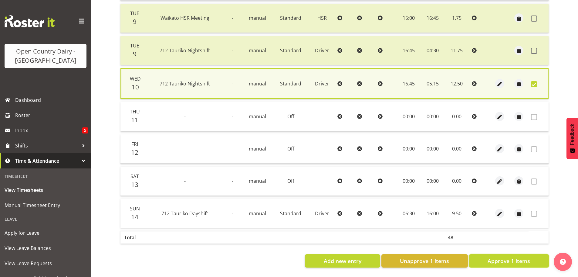
click at [506, 257] on span "Approve 1 Items" at bounding box center [509, 261] width 43 height 8
checkbox input "false"
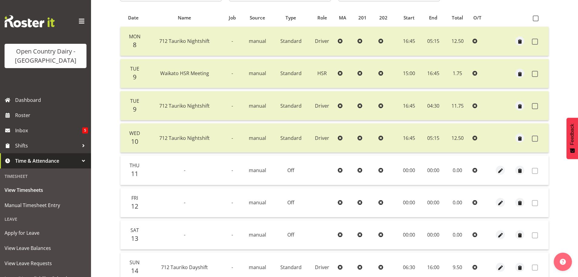
scroll to position [63, 0]
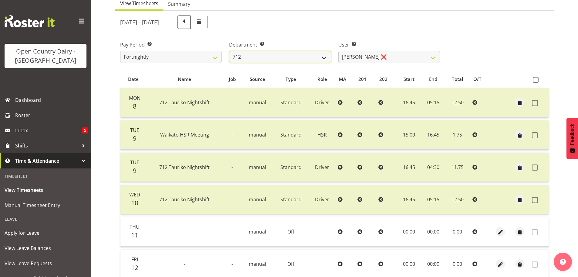
click at [286, 57] on select "701 702 703 704 705 706 707 708 709 710 711 712 713 714 715 716 717 718 719 720" at bounding box center [280, 57] width 102 height 12
click at [229, 52] on select "701 702 703 704 705 706 707 708 709 710 711 712 713 714 715 716 717 718 719 720" at bounding box center [280, 57] width 102 height 12
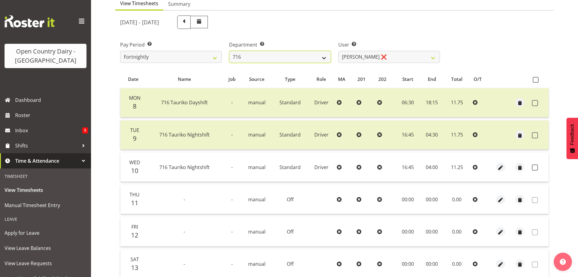
click at [268, 58] on select "701 702 703 704 705 706 707 708 709 710 711 712 713 714 715 716 717 718 719 720" at bounding box center [280, 57] width 102 height 12
click at [229, 52] on select "701 702 703 704 705 706 707 708 709 710 711 712 713 714 715 716 717 718 719 720" at bounding box center [280, 57] width 102 height 12
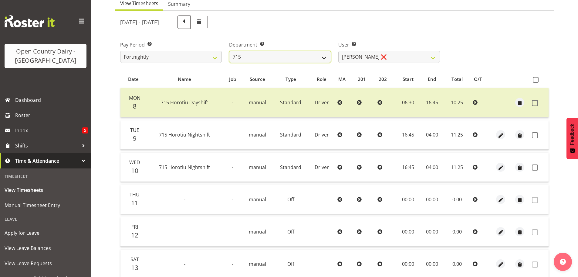
click at [254, 60] on select "701 702 703 704 705 706 707 708 709 710 711 712 713 714 715 716 717 718 719 720" at bounding box center [280, 57] width 102 height 12
click at [229, 52] on select "701 702 703 704 705 706 707 708 709 710 711 712 713 714 715 716 717 718 719 720" at bounding box center [280, 57] width 102 height 12
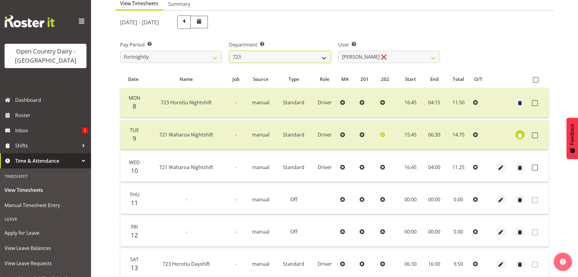
click at [268, 59] on select "701 702 703 704 705 706 707 708 709 710 711 712 713 714 715 716 717 718 719 720" at bounding box center [280, 57] width 102 height 12
select select "763"
click at [229, 52] on select "701 702 703 704 705 706 707 708 709 710 711 712 713 714 715 716 717 718 719 720" at bounding box center [280, 57] width 102 height 12
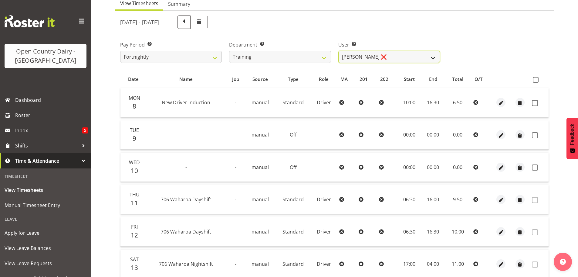
click at [386, 59] on select "Andre Syben ❌ Andrew Murphy ❌ Antony Lockyer ❌ Haley Galecki ❌ Jesse Simpson ❌ …" at bounding box center [390, 57] width 102 height 12
select select "11709"
click at [339, 52] on select "Andre Syben ❌ Andrew Murphy ❌ Antony Lockyer ❌ Haley Galecki ❌ Jesse Simpson ❌ …" at bounding box center [390, 57] width 102 height 12
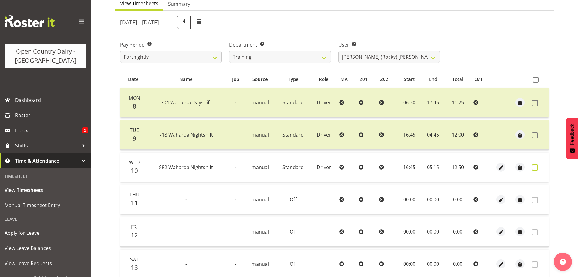
click at [537, 169] on span at bounding box center [535, 167] width 6 height 6
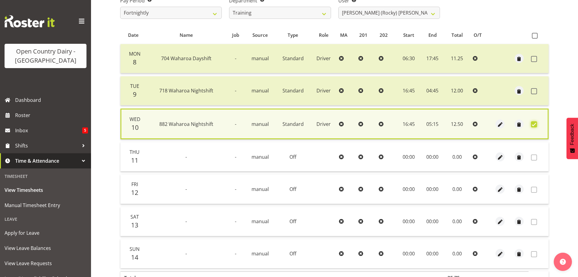
scroll to position [154, 0]
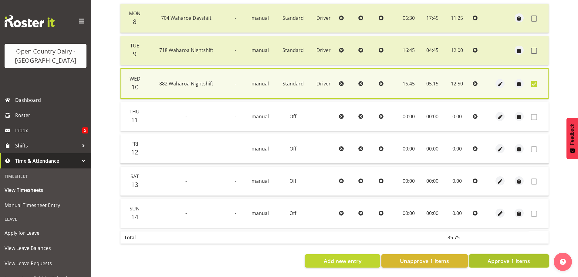
click at [513, 257] on span "Approve 1 Items" at bounding box center [509, 261] width 43 height 8
checkbox input "false"
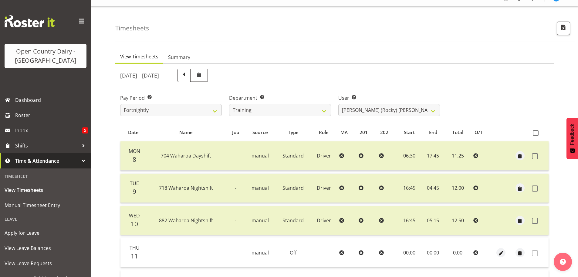
scroll to position [1, 0]
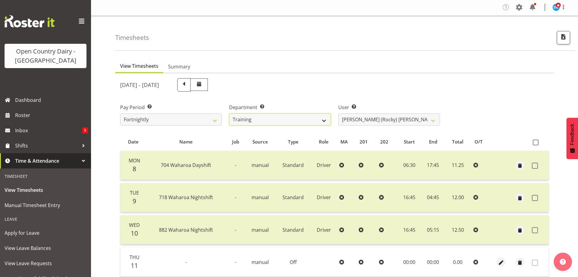
click at [269, 122] on select "701 702 703 704 705 706 707 708 709 710 711 712 713 714 715 716 717 718 719 720" at bounding box center [280, 119] width 102 height 12
select select "754"
click at [229, 115] on select "701 702 703 704 705 706 707 708 709 710 711 712 713 714 715 716 717 718 719 720" at bounding box center [280, 119] width 102 height 12
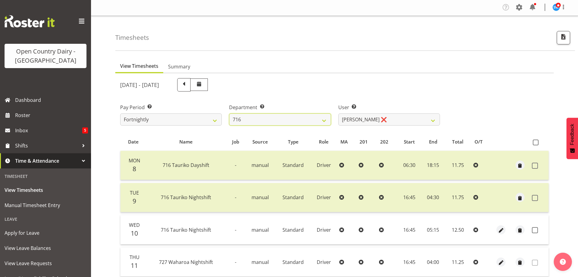
scroll to position [61, 0]
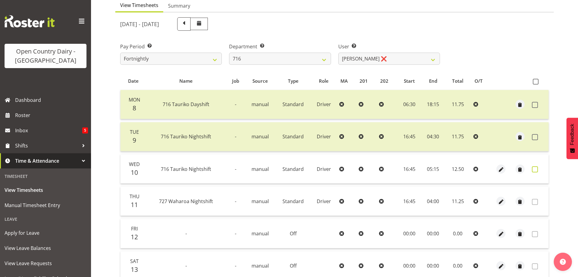
click at [536, 169] on span at bounding box center [535, 169] width 6 height 6
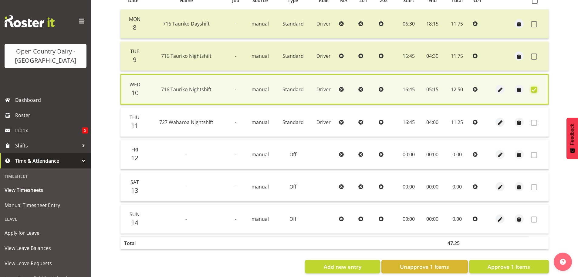
scroll to position [154, 0]
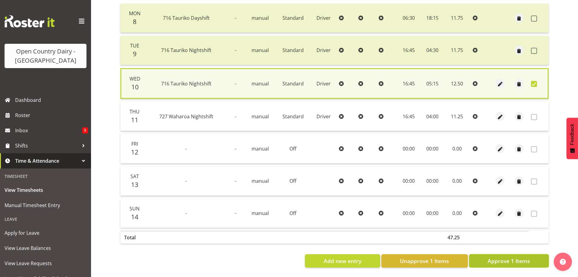
click at [524, 257] on span "Approve 1 Items" at bounding box center [509, 261] width 43 height 8
checkbox input "false"
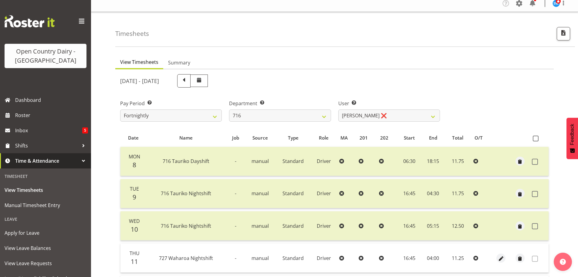
scroll to position [0, 0]
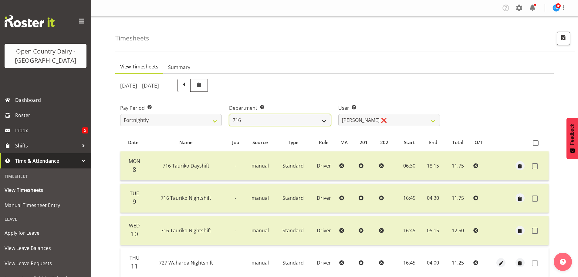
click at [281, 121] on select "701 702 703 704 705 706 707 708 709 710 711 712 713 714 715 716 717 718 719 720" at bounding box center [280, 120] width 102 height 12
click at [229, 115] on select "701 702 703 704 705 706 707 708 709 710 711 712 713 714 715 716 717 718 719 720" at bounding box center [280, 120] width 102 height 12
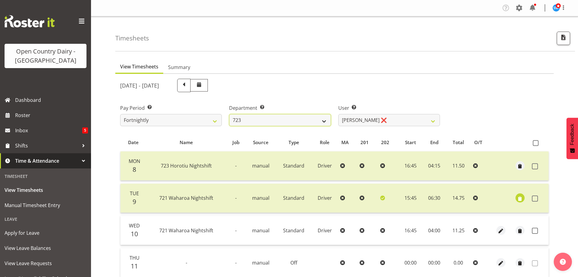
click at [261, 120] on select "701 702 703 704 705 706 707 708 709 710 711 712 713 714 715 716 717 718 719 720" at bounding box center [280, 120] width 102 height 12
click at [229, 115] on select "701 702 703 704 705 706 707 708 709 710 711 712 713 714 715 716 717 718 719 720" at bounding box center [280, 120] width 102 height 12
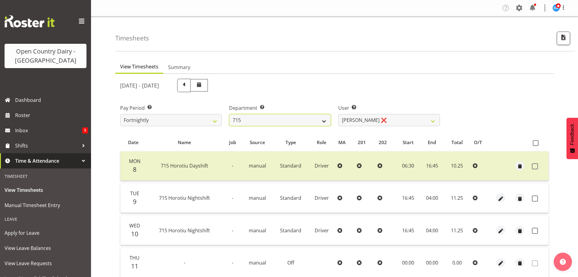
click at [265, 120] on select "701 702 703 704 705 706 707 708 709 710 711 712 713 714 715 716 717 718 719 720" at bounding box center [280, 120] width 102 height 12
select select "733"
click at [229, 115] on select "701 702 703 704 705 706 707 708 709 710 711 712 713 714 715 716 717 718 719 720" at bounding box center [280, 120] width 102 height 12
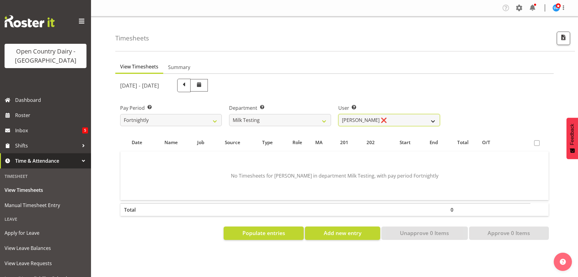
click at [381, 121] on select "Diana Ridings ❌ George Smith ❌ Helaina Walker ❌ Kim Madden ❌ Michael Brechelt ❌…" at bounding box center [390, 120] width 102 height 12
select select "7421"
click at [339, 115] on select "Diana Ridings ❌ George Smith ❌ Helaina Walker ❌ Kim Madden ❌ Michael Brechelt ❌…" at bounding box center [390, 120] width 102 height 12
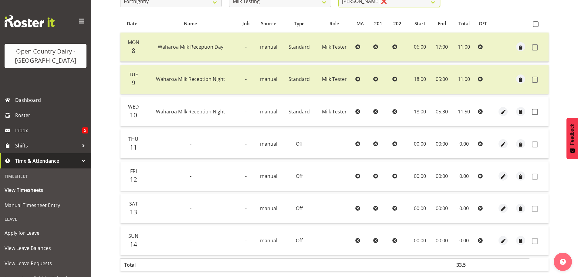
scroll to position [121, 0]
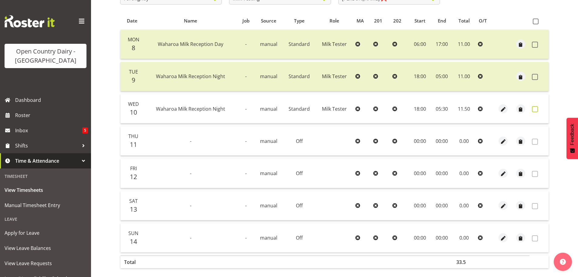
click at [534, 111] on span at bounding box center [535, 109] width 6 height 6
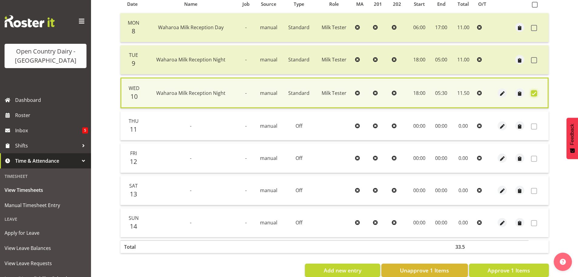
scroll to position [154, 0]
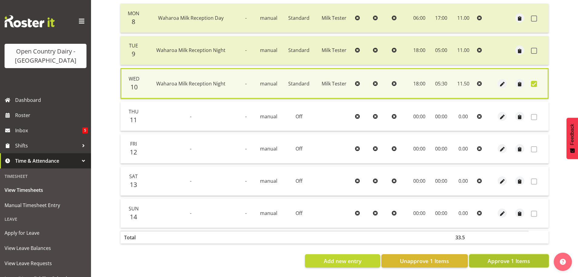
click at [501, 257] on span "Approve 1 Items" at bounding box center [509, 261] width 43 height 8
checkbox input "false"
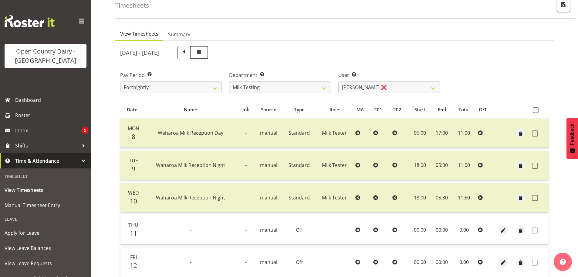
scroll to position [31, 0]
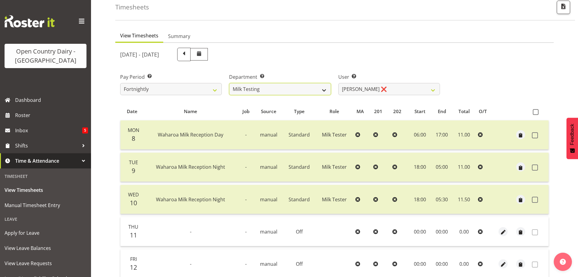
click at [263, 95] on select "701 702 703 704 705 706 707 708 709 710 711 712 713 714 715 716 717 718 719 720" at bounding box center [280, 89] width 102 height 12
select select "820"
click at [229, 84] on select "701 702 703 704 705 706 707 708 709 710 711 712 713 714 715 716 717 718 719 720" at bounding box center [280, 89] width 102 height 12
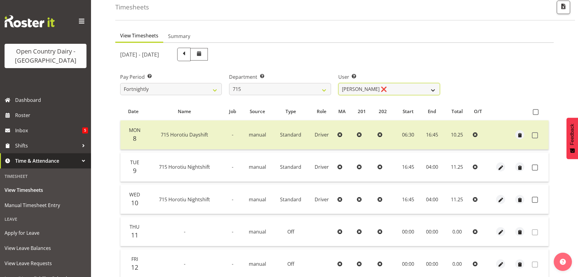
click at [357, 91] on select "Glenn McPherson ❌ Greg Healey ❌ Max Coulter ❌ Neal Chalklen ❌" at bounding box center [390, 89] width 102 height 12
click at [339, 84] on select "Glenn McPherson ❌ Greg Healey ❌ Max Coulter ❌ Neal Chalklen ❌" at bounding box center [390, 89] width 102 height 12
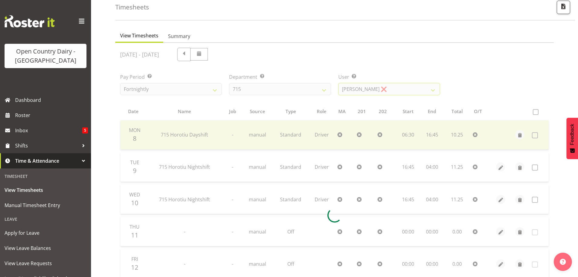
scroll to position [28, 0]
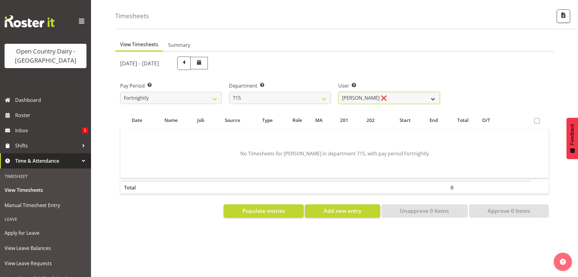
click at [365, 93] on select "Glenn McPherson ❌ Greg Healey ❌ Max Coulter ❌ Neal Chalklen ❌" at bounding box center [390, 98] width 102 height 12
select select "10151"
click at [339, 92] on select "Glenn McPherson ❌ Greg Healey ❌ Max Coulter ❌ Neal Chalklen ❌" at bounding box center [390, 98] width 102 height 12
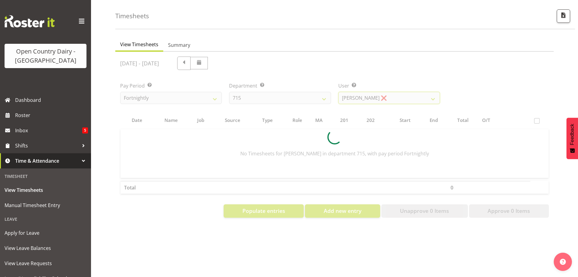
scroll to position [31, 0]
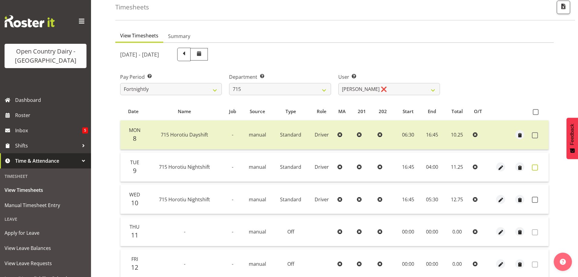
click at [535, 168] on span at bounding box center [535, 167] width 6 height 6
checkbox input "true"
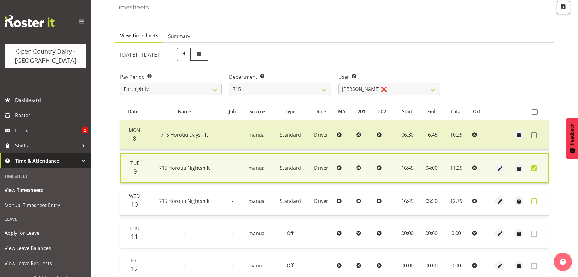
click at [533, 202] on span at bounding box center [534, 201] width 6 height 6
checkbox input "true"
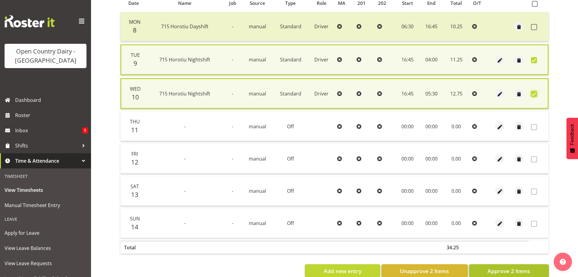
scroll to position [155, 0]
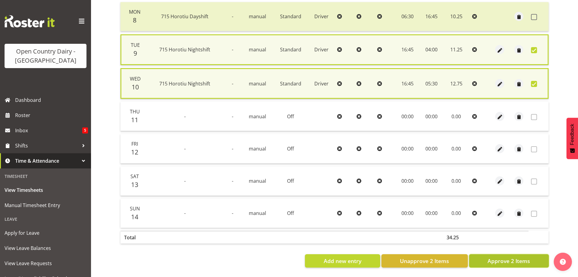
click at [502, 257] on span "Approve 2 Items" at bounding box center [509, 261] width 43 height 8
checkbox input "false"
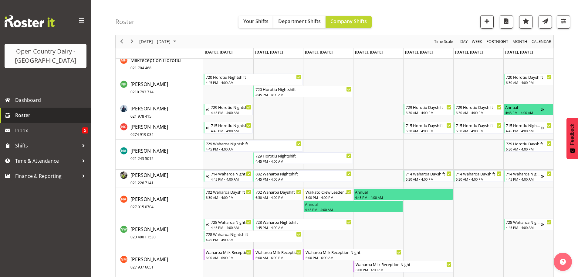
scroll to position [3294, 0]
click at [32, 113] on span "Roster" at bounding box center [51, 115] width 73 height 9
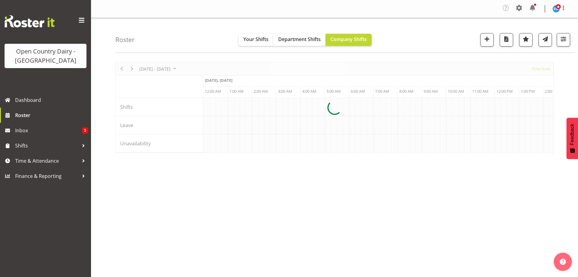
scroll to position [0, 1749]
